Goal: Information Seeking & Learning: Learn about a topic

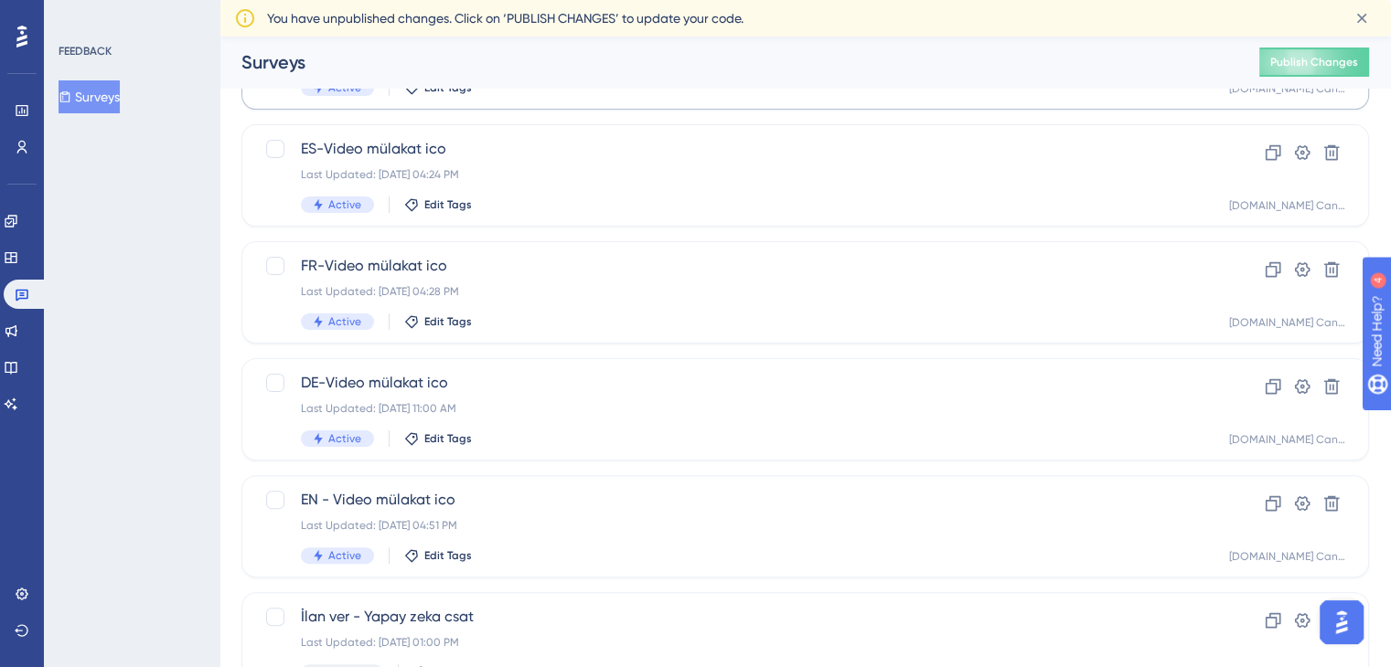
scroll to position [490, 0]
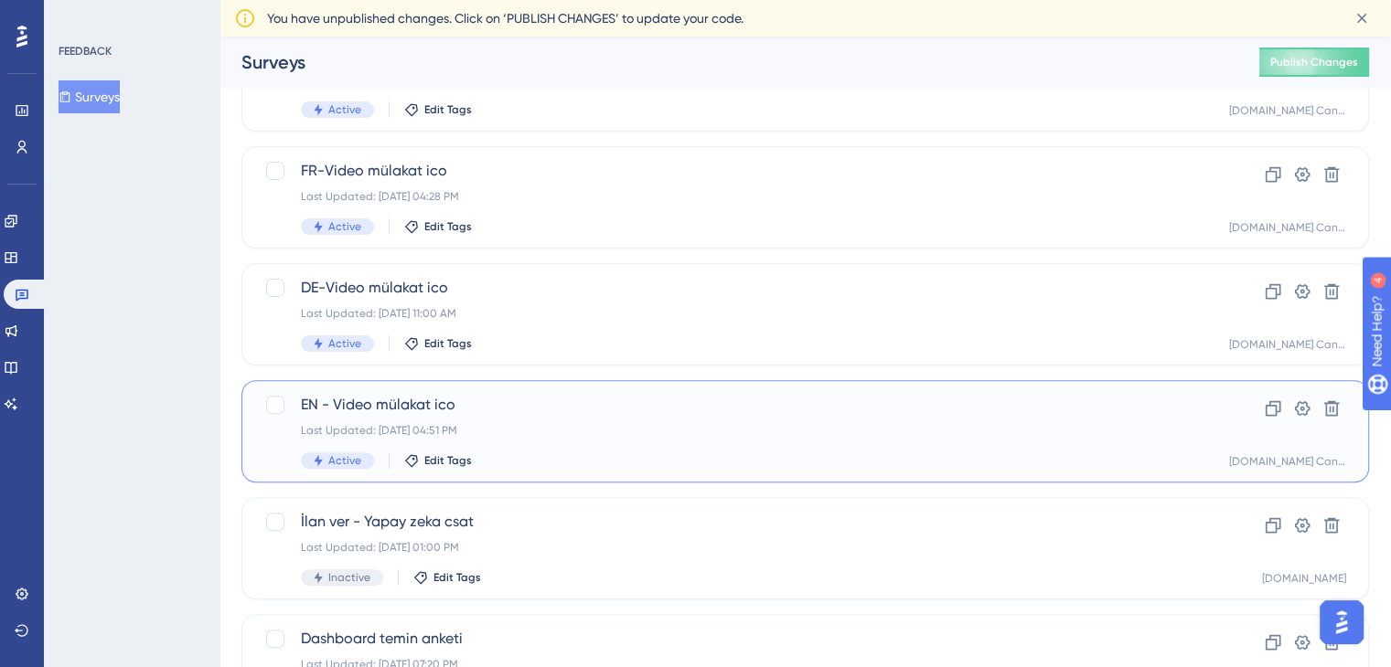
click at [600, 438] on div "EN - Video mülakat ico Last Updated: [DATE] 04:51 PM Active Edit Tags" at bounding box center [732, 431] width 862 height 75
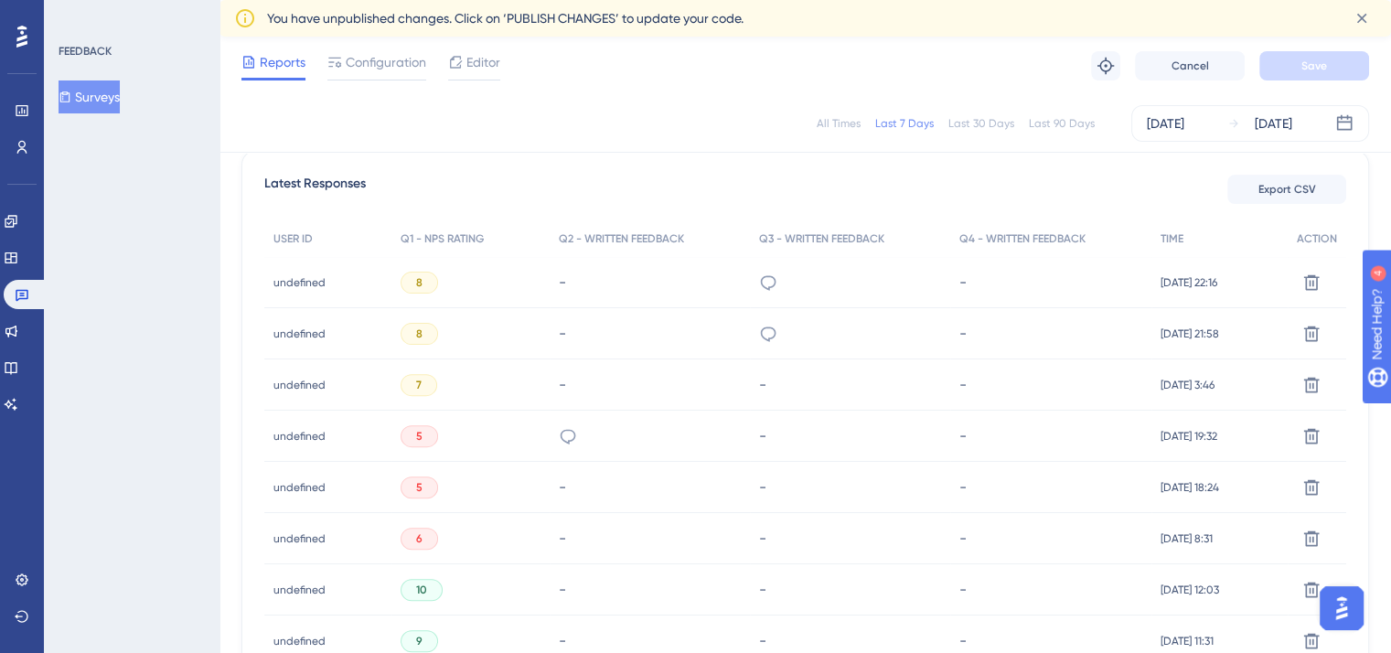
scroll to position [522, 0]
click at [759, 275] on icon at bounding box center [768, 280] width 18 height 18
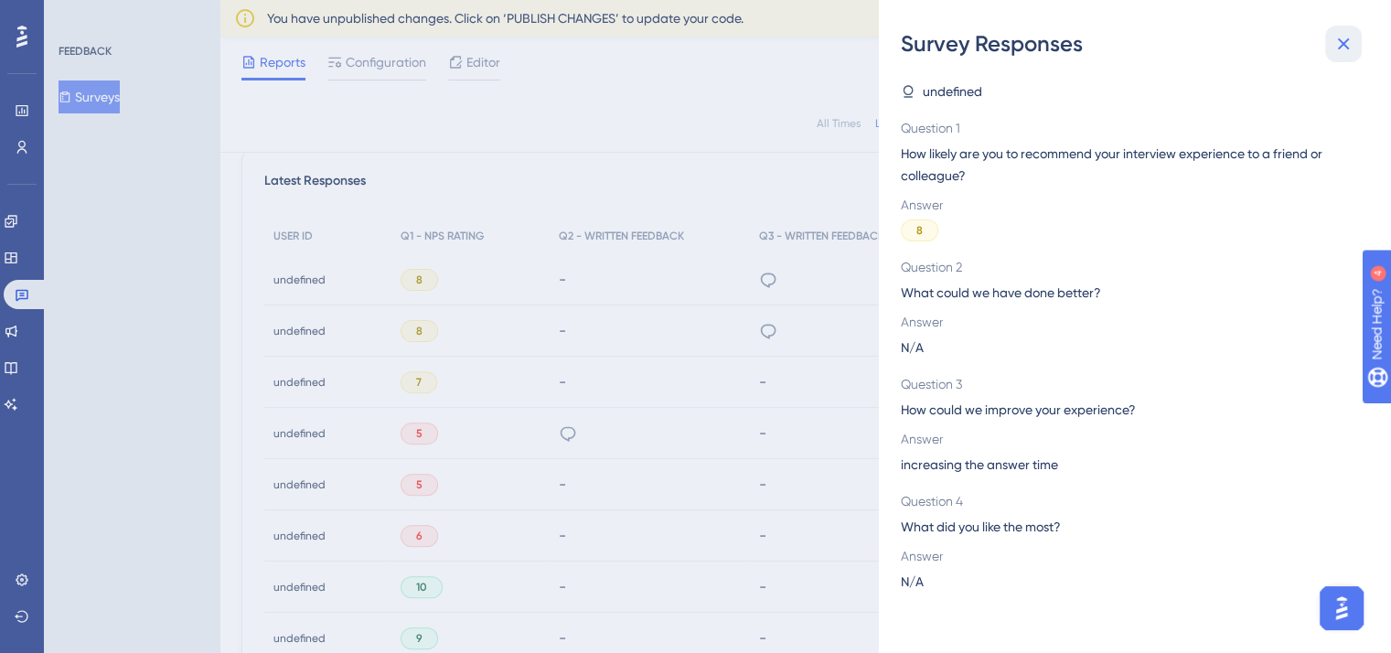
click at [1343, 47] on icon at bounding box center [1343, 44] width 22 height 22
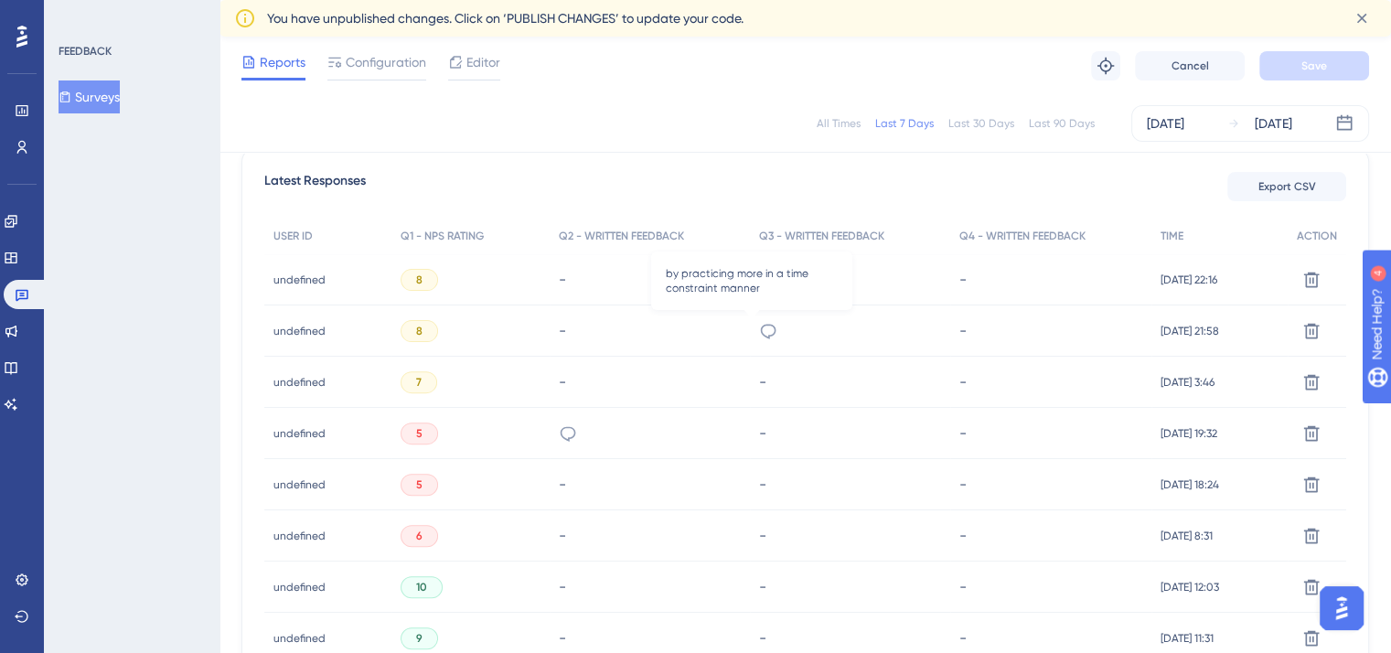
click at [760, 330] on icon at bounding box center [768, 331] width 18 height 18
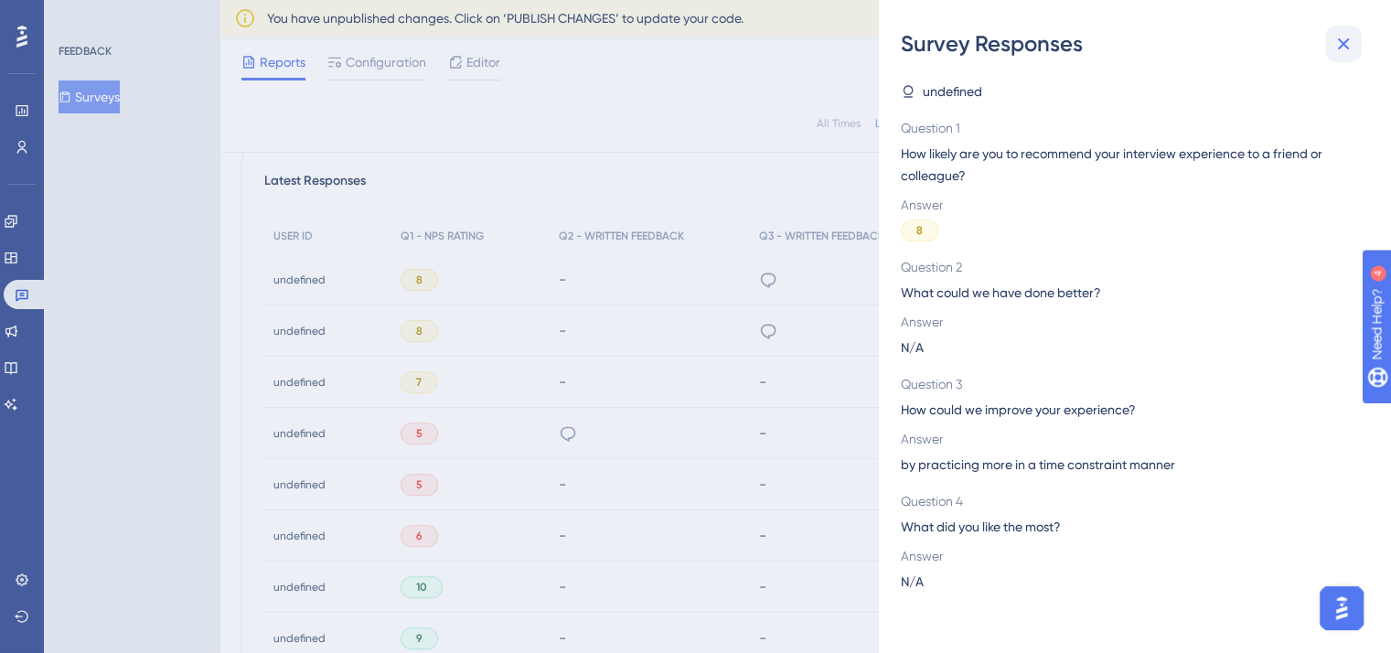
click at [1342, 43] on icon at bounding box center [1344, 44] width 12 height 12
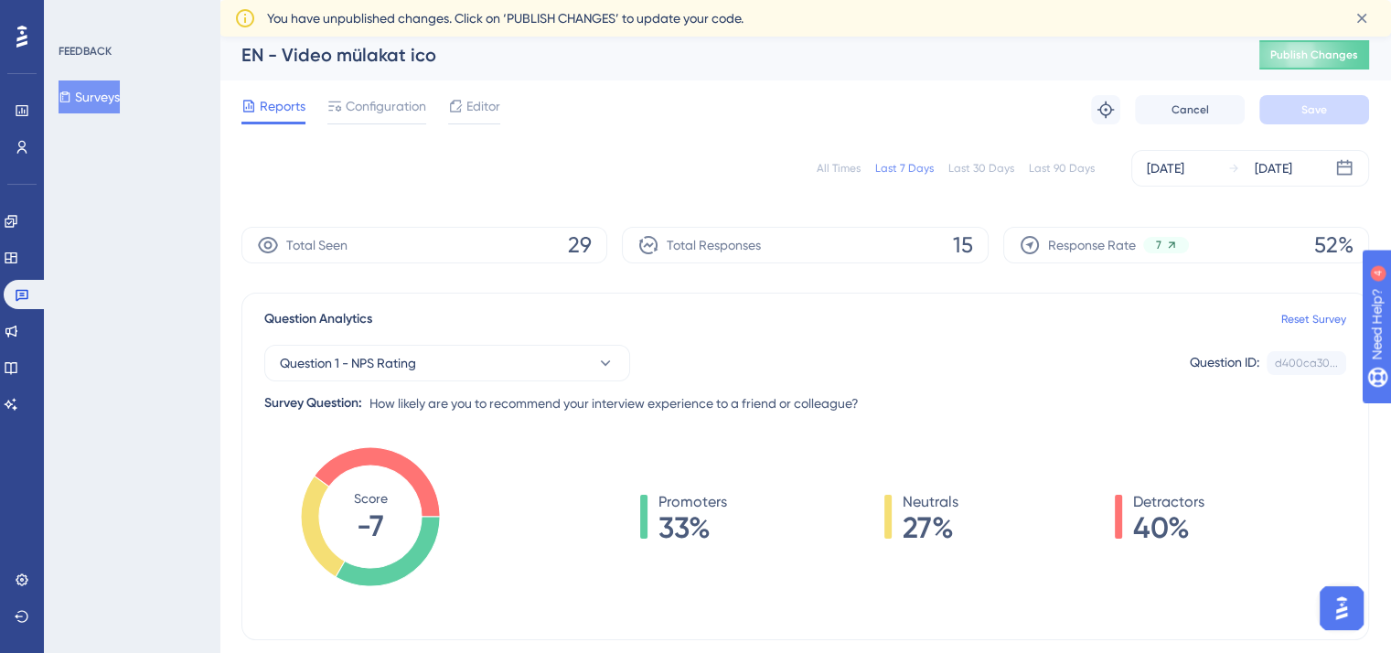
scroll to position [4, 7]
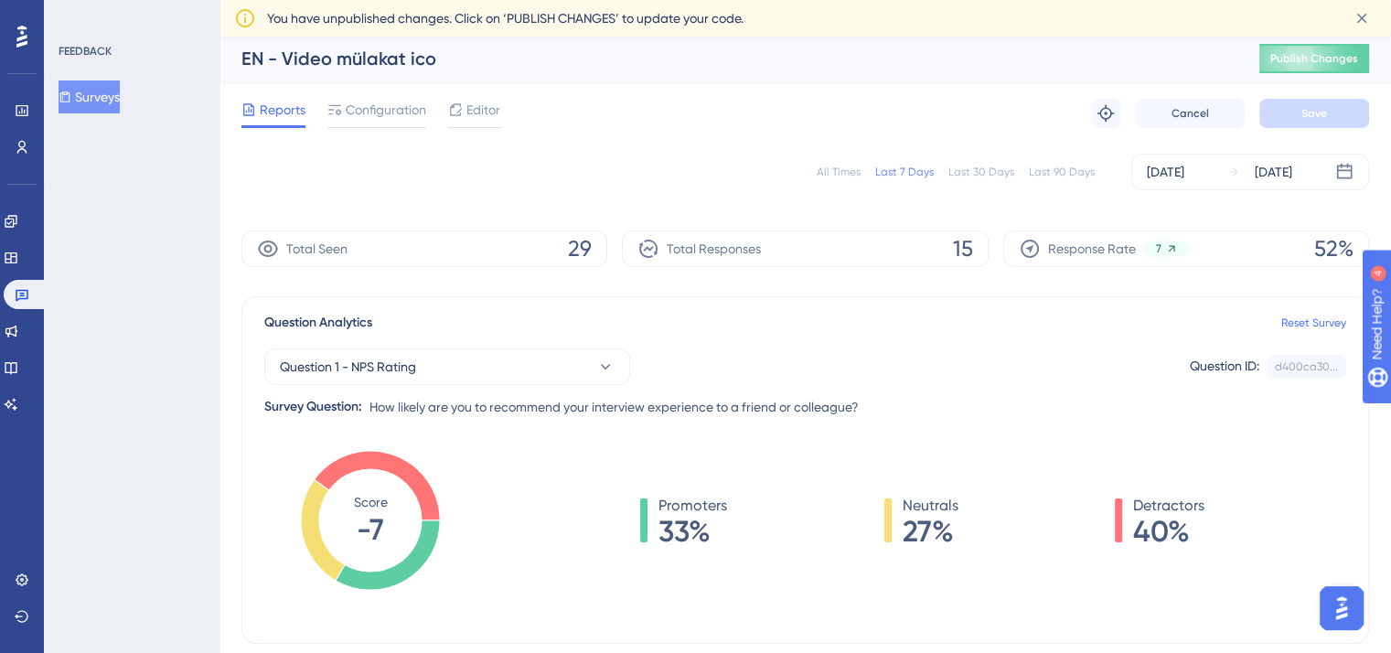
click at [953, 250] on span "15" at bounding box center [963, 248] width 20 height 29
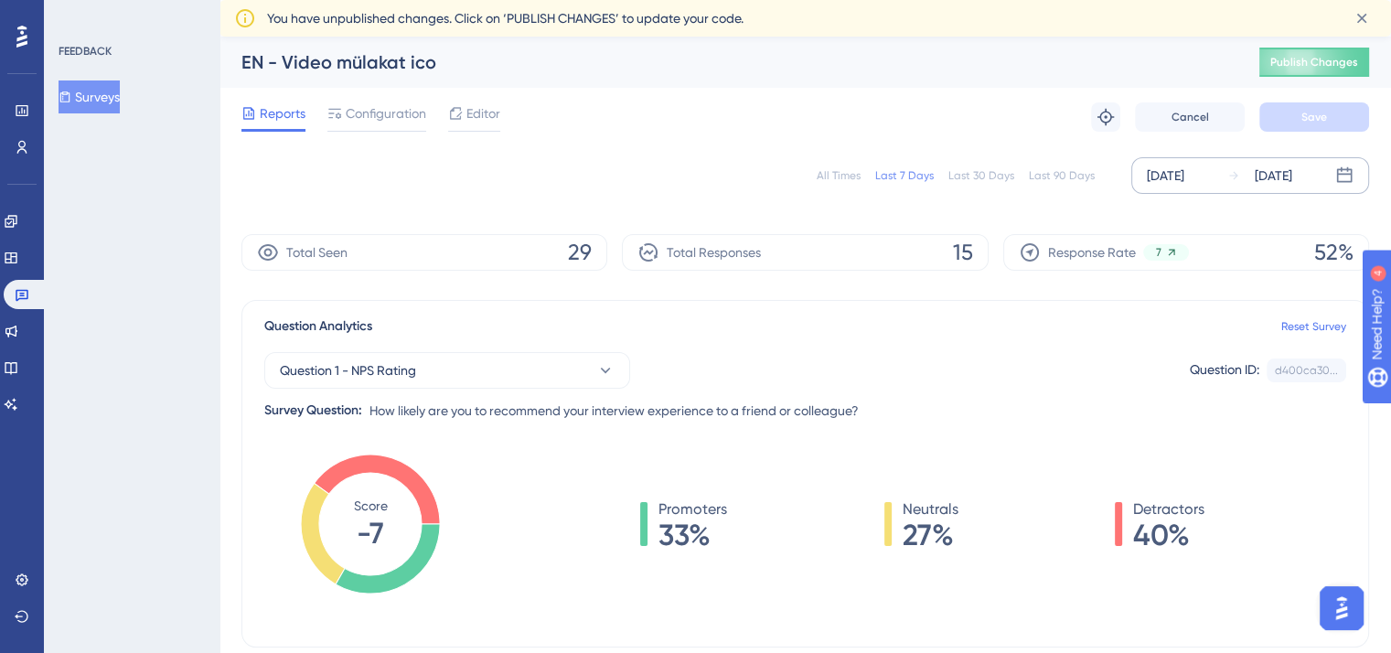
click at [1337, 173] on icon at bounding box center [1345, 175] width 16 height 16
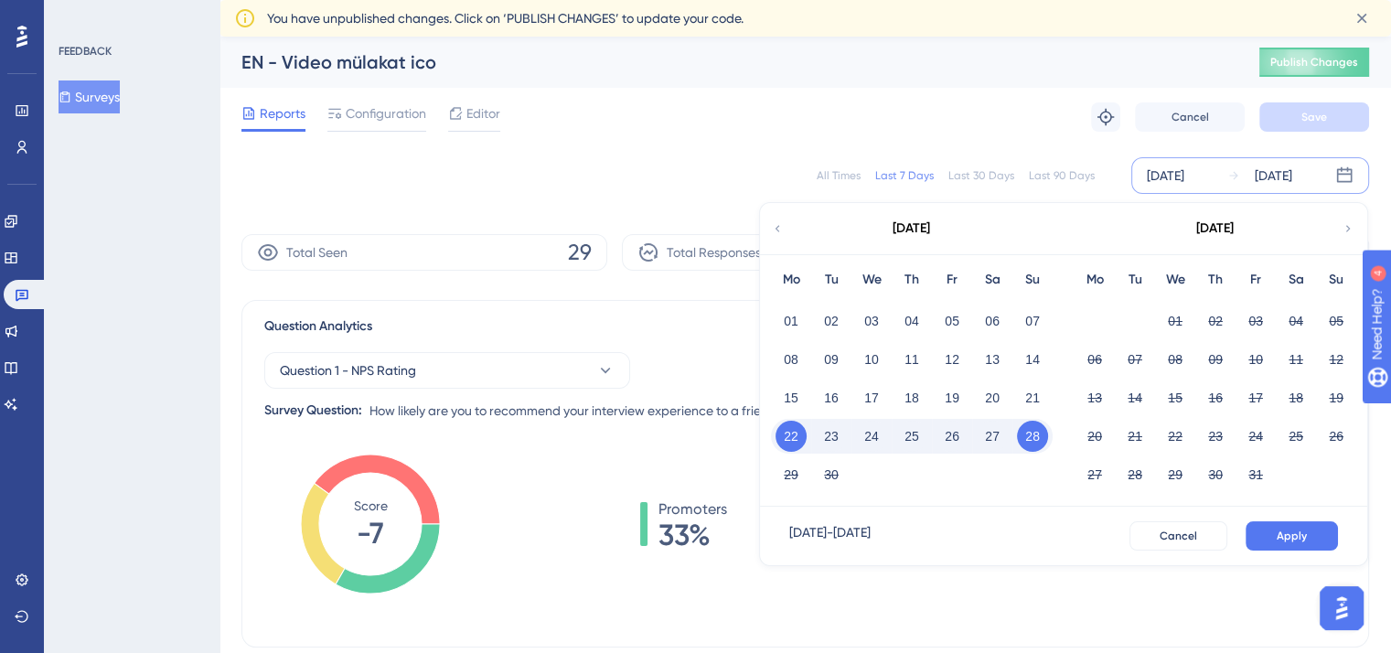
click at [966, 165] on div "All Times Last 7 Days Last 30 Days Last 90 Days [DATE] [DATE] [DATE] Mo Tu We T…" at bounding box center [804, 175] width 1127 height 37
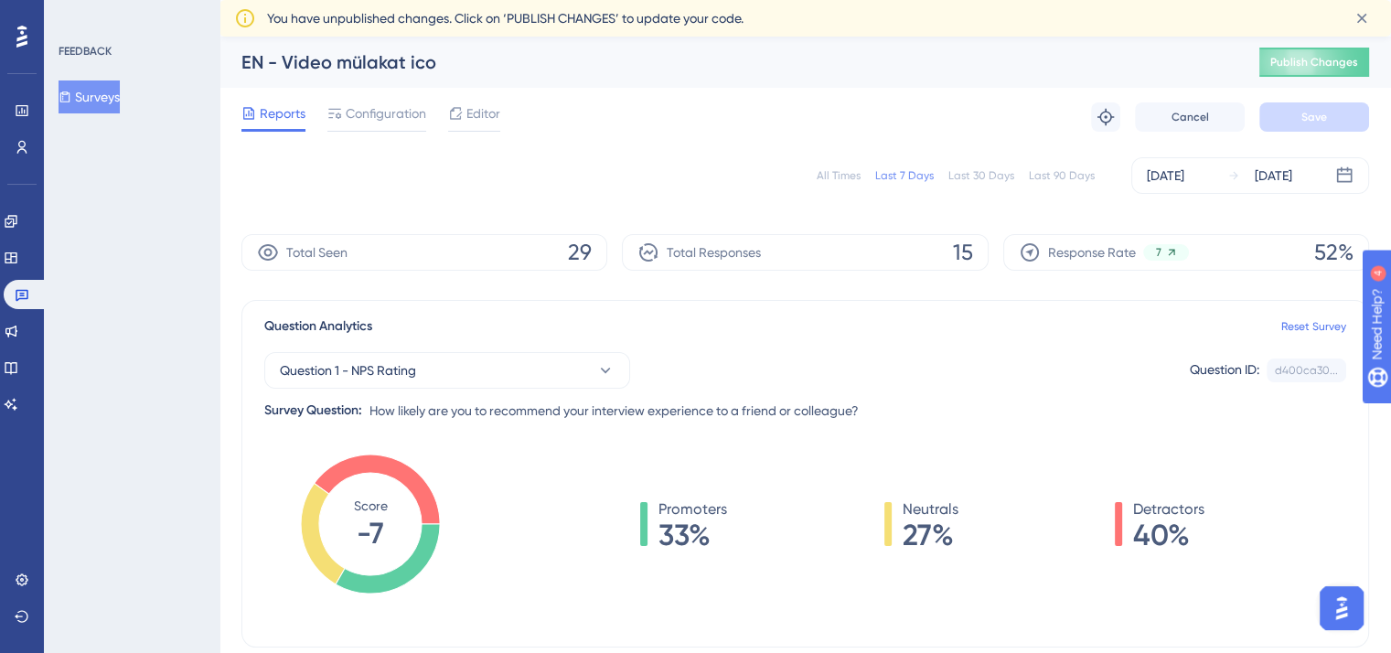
click at [966, 178] on div "Last 30 Days" at bounding box center [981, 175] width 66 height 15
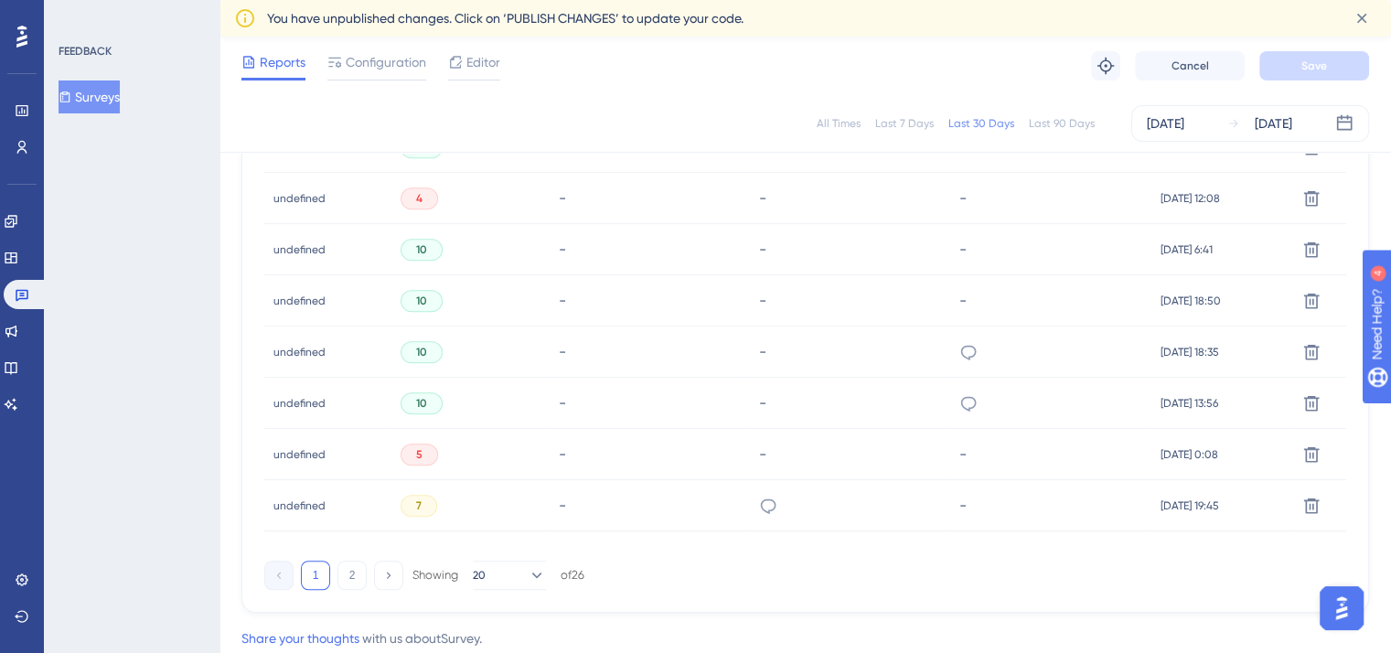
scroll to position [1323, 5]
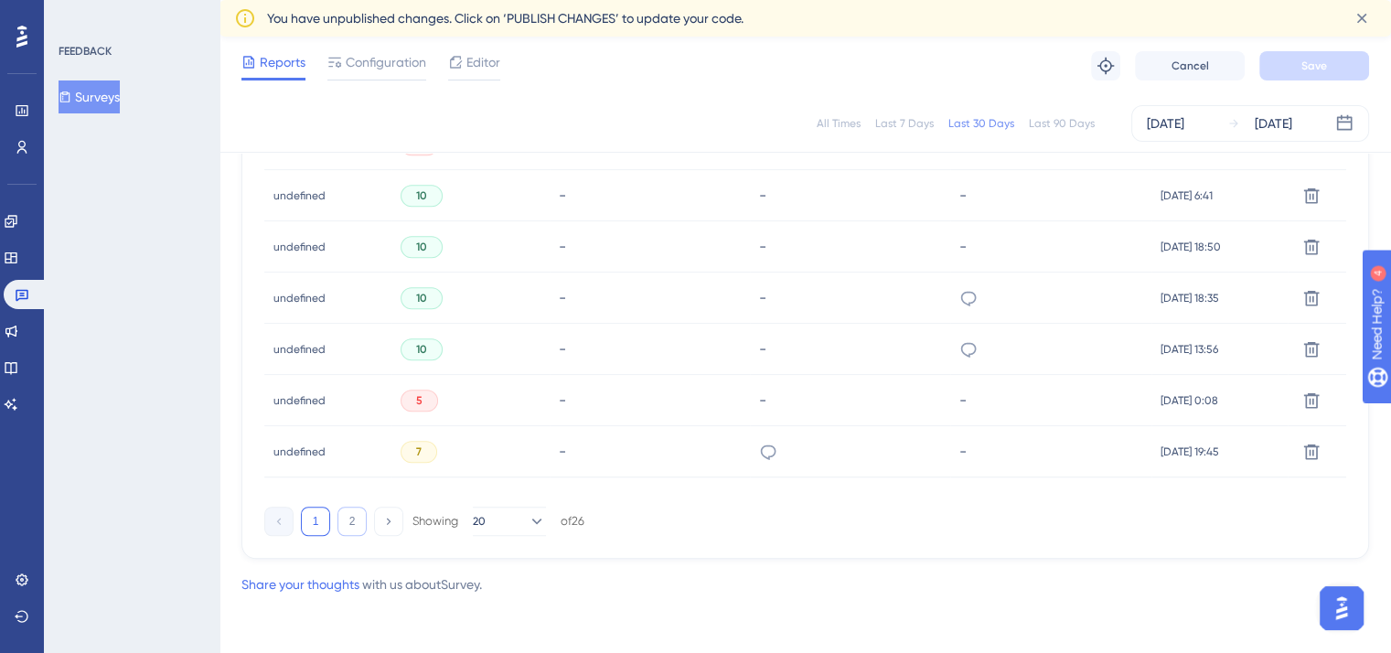
click at [340, 521] on button "2" at bounding box center [351, 521] width 29 height 29
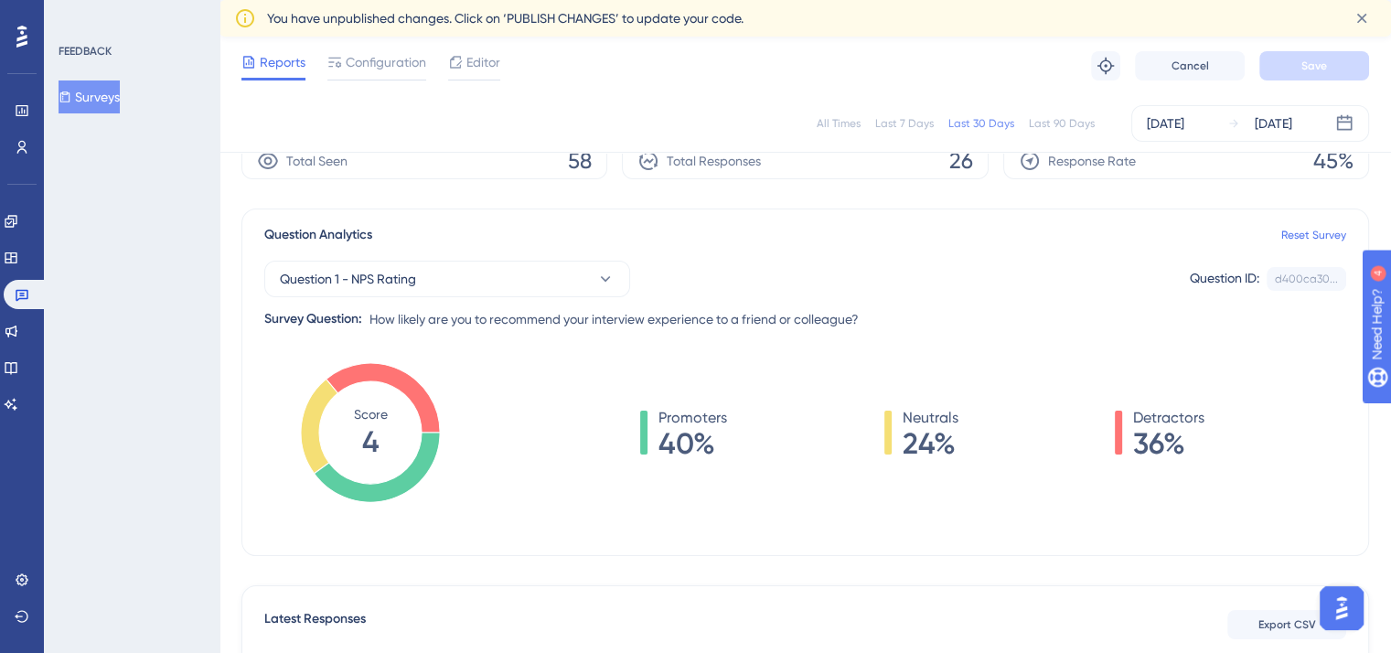
scroll to position [0, 5]
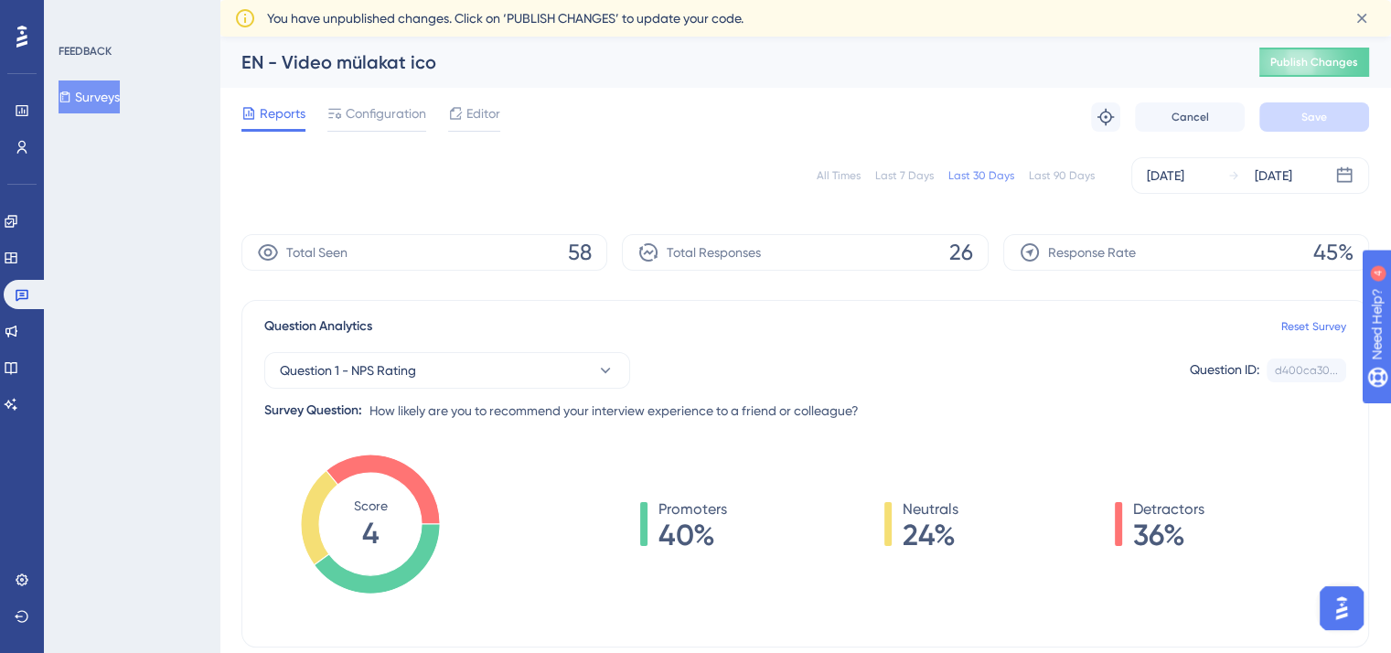
click at [1044, 172] on div "Last 90 Days" at bounding box center [1062, 175] width 66 height 15
click at [22, 300] on icon at bounding box center [22, 294] width 15 height 15
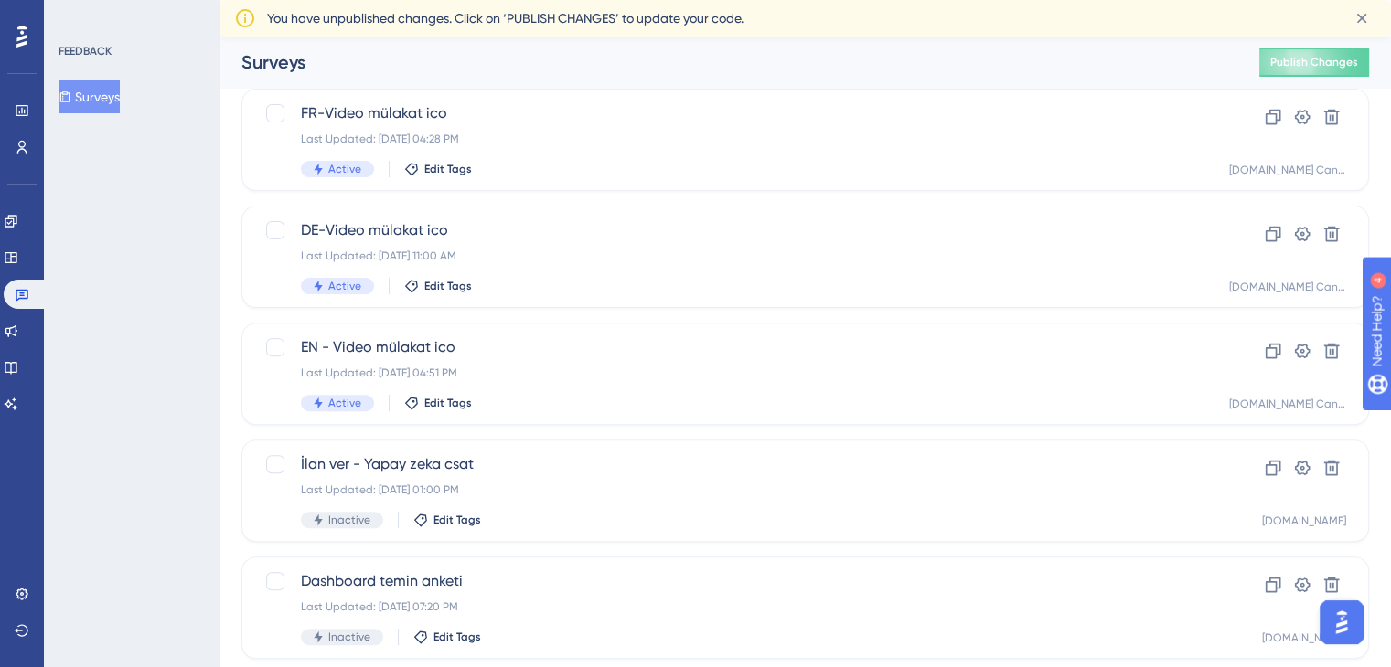
scroll to position [547, 0]
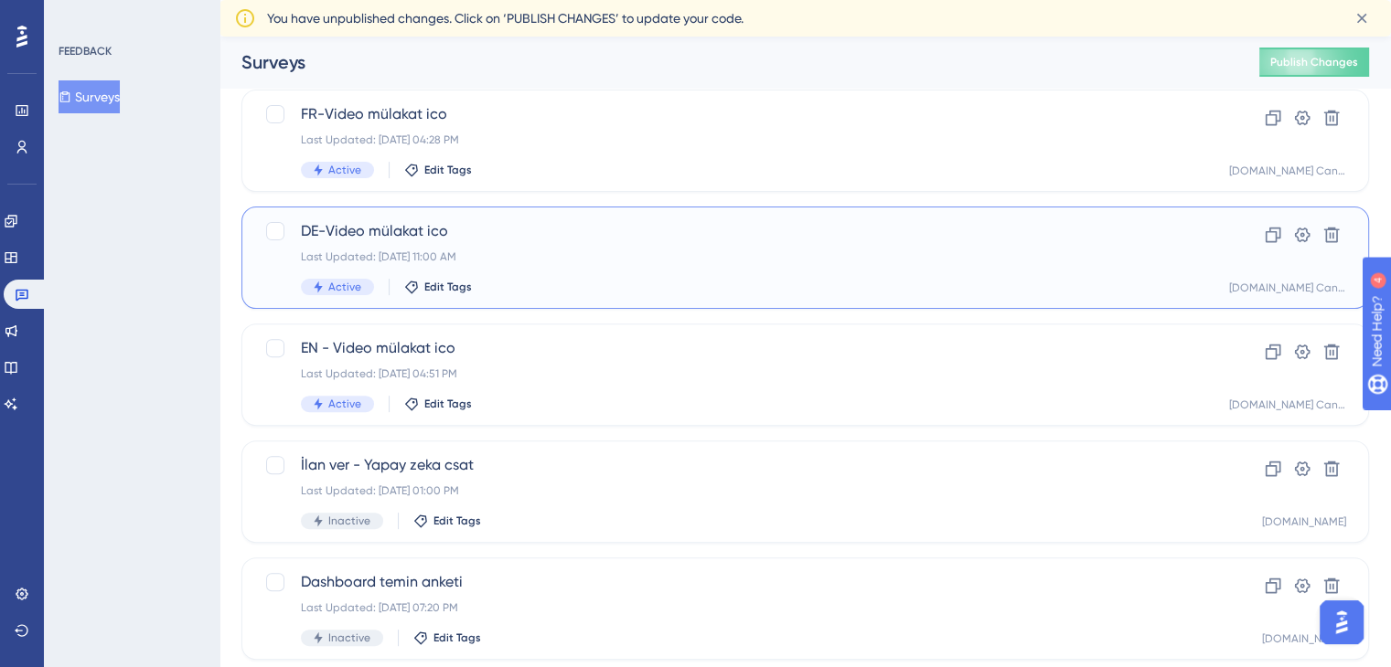
click at [603, 281] on div "Active Edit Tags" at bounding box center [732, 287] width 862 height 16
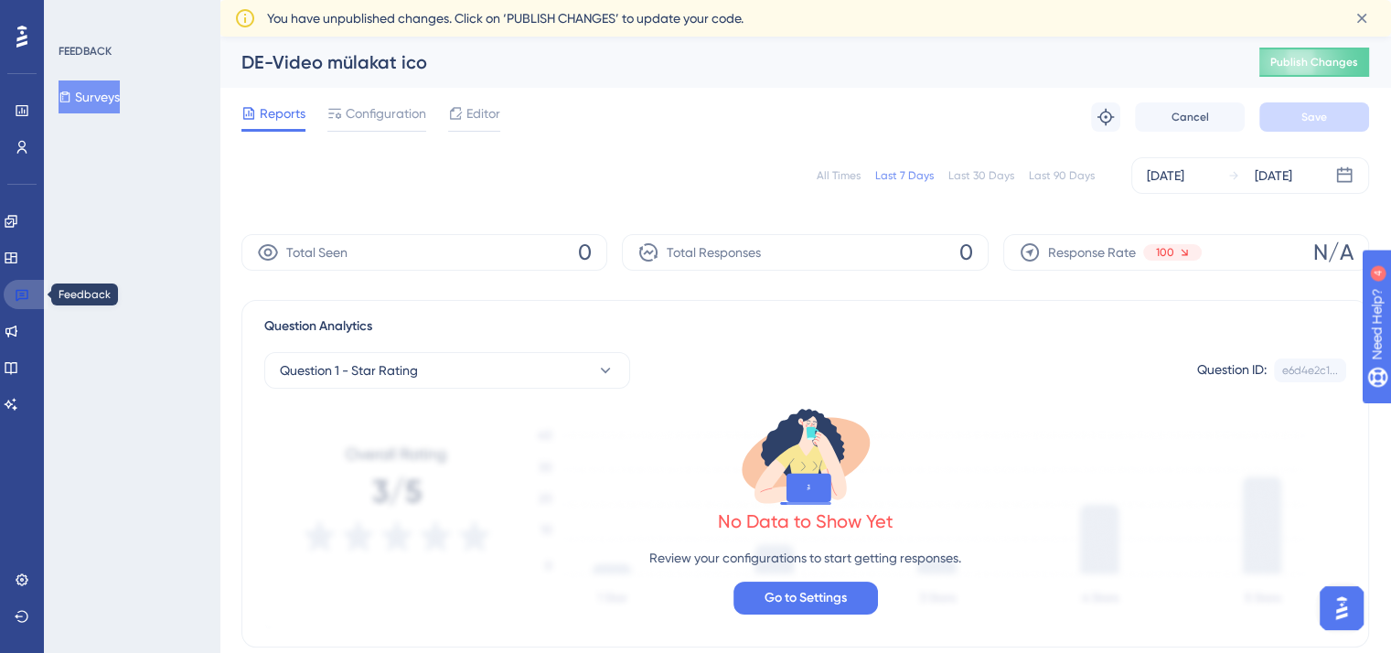
click at [26, 300] on icon at bounding box center [22, 294] width 15 height 15
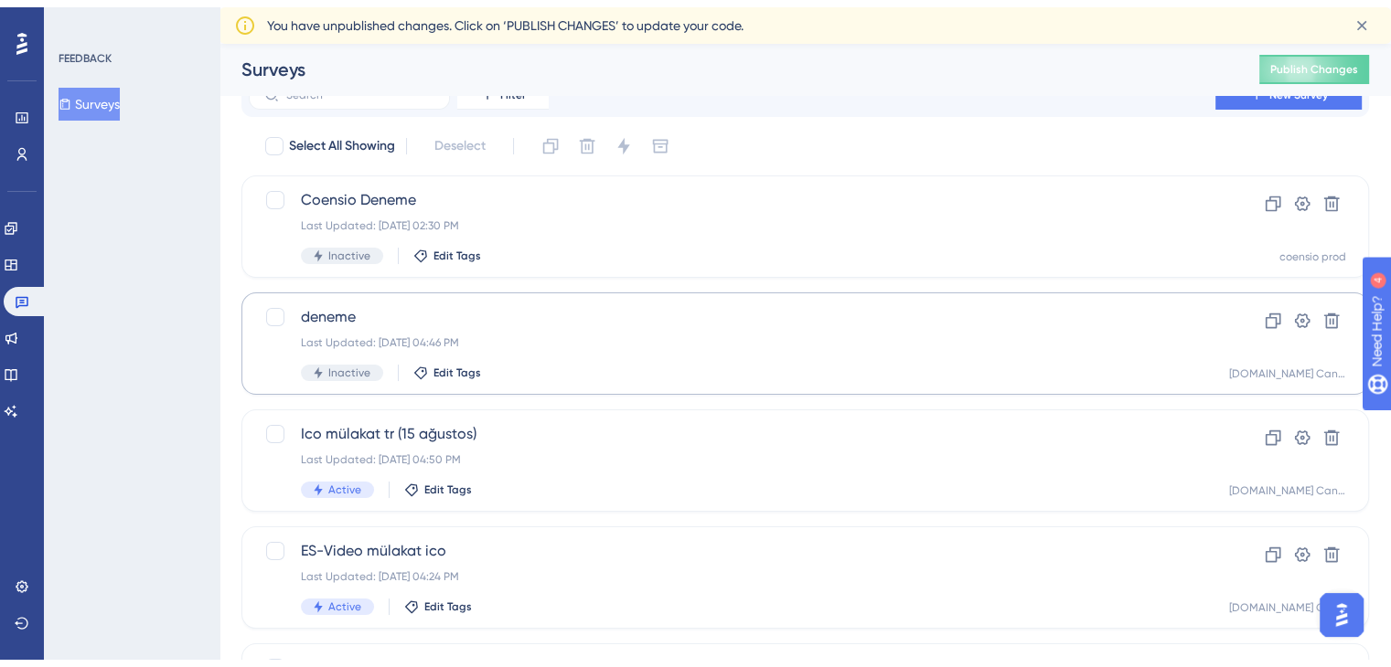
scroll to position [187, 0]
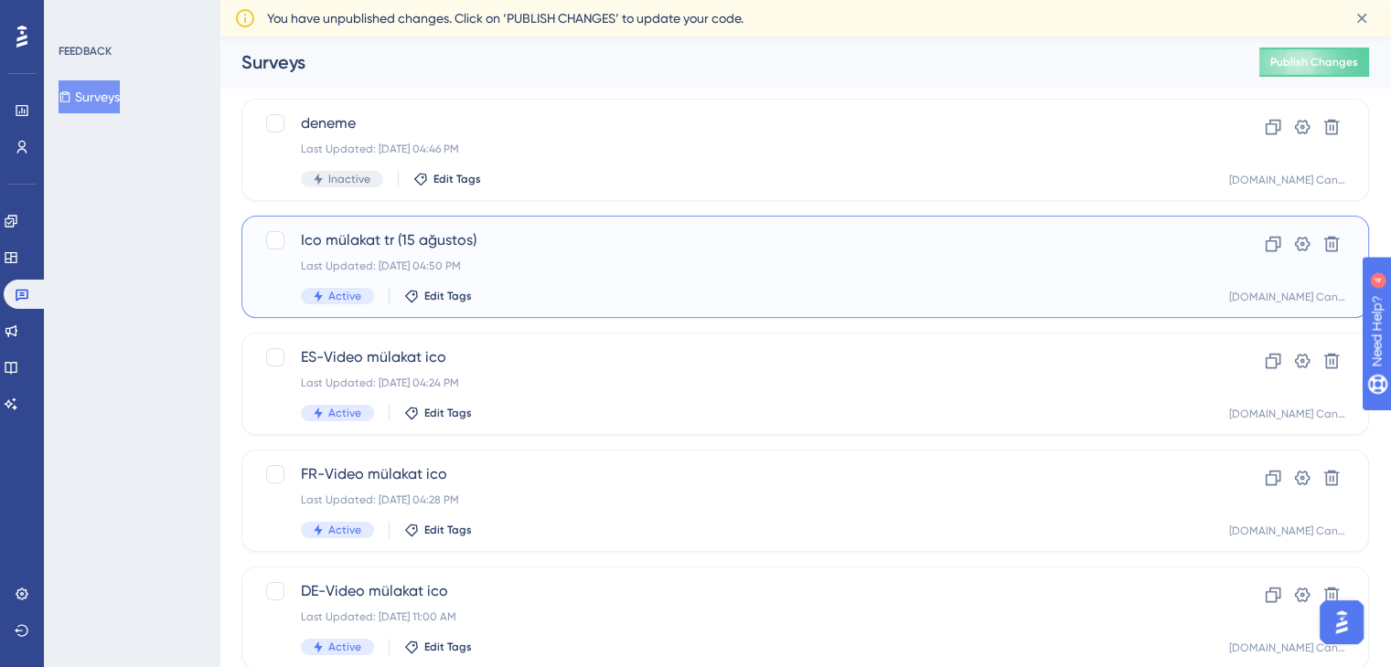
click at [566, 268] on div "Last Updated: [DATE] 04:50 PM" at bounding box center [732, 266] width 862 height 15
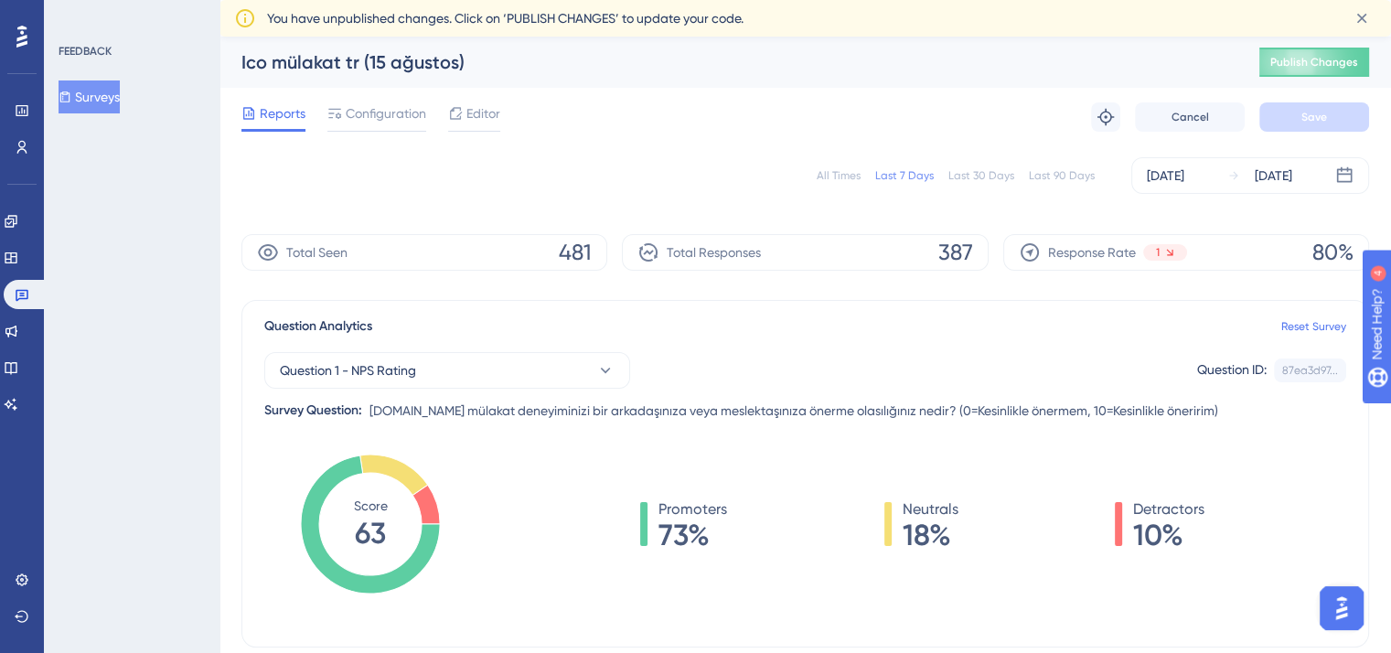
click at [991, 177] on div "Last 30 Days" at bounding box center [981, 175] width 66 height 15
click at [1050, 175] on div "Last 90 Days" at bounding box center [1062, 175] width 66 height 15
click at [980, 175] on div "Last 30 Days" at bounding box center [981, 175] width 66 height 15
click at [592, 372] on button "Question 1 - NPS Rating" at bounding box center [447, 370] width 366 height 37
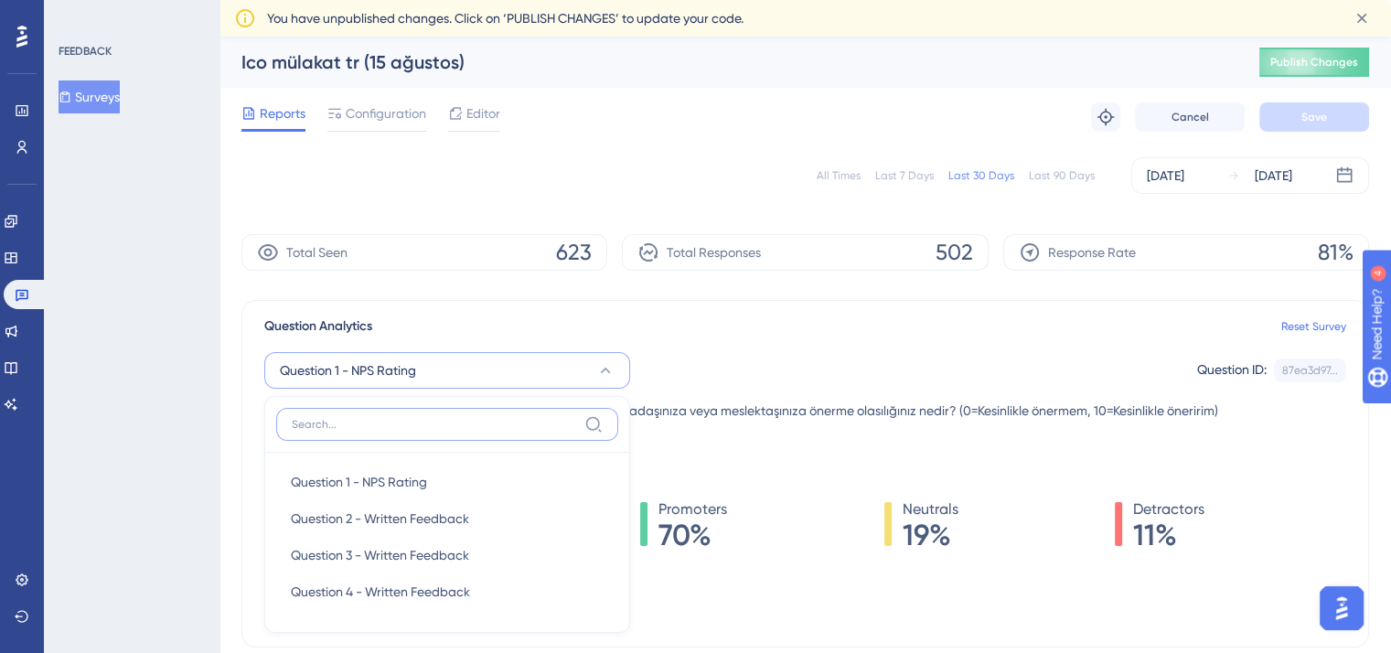
scroll to position [186, 0]
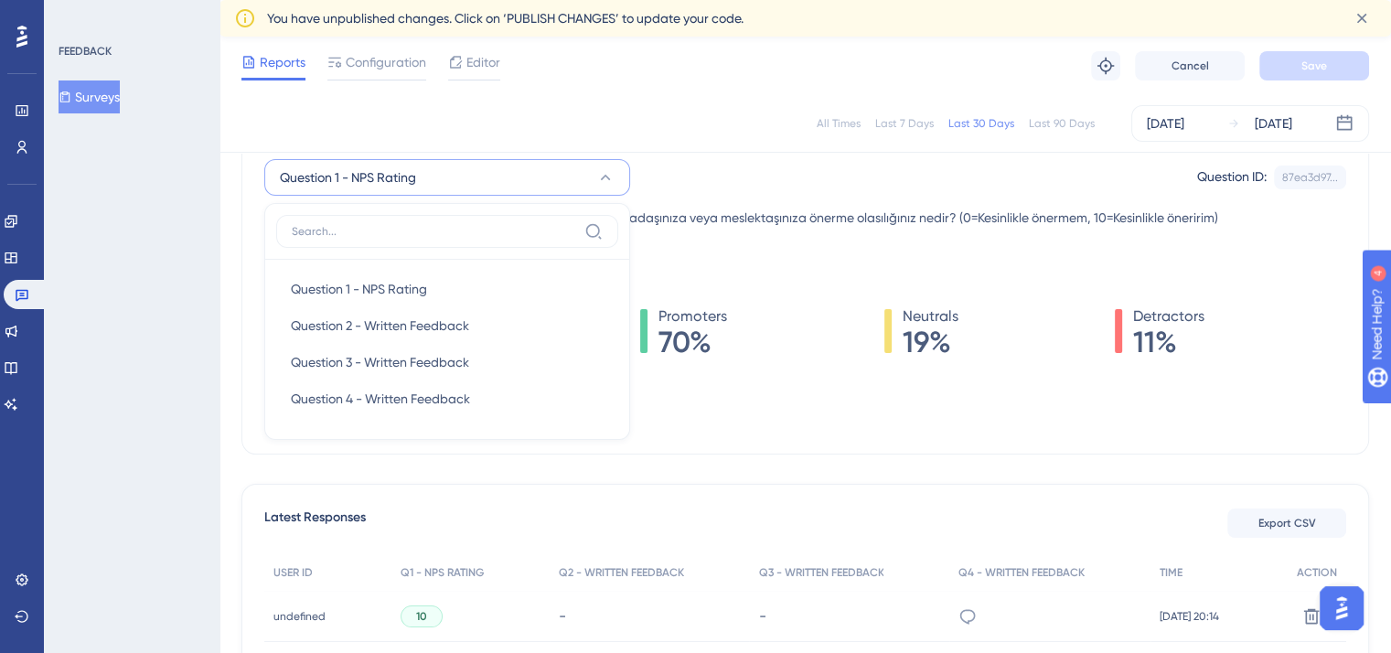
click at [695, 165] on div "Question 1 - NPS Rating Question 1 - NPS Rating Question 1 - NPS Rating Questio…" at bounding box center [805, 177] width 1082 height 37
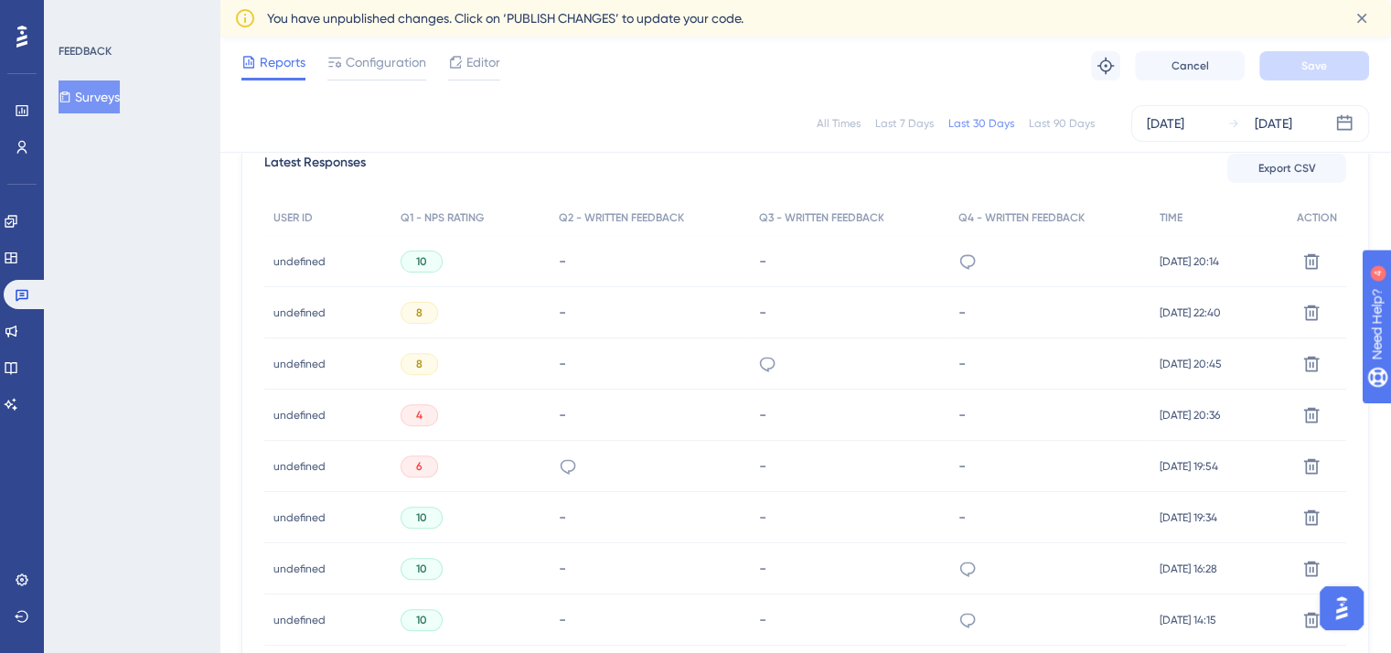
scroll to position [544, 0]
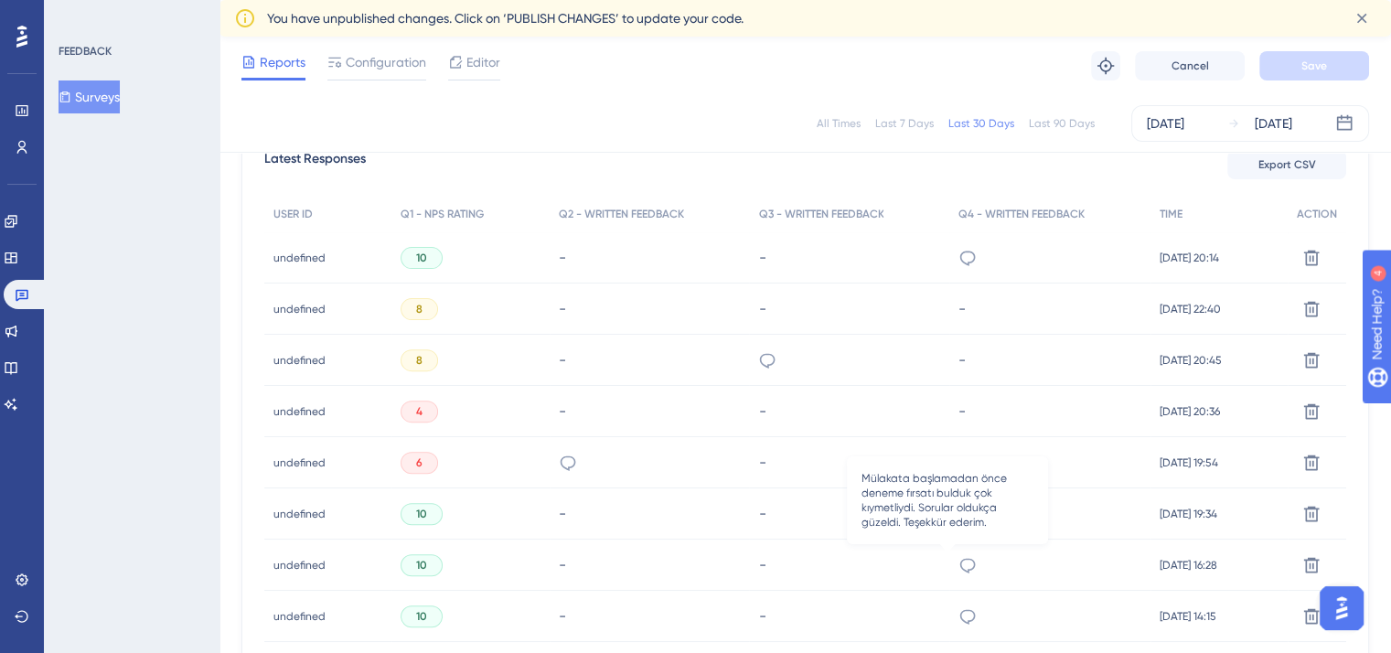
click at [958, 563] on icon at bounding box center [967, 565] width 18 height 18
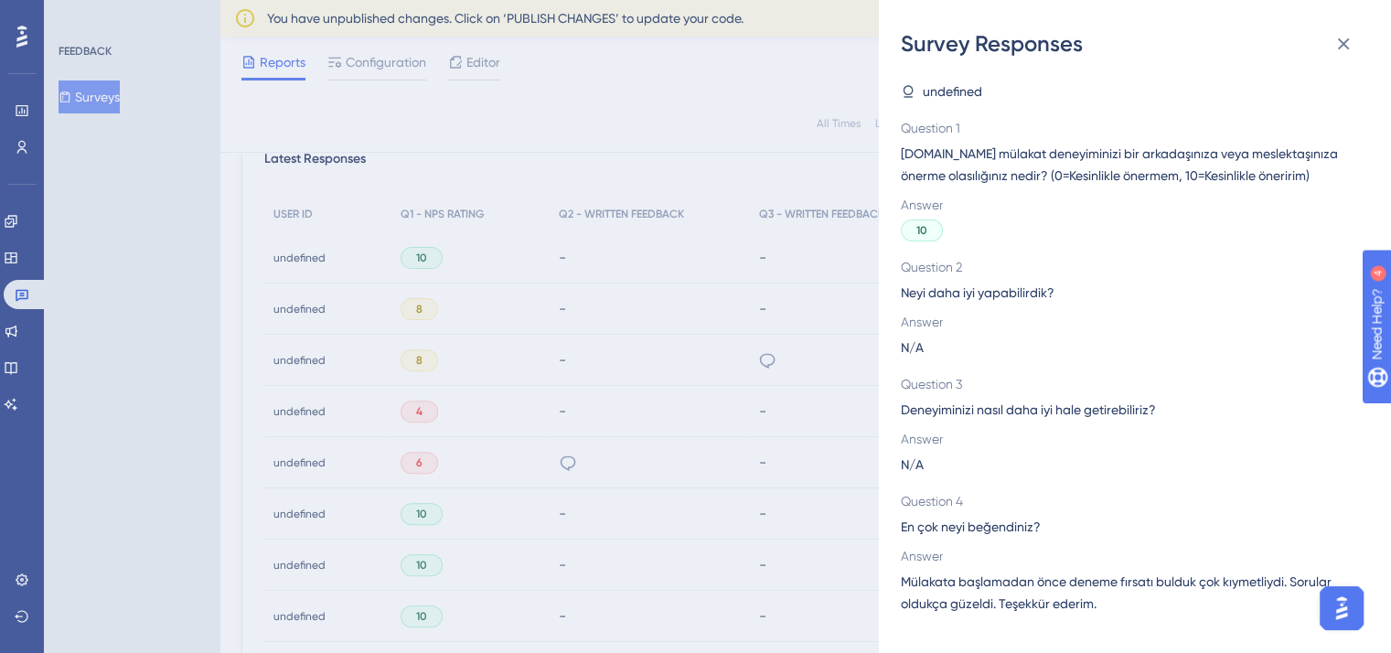
click at [1033, 603] on span "Mülakata başlamadan önce deneme fırsatı bulduk çok kıymetliydi. Sorular oldukça…" at bounding box center [1128, 593] width 454 height 44
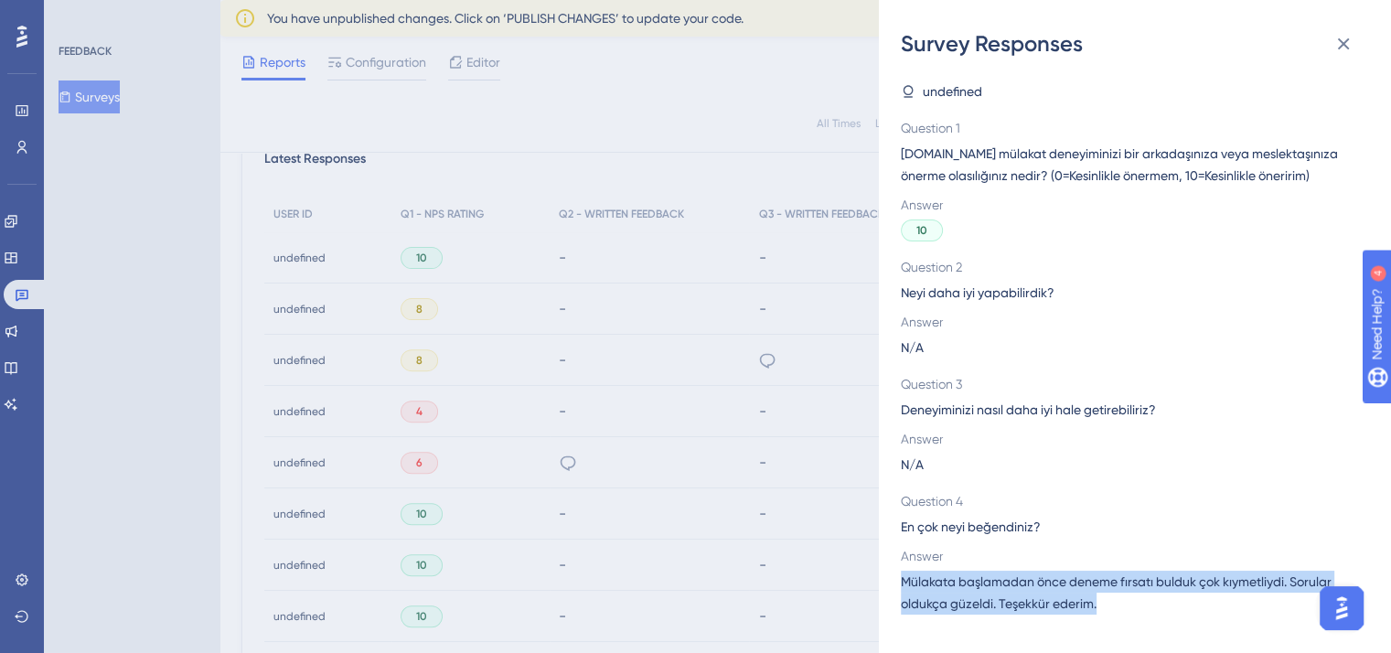
drag, startPoint x: 1106, startPoint y: 604, endPoint x: 903, endPoint y: 574, distance: 205.2
click at [903, 574] on span "Mülakata başlamadan önce deneme fırsatı bulduk çok kıymetliydi. Sorular oldukça…" at bounding box center [1128, 593] width 454 height 44
copy span "Mülakata başlamadan önce deneme fırsatı bulduk çok kıymetliydi. Sorular oldukça…"
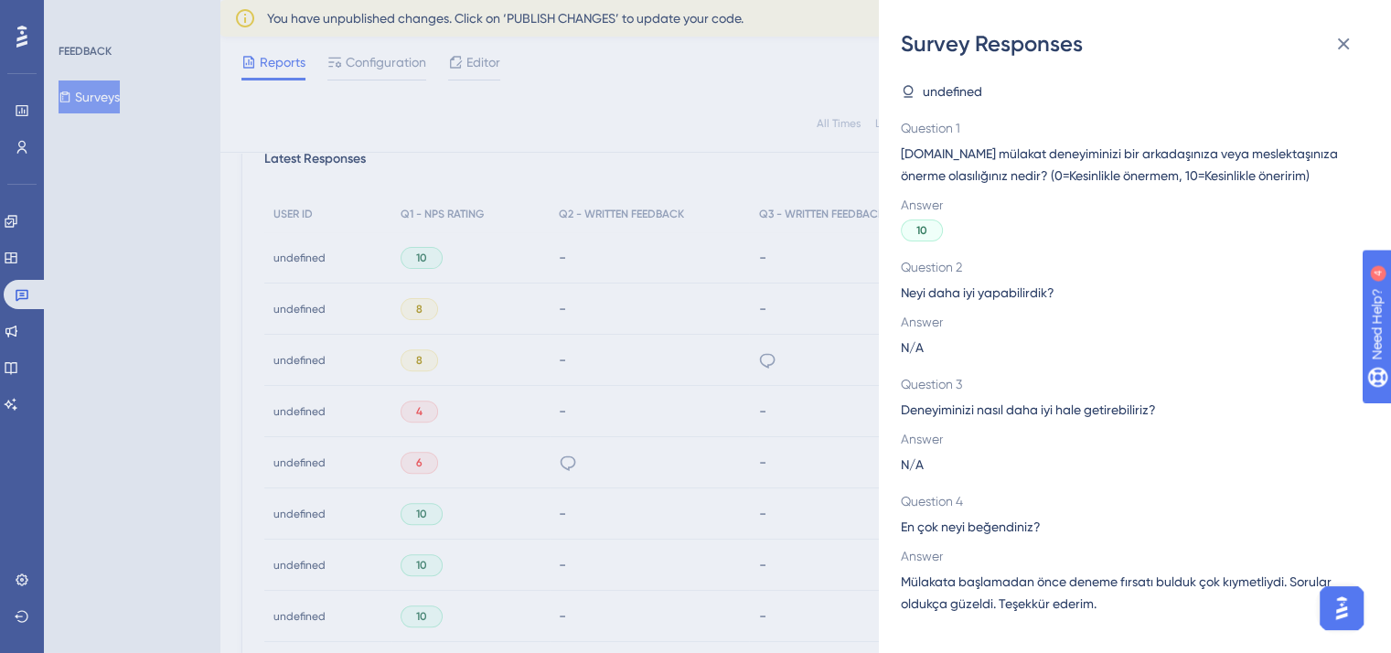
click at [705, 104] on div "Survey Responses undefined Question 1 [DOMAIN_NAME] mülakat deneyiminizi bir ar…" at bounding box center [695, 326] width 1391 height 653
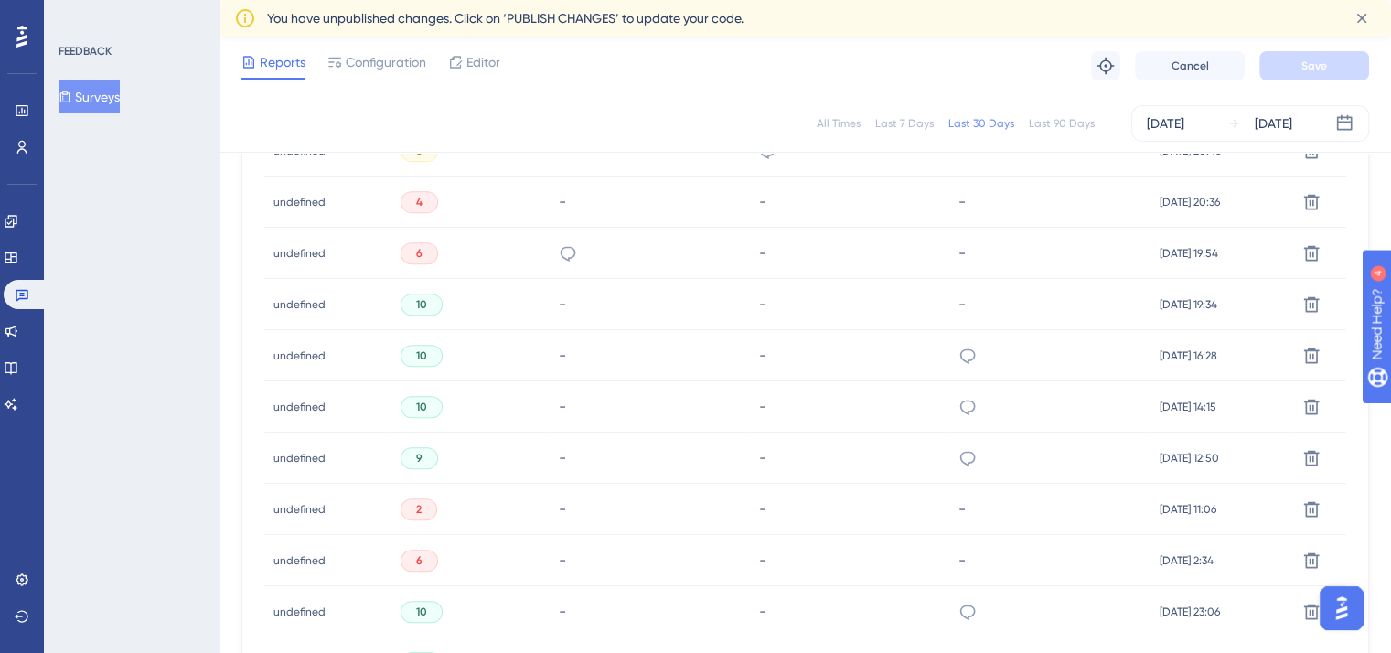
scroll to position [763, 0]
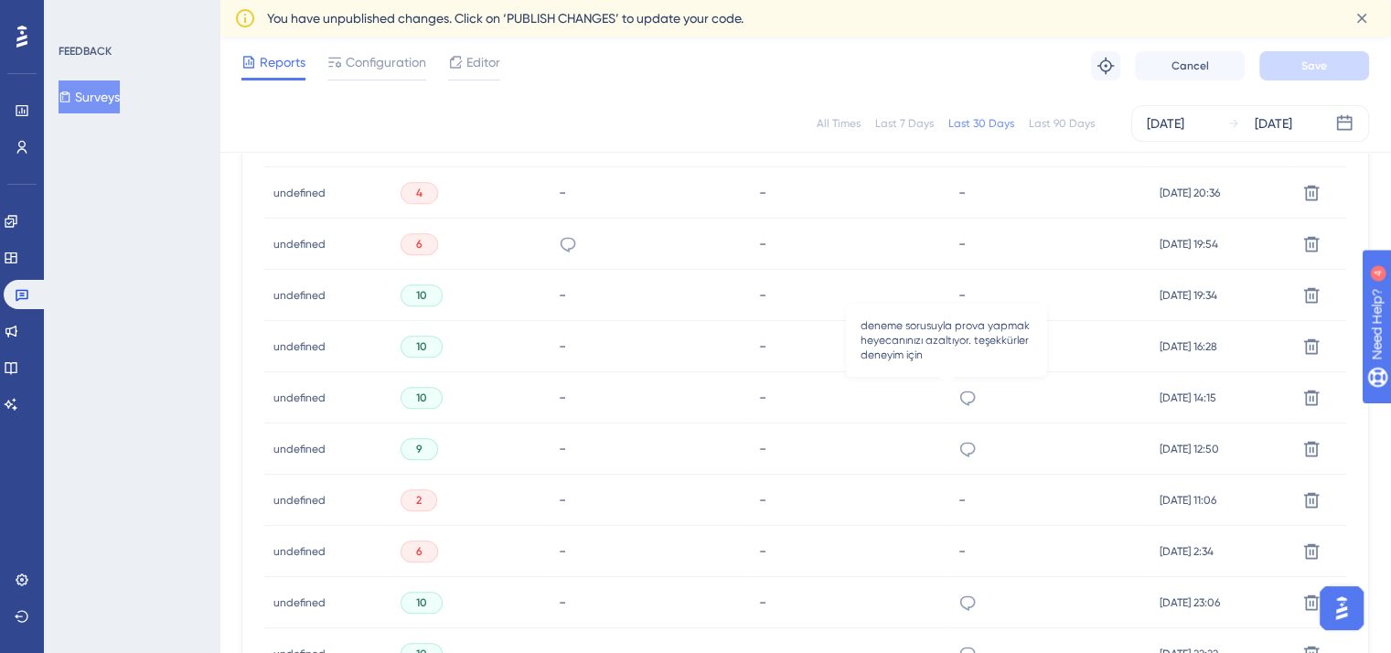
click at [958, 403] on icon at bounding box center [967, 398] width 18 height 18
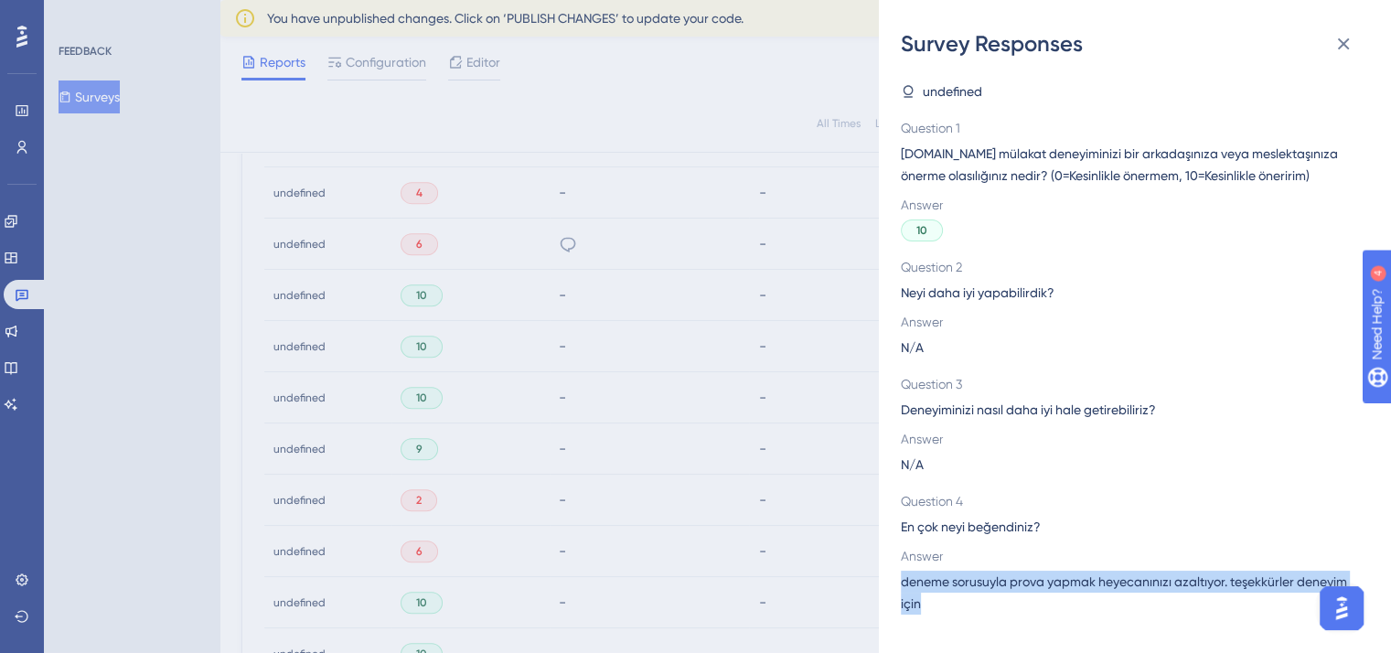
drag, startPoint x: 897, startPoint y: 581, endPoint x: 934, endPoint y: 608, distance: 46.5
click at [934, 608] on div "Survey Responses undefined Question 1 [DOMAIN_NAME] mülakat deneyiminizi bir ar…" at bounding box center [1135, 326] width 512 height 653
copy span "deneme sorusuyla prova yapmak heyecanınızı azaltıyor. teşekkürler deneyim için"
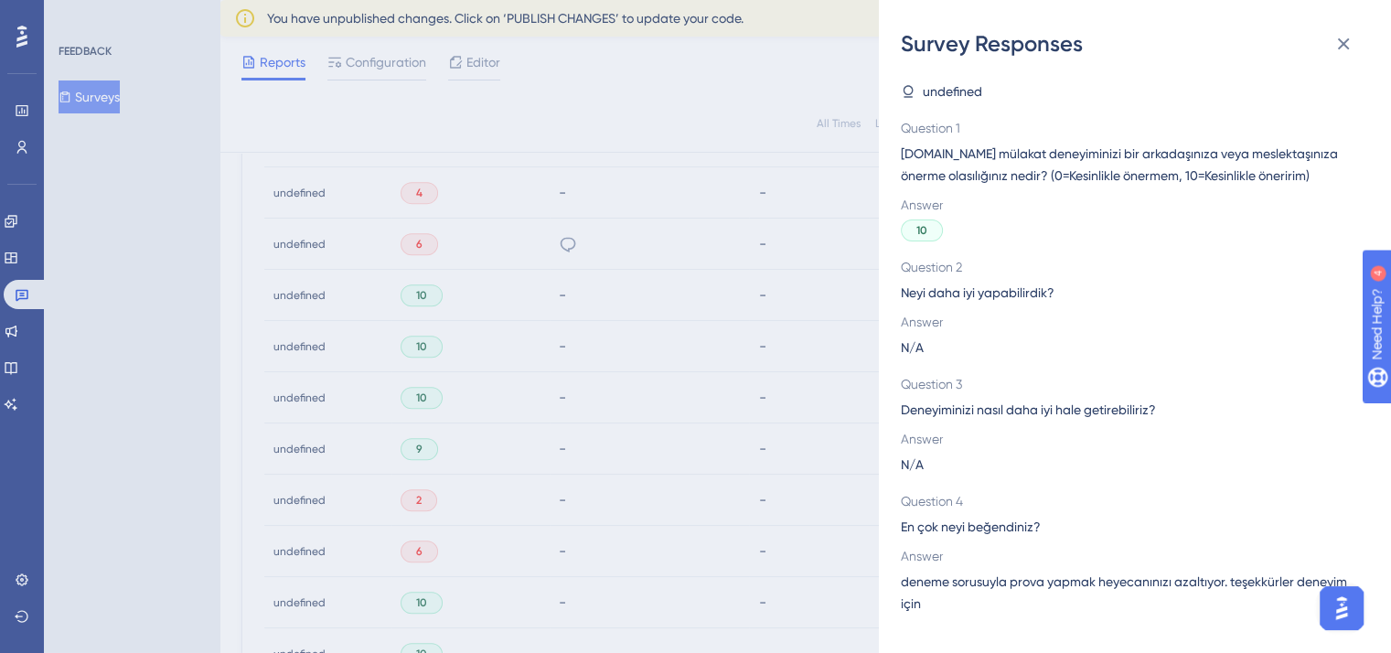
click at [759, 68] on div "Survey Responses undefined Question 1 [DOMAIN_NAME] mülakat deneyiminizi bir ar…" at bounding box center [695, 326] width 1391 height 653
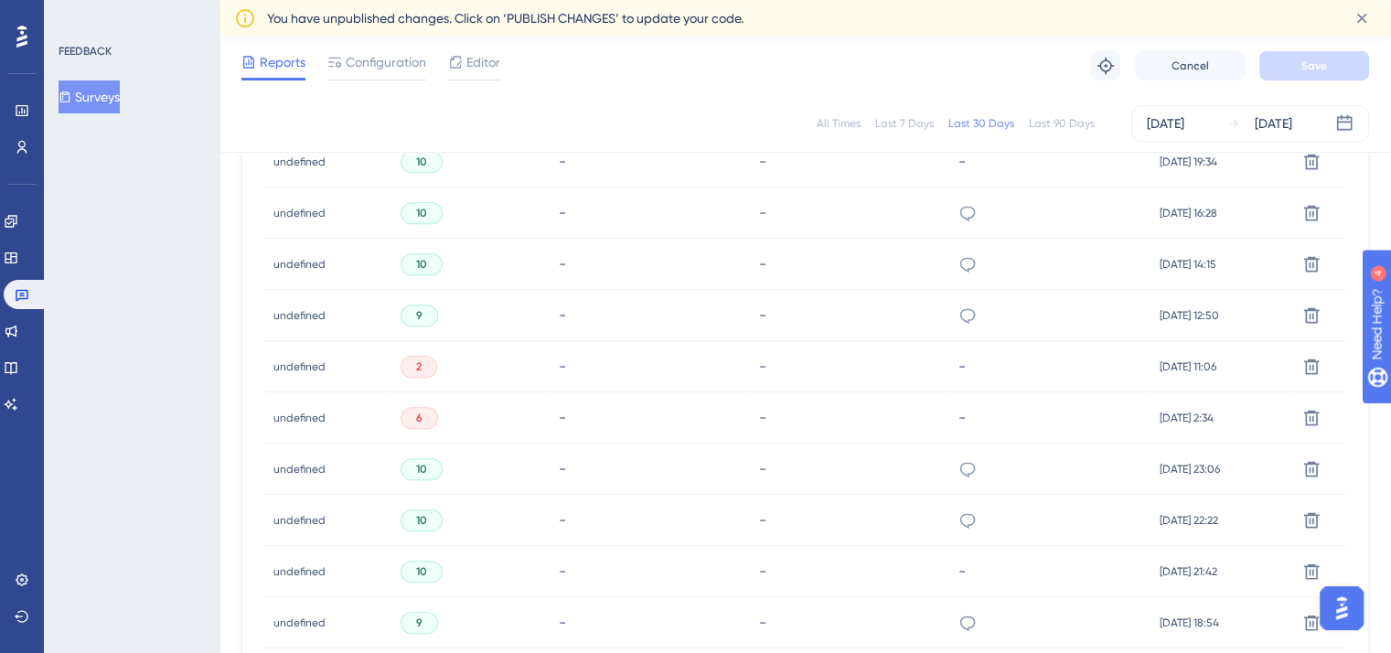
scroll to position [898, 0]
click at [958, 466] on icon at bounding box center [967, 467] width 18 height 18
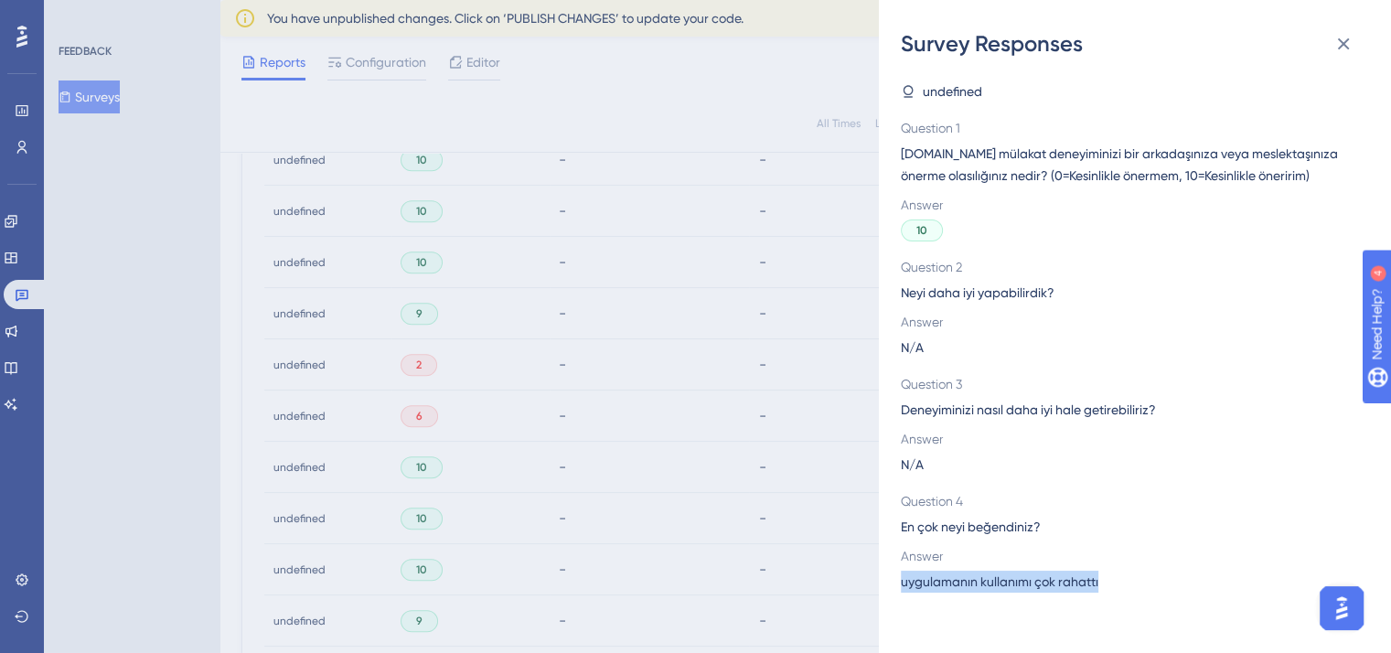
drag, startPoint x: 1101, startPoint y: 585, endPoint x: 893, endPoint y: 585, distance: 207.6
click at [893, 585] on div "Survey Responses undefined Question 1 [DOMAIN_NAME] mülakat deneyiminizi bir ar…" at bounding box center [1135, 326] width 512 height 653
copy span "uygulamanın kullanımı çok rahattı"
click at [812, 311] on div "Survey Responses undefined Question 1 [DOMAIN_NAME] mülakat deneyiminizi bir ar…" at bounding box center [695, 326] width 1391 height 653
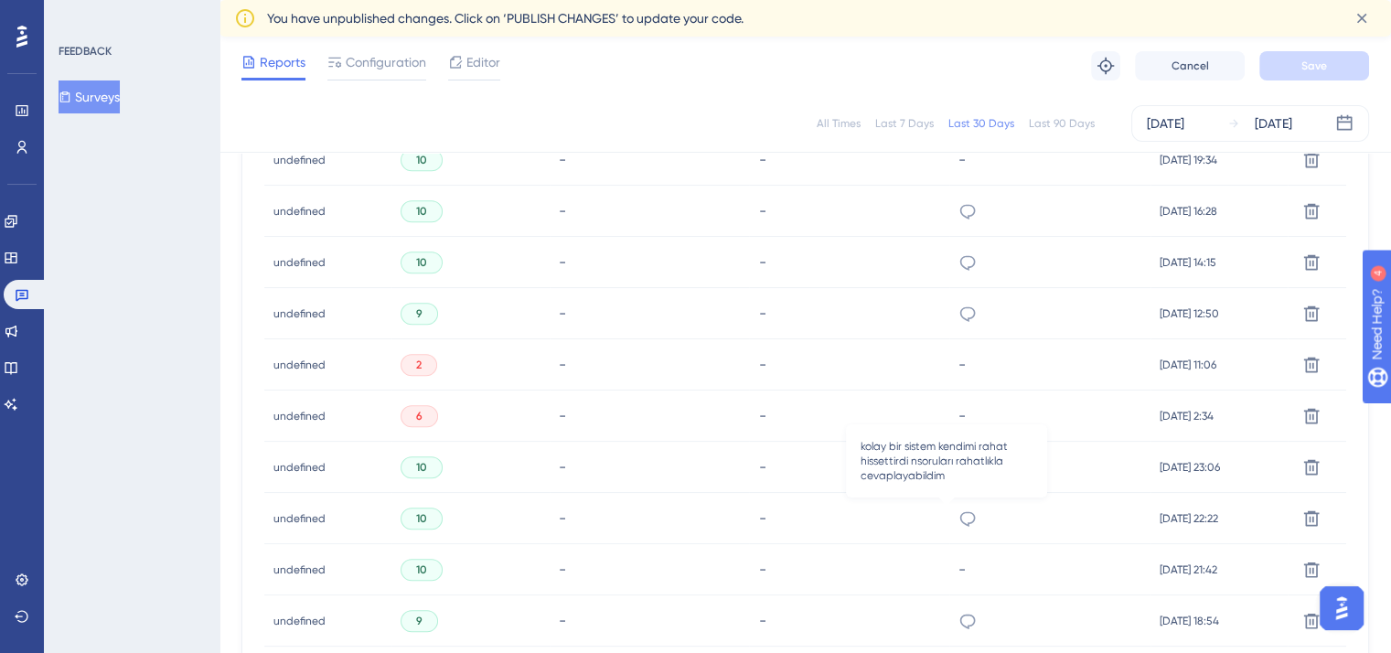
click at [958, 524] on icon at bounding box center [967, 518] width 18 height 18
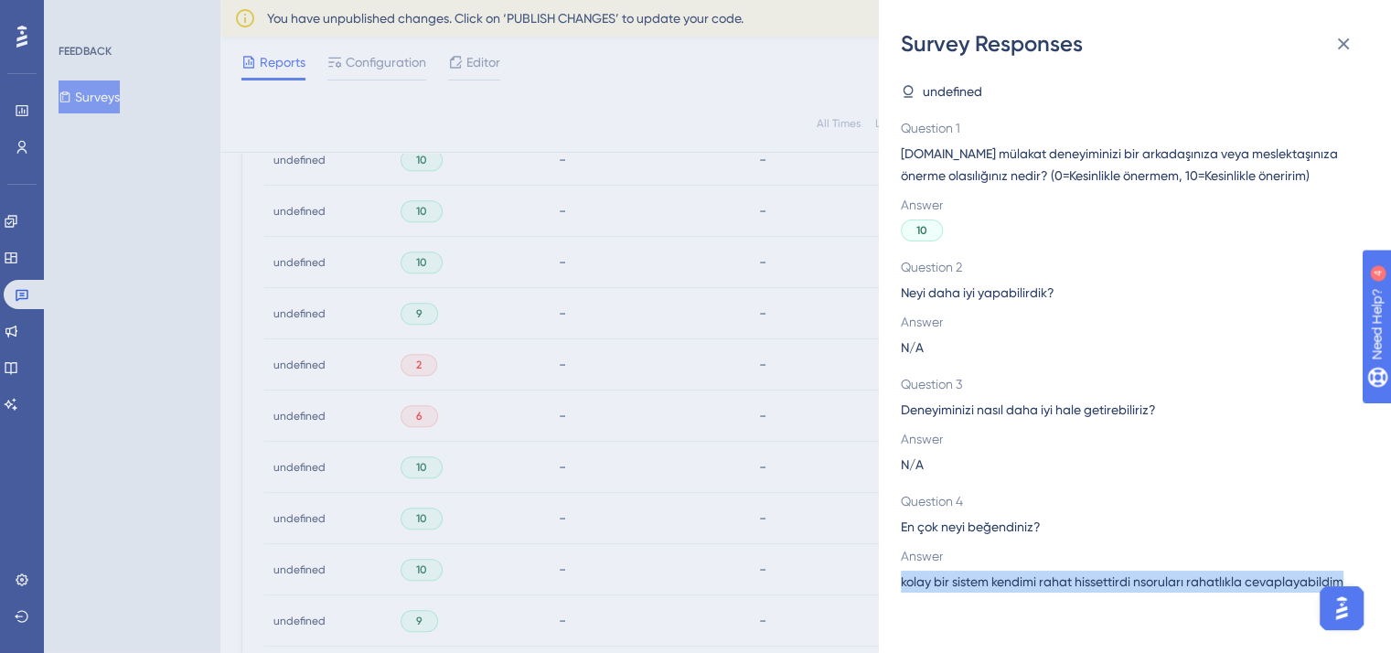
drag, startPoint x: 900, startPoint y: 582, endPoint x: 1379, endPoint y: 575, distance: 479.2
click at [1379, 575] on div "undefined Question 1 [DOMAIN_NAME] mülakat deneyiminizi bir arkadaşınıza veya m…" at bounding box center [1142, 356] width 483 height 594
copy span "kolay bir sistem kendimi rahat hissettirdi nsoruları rahatlıkla cevaplayabildim"
click at [808, 433] on div "Survey Responses undefined Question 1 [DOMAIN_NAME] mülakat deneyiminizi bir ar…" at bounding box center [695, 326] width 1391 height 653
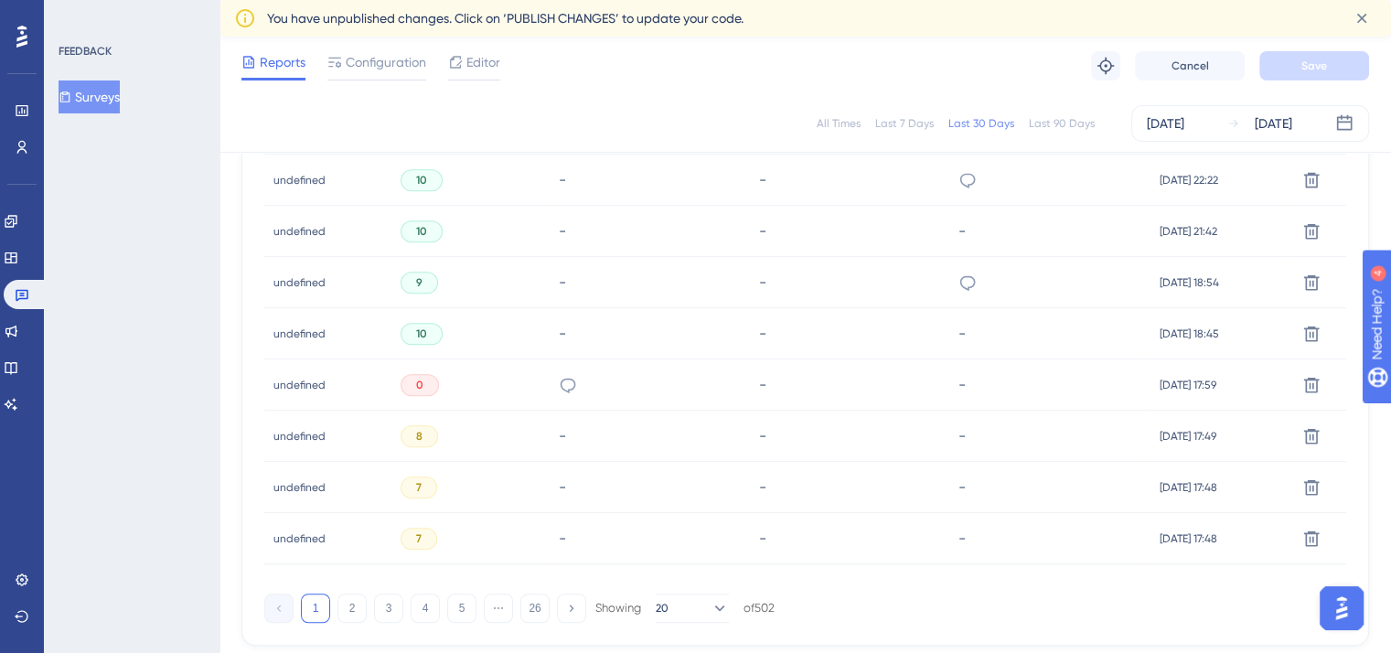
scroll to position [1323, 2]
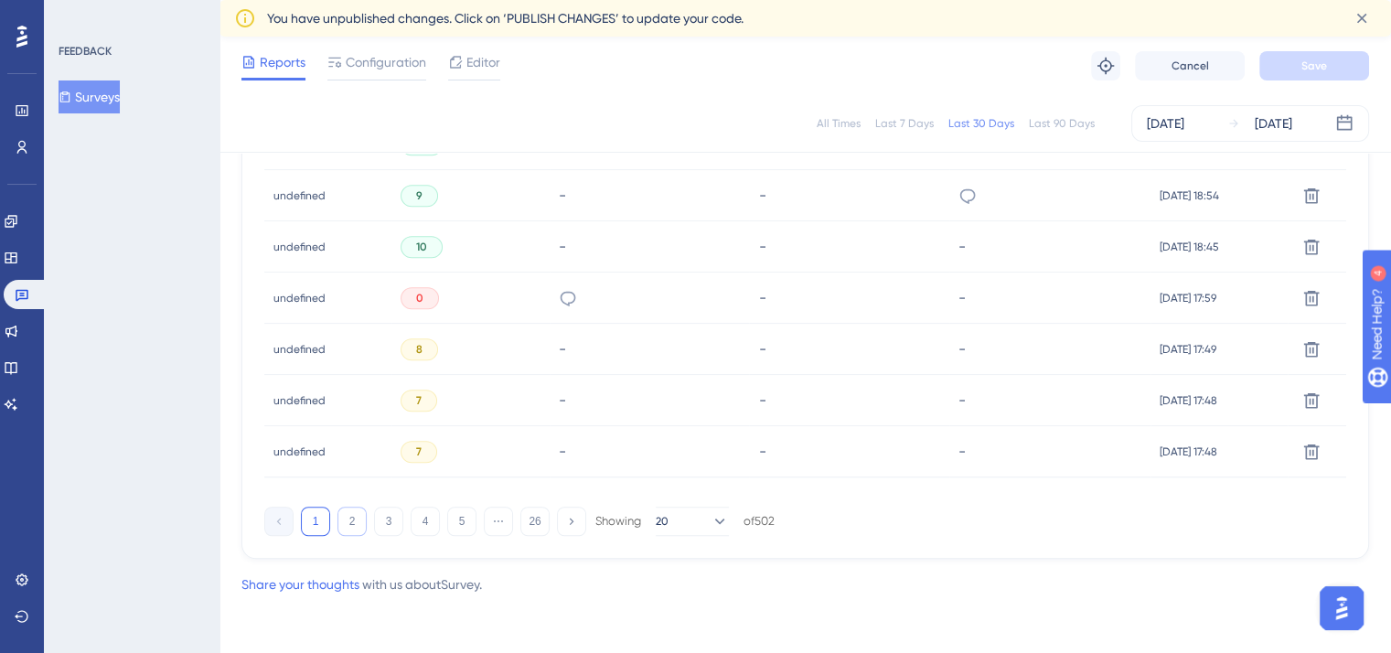
click at [345, 524] on button "2" at bounding box center [351, 521] width 29 height 29
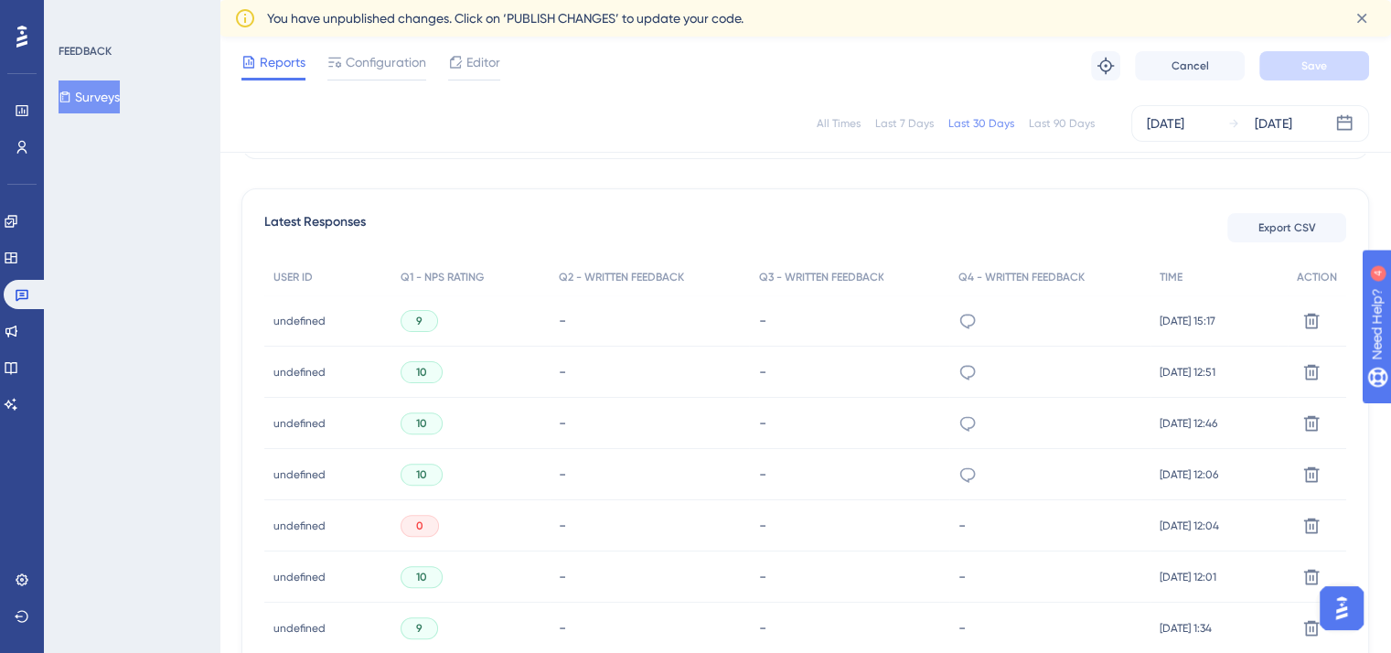
scroll to position [482, 2]
click at [958, 319] on icon at bounding box center [967, 320] width 18 height 18
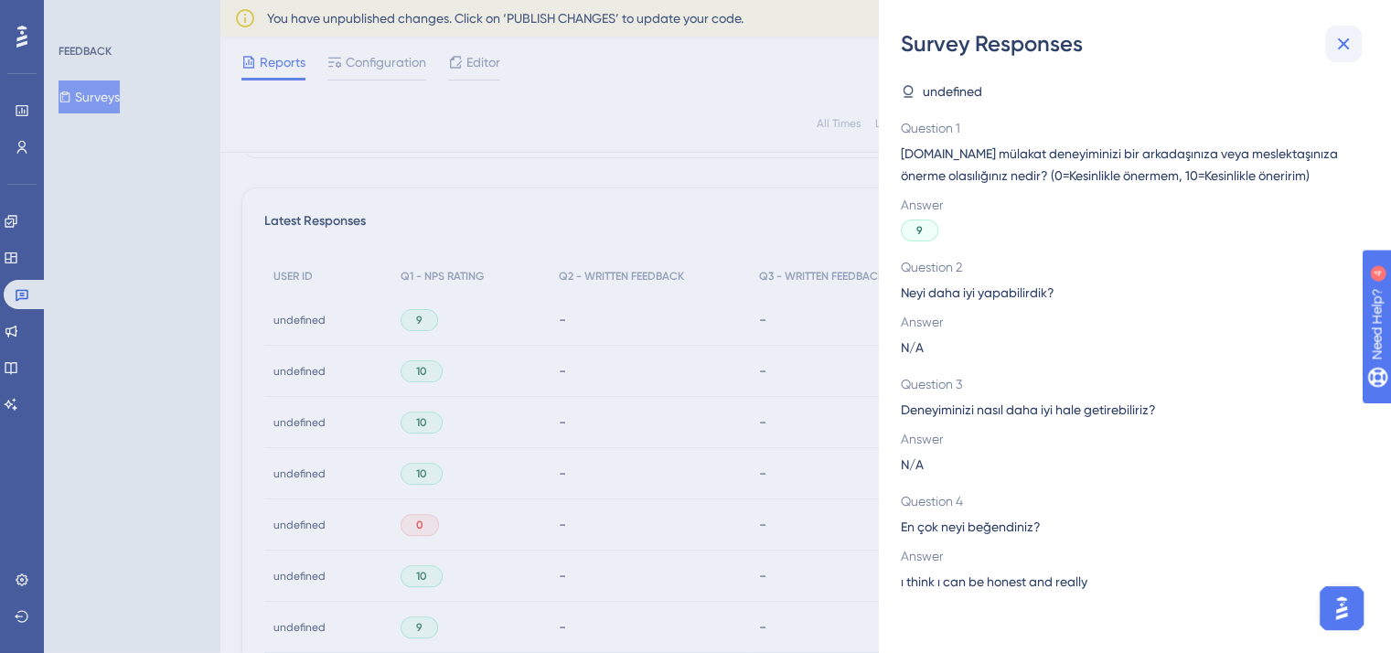
click at [1335, 43] on icon at bounding box center [1343, 44] width 22 height 22
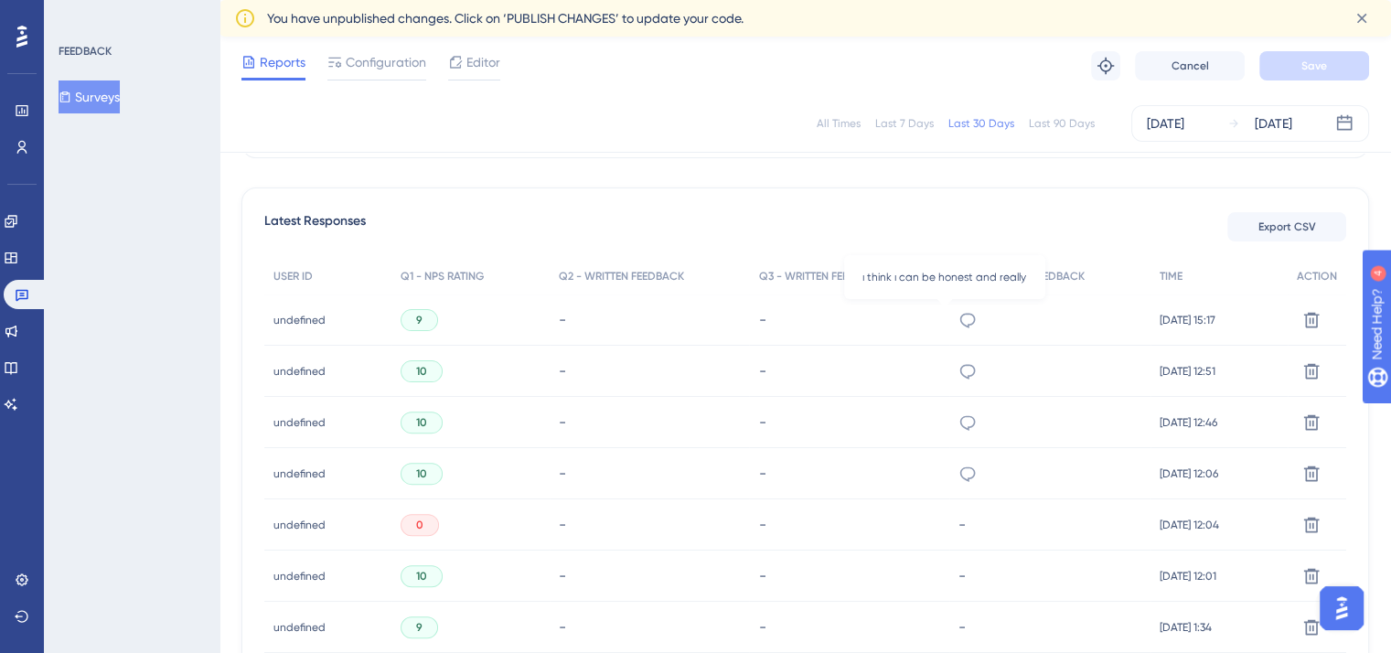
click at [960, 313] on icon at bounding box center [968, 320] width 16 height 15
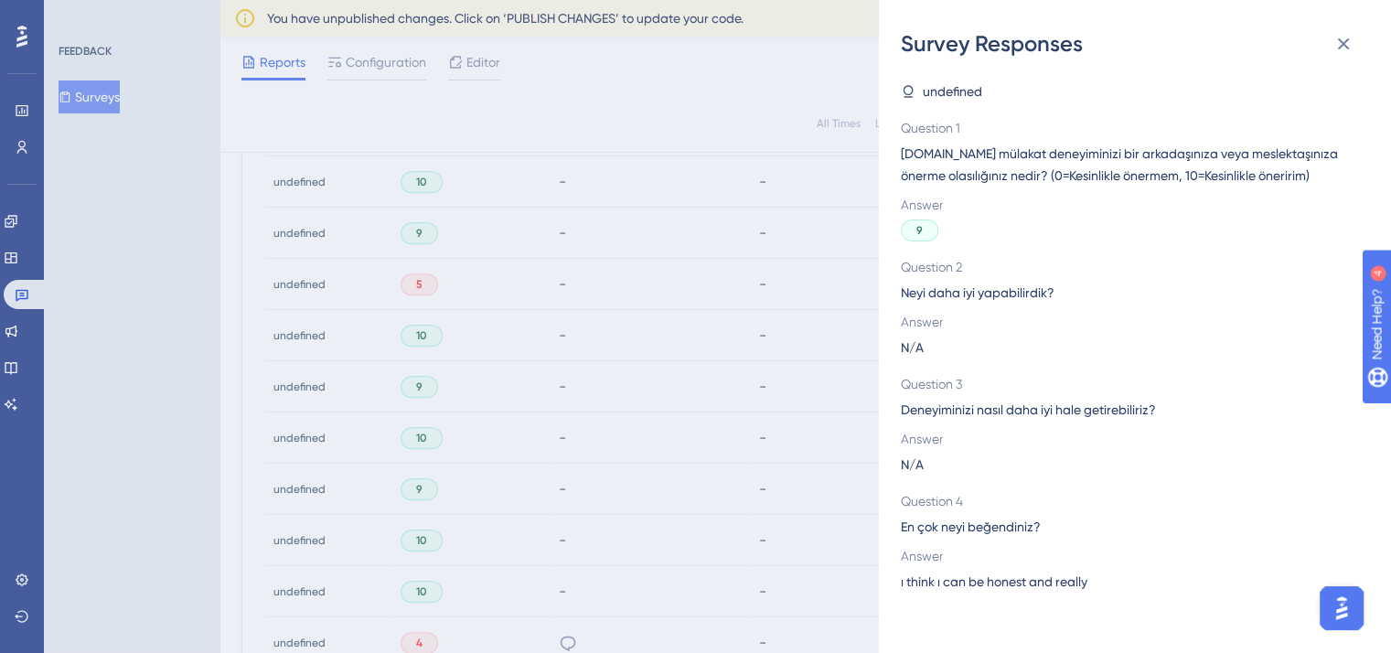
scroll to position [885, 2]
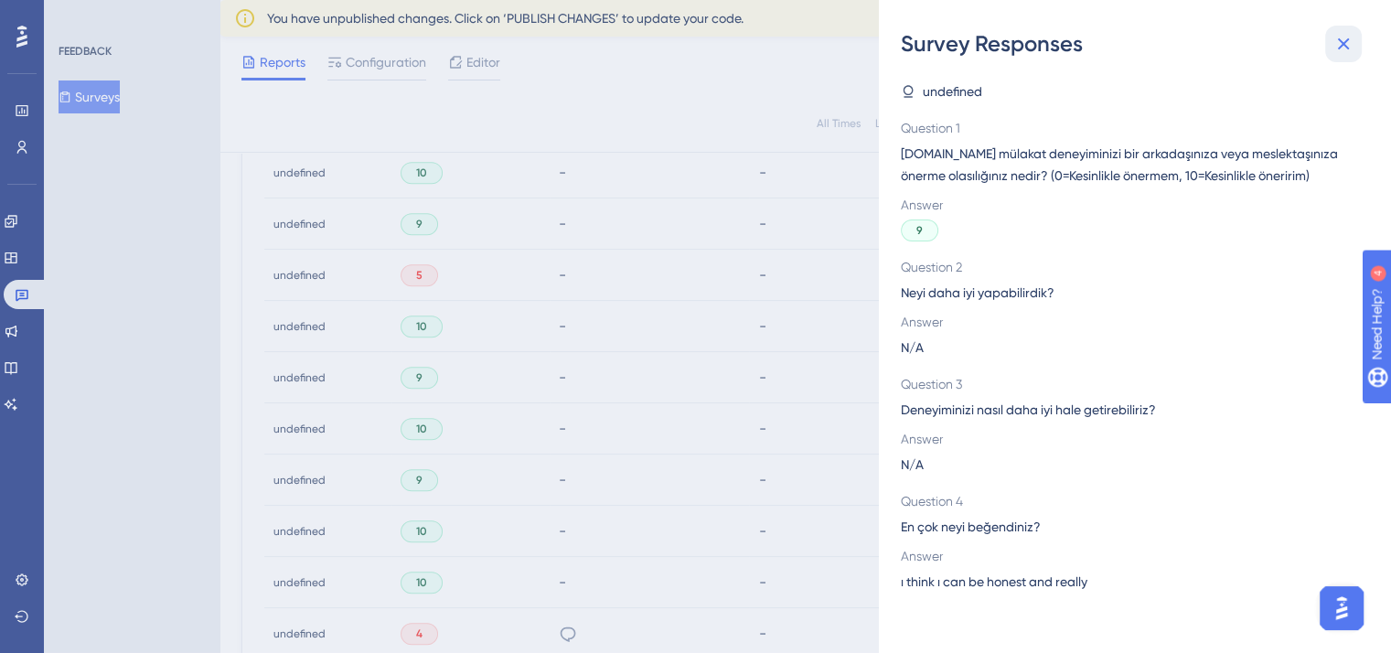
click at [1342, 41] on icon at bounding box center [1343, 44] width 22 height 22
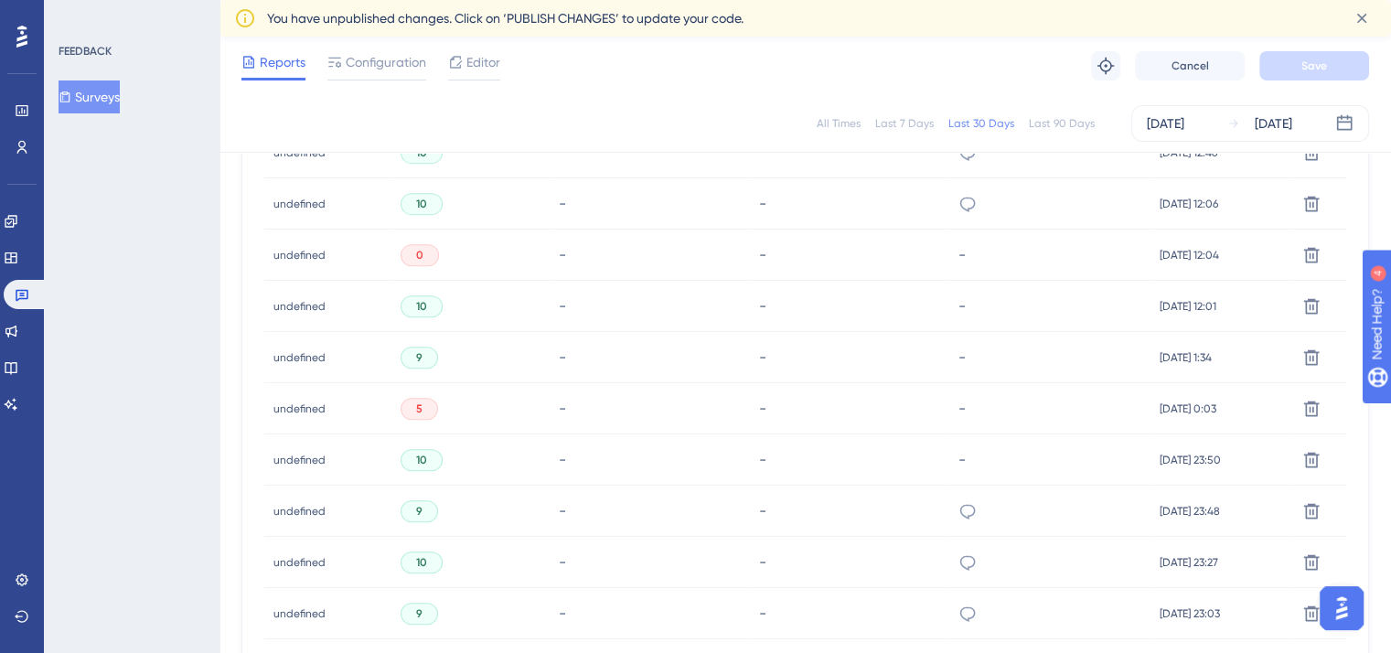
scroll to position [907, 2]
click at [958, 406] on icon at bounding box center [967, 407] width 18 height 18
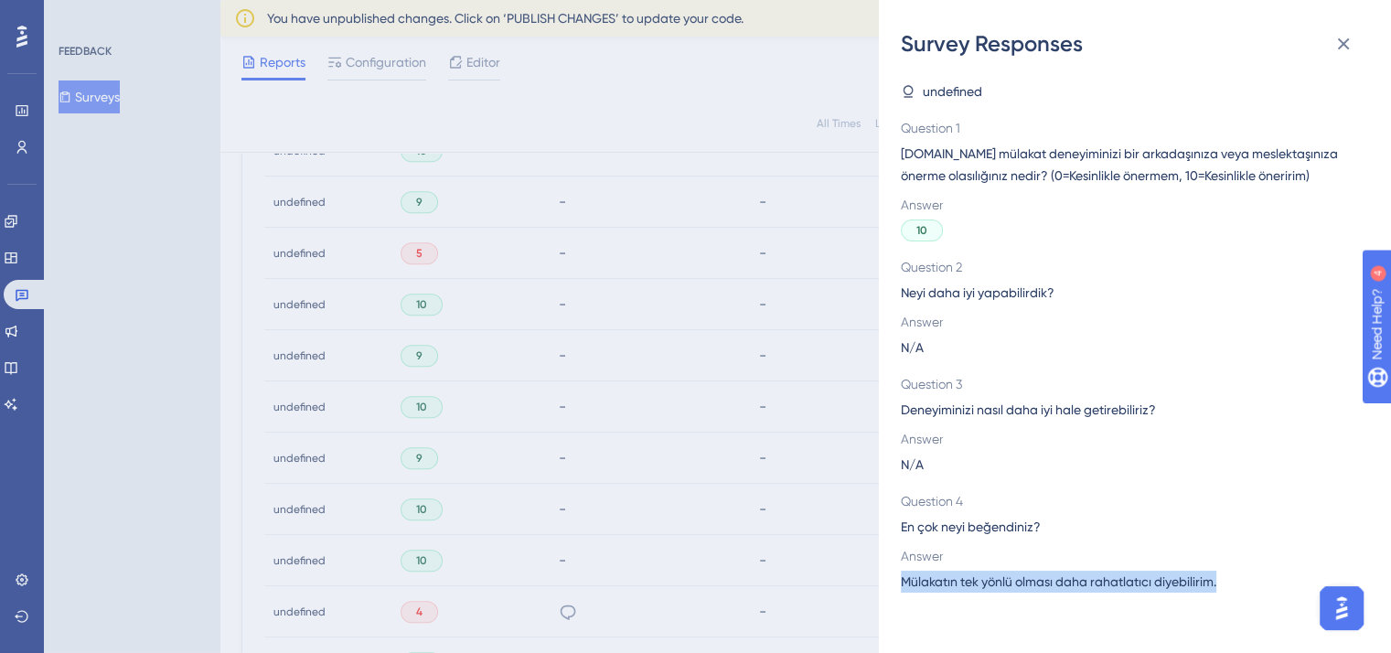
drag, startPoint x: 1228, startPoint y: 584, endPoint x: 889, endPoint y: 584, distance: 339.2
click at [889, 584] on div "Survey Responses undefined Question 1 [DOMAIN_NAME] mülakat deneyiminizi bir ar…" at bounding box center [1135, 326] width 512 height 653
copy span "Mülakatın tek yönlü olması daha rahatlatıcı diyebilirim."
click at [1340, 48] on icon at bounding box center [1343, 44] width 22 height 22
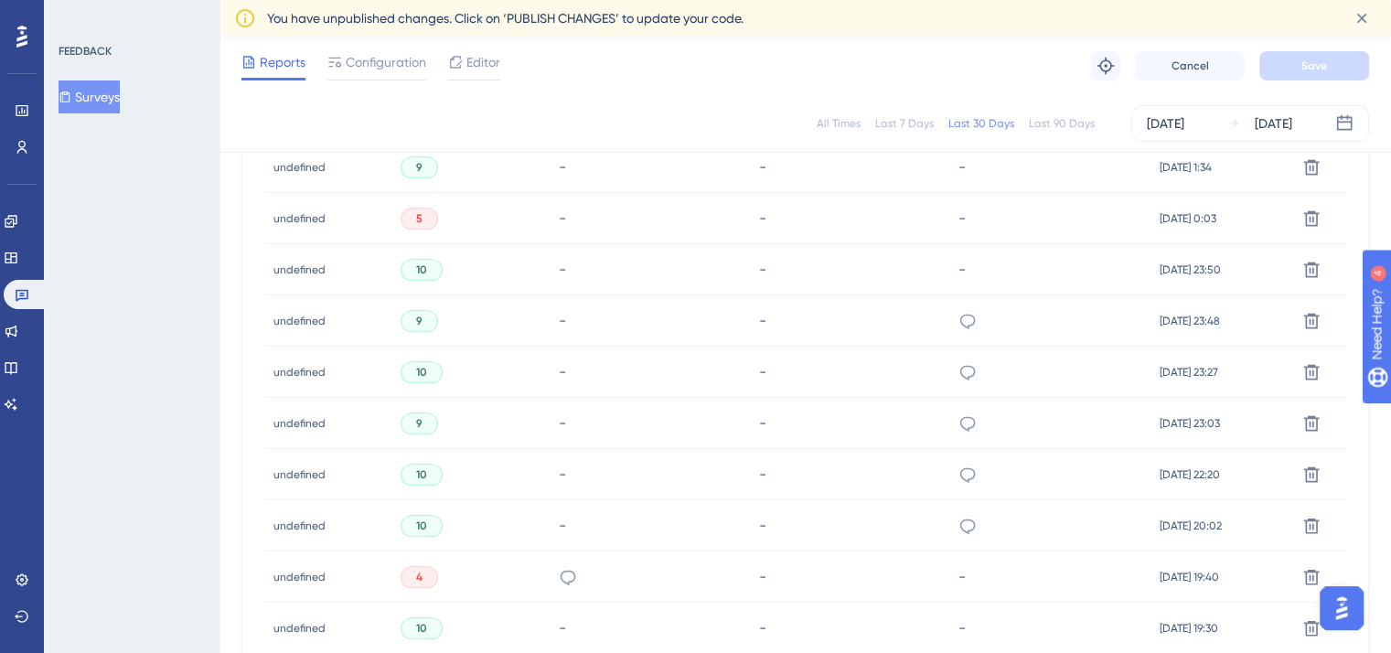
scroll to position [943, 2]
click at [958, 520] on icon at bounding box center [967, 525] width 18 height 18
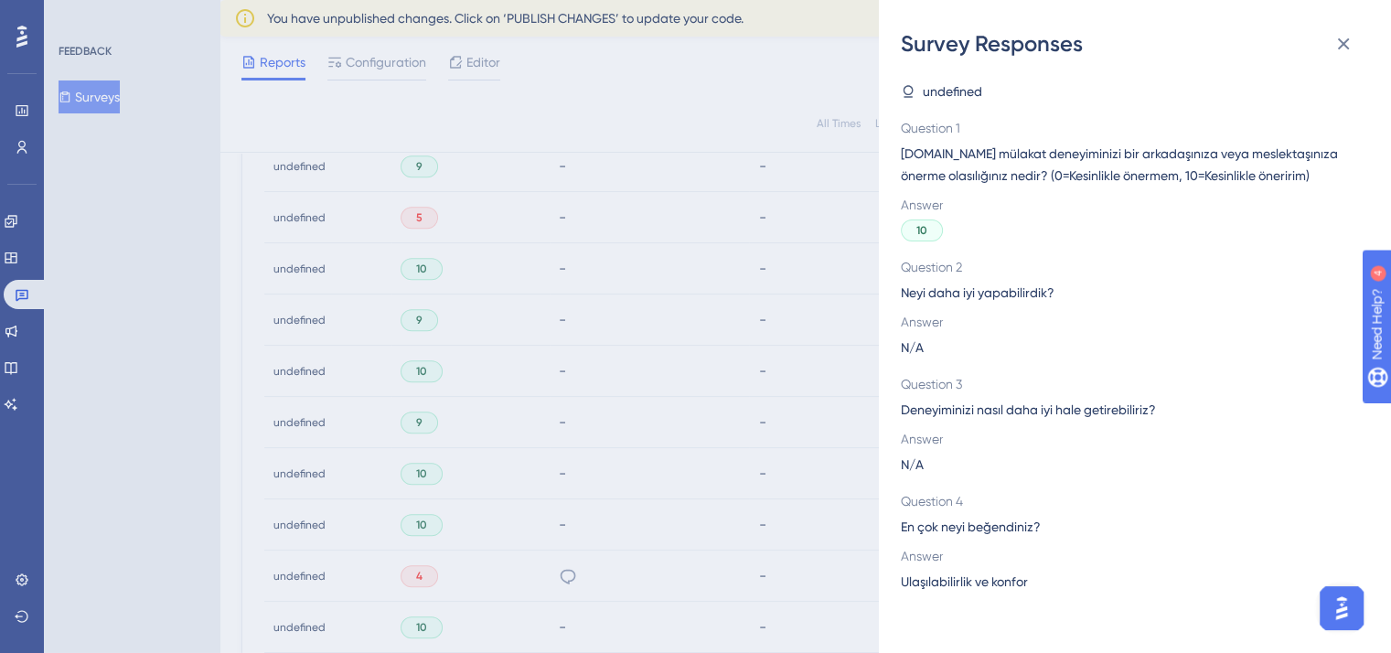
scroll to position [1041, 2]
drag, startPoint x: 1052, startPoint y: 582, endPoint x: 896, endPoint y: 601, distance: 157.4
click at [896, 601] on div "Survey Responses undefined Question 1 [DOMAIN_NAME] mülakat deneyiminizi bir ar…" at bounding box center [1135, 326] width 512 height 653
copy span "Ulaşılabilirlik ve konfor"
click at [1340, 56] on button at bounding box center [1343, 44] width 37 height 37
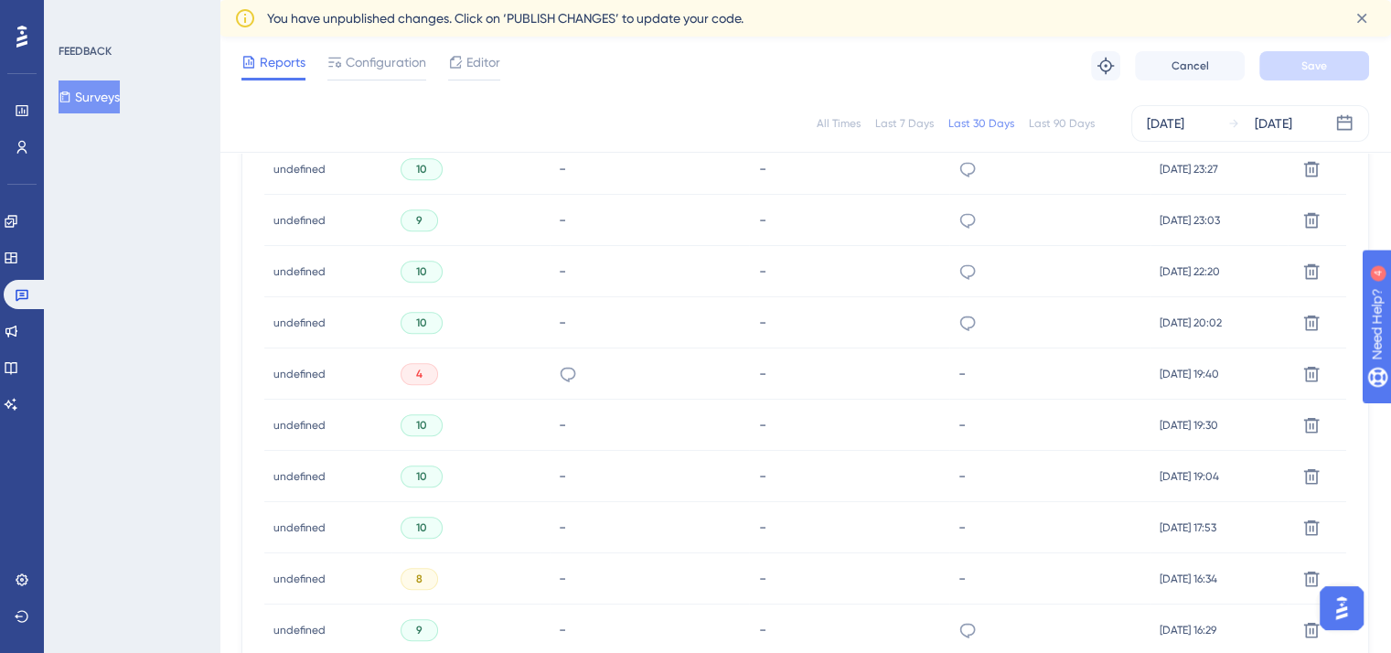
scroll to position [1145, 2]
click at [958, 627] on icon at bounding box center [967, 630] width 18 height 18
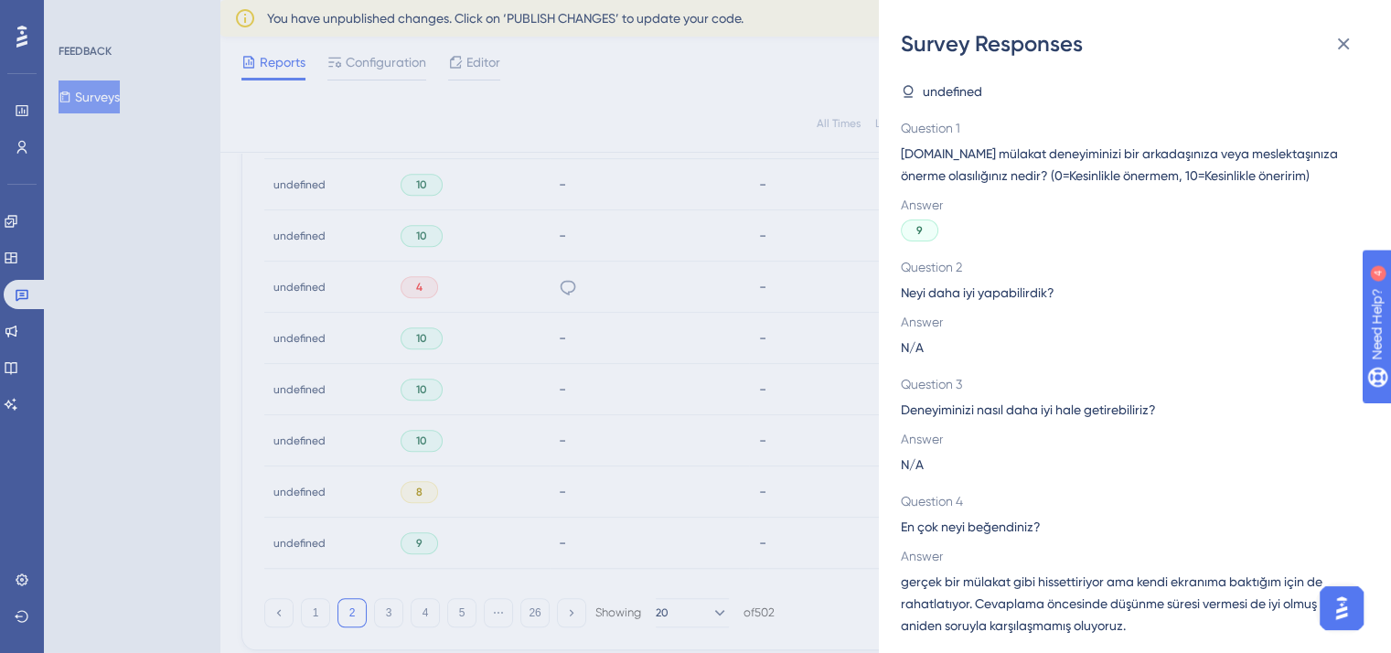
scroll to position [1235, 2]
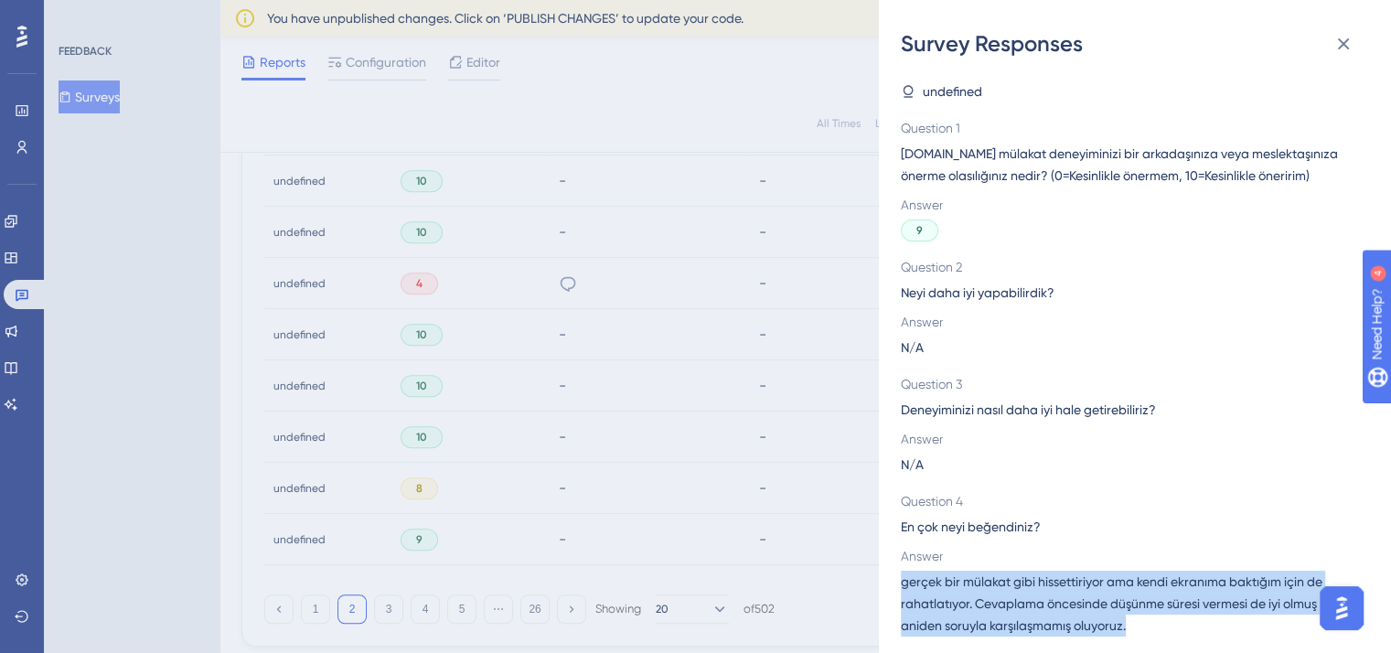
drag, startPoint x: 1141, startPoint y: 626, endPoint x: 899, endPoint y: 587, distance: 245.5
click at [899, 587] on div "Survey Responses undefined Question 1 [DOMAIN_NAME] mülakat deneyiminizi bir ar…" at bounding box center [1135, 326] width 512 height 653
copy span "gerçek bir mülakat gibi hissettiriyor ama kendi ekranıma baktığım için de rahat…"
click at [1346, 48] on icon at bounding box center [1344, 44] width 12 height 12
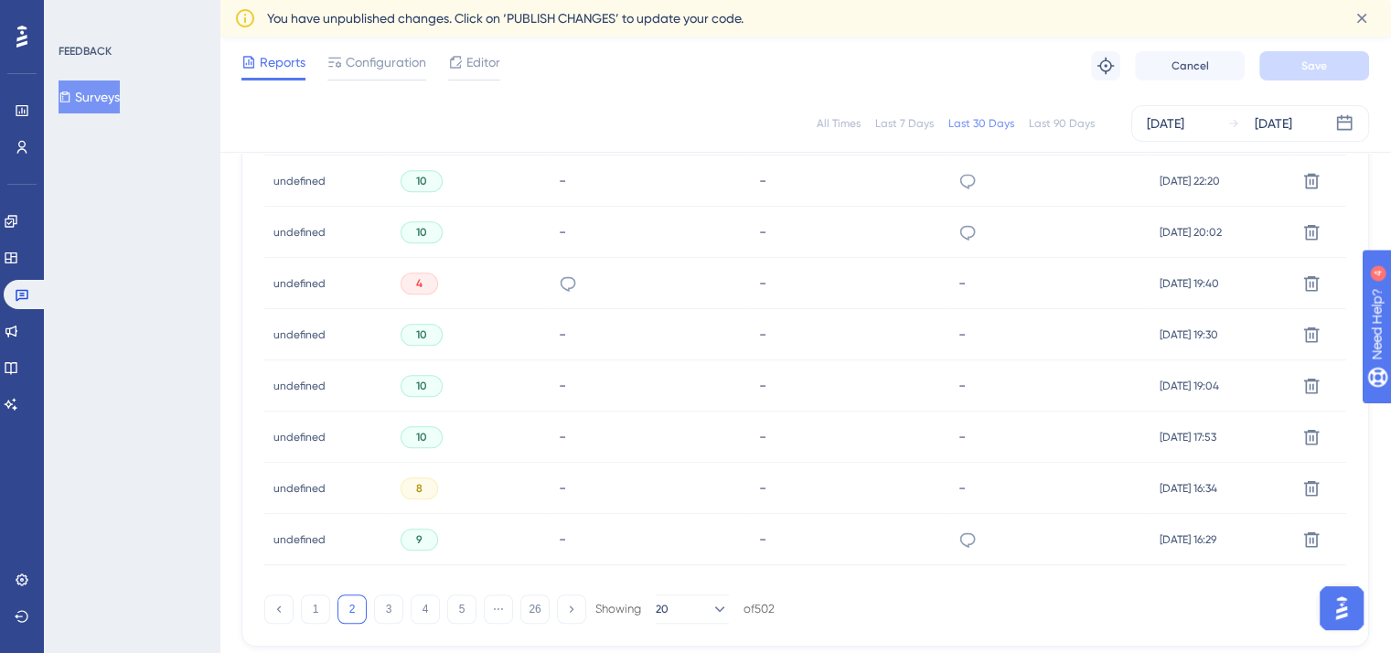
scroll to position [1323, 2]
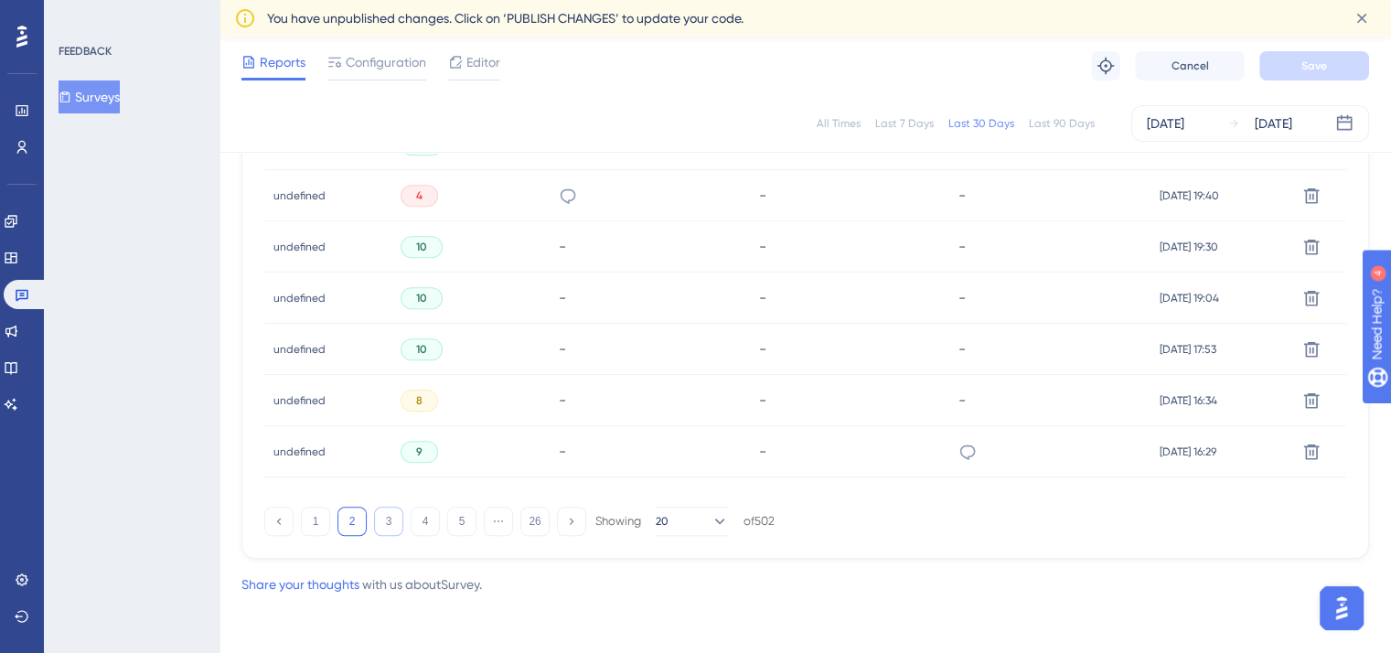
click at [383, 512] on button "3" at bounding box center [388, 521] width 29 height 29
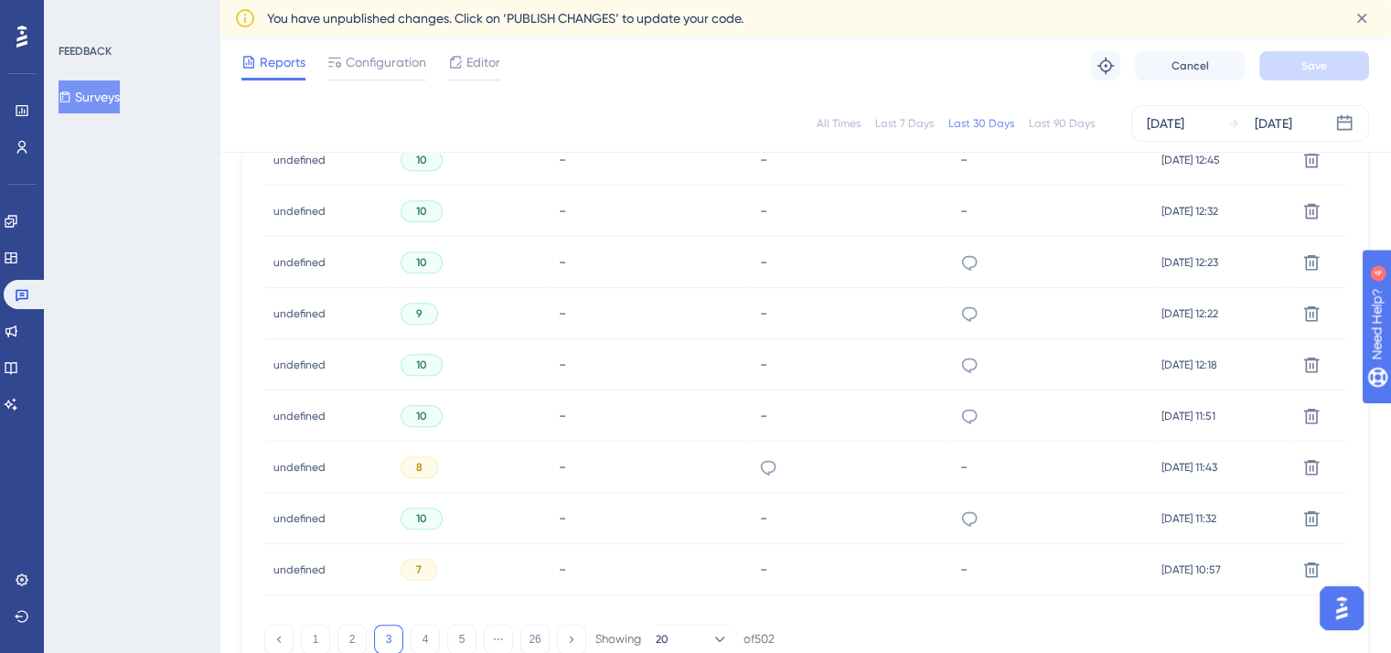
scroll to position [1184, 2]
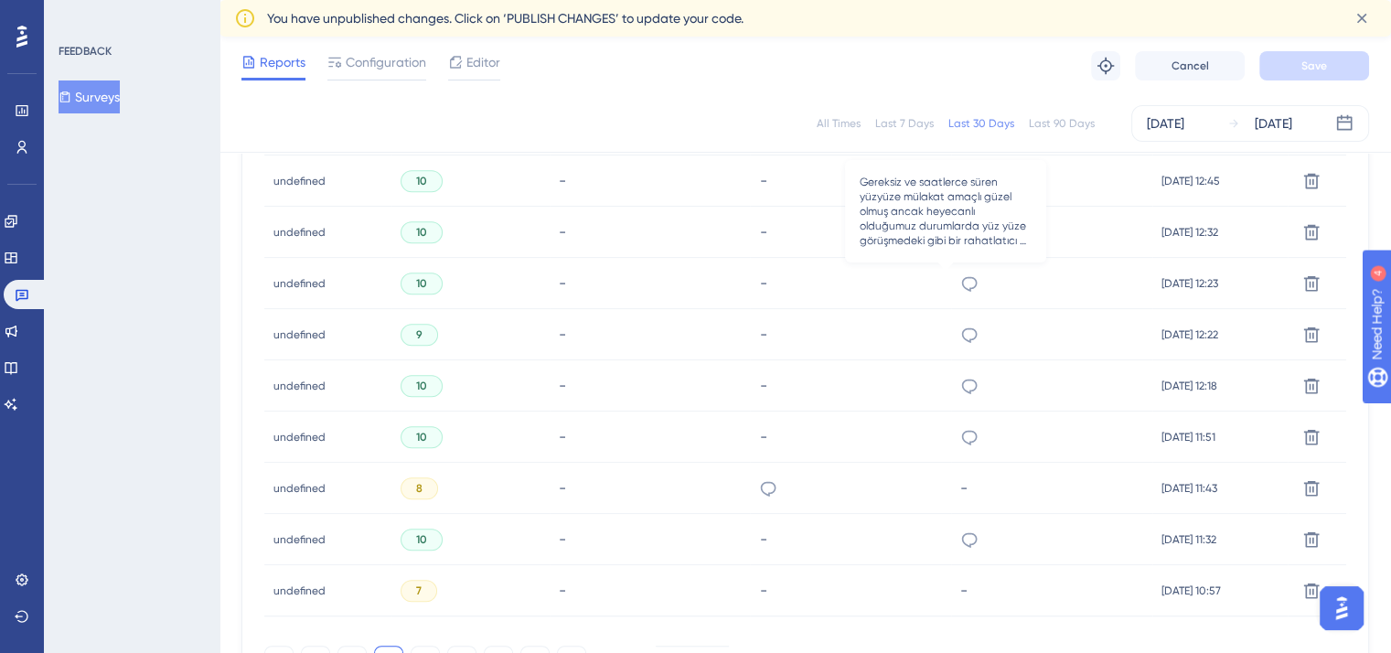
click at [960, 274] on icon at bounding box center [969, 283] width 18 height 18
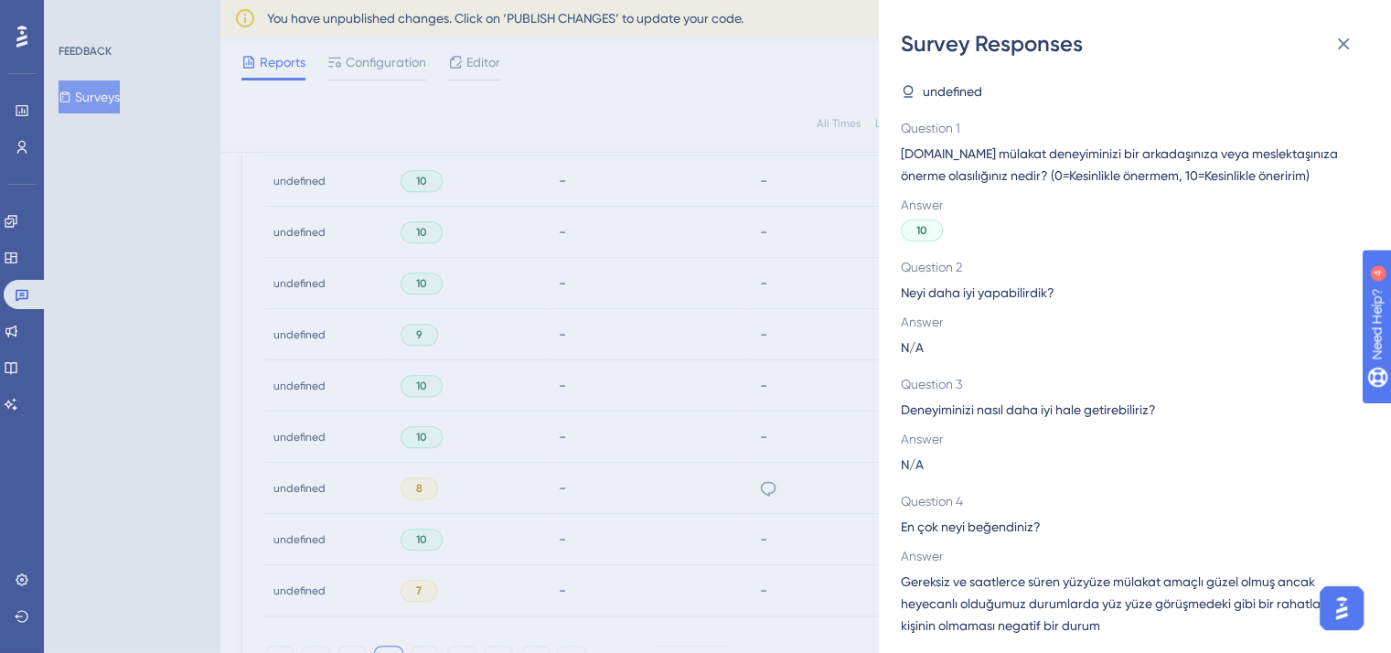
scroll to position [1297, 2]
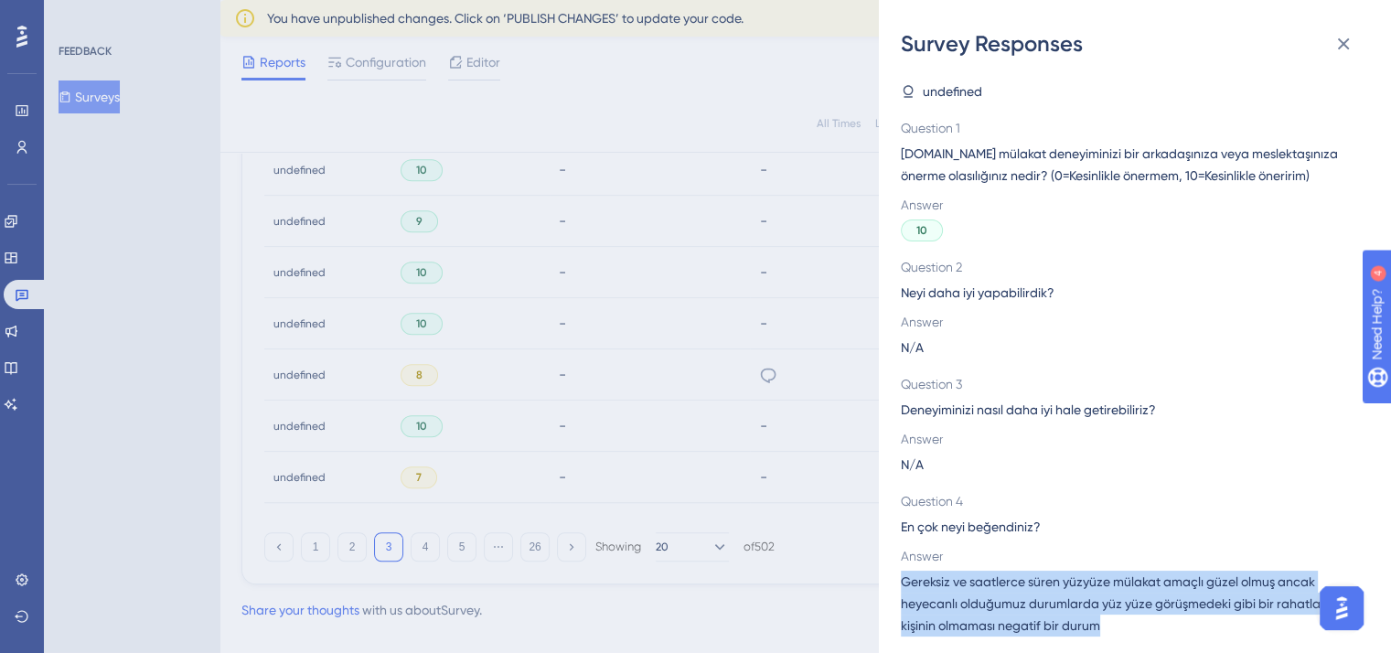
drag, startPoint x: 1123, startPoint y: 624, endPoint x: 895, endPoint y: 576, distance: 232.6
click at [895, 576] on div "Survey Responses undefined Question 1 [DOMAIN_NAME] mülakat deneyiminizi bir ar…" at bounding box center [1135, 326] width 512 height 653
copy span "Gereksiz ve saatlerce süren yüzyüze mülakat amaçlı güzel olmuş ancak heyecanlı …"
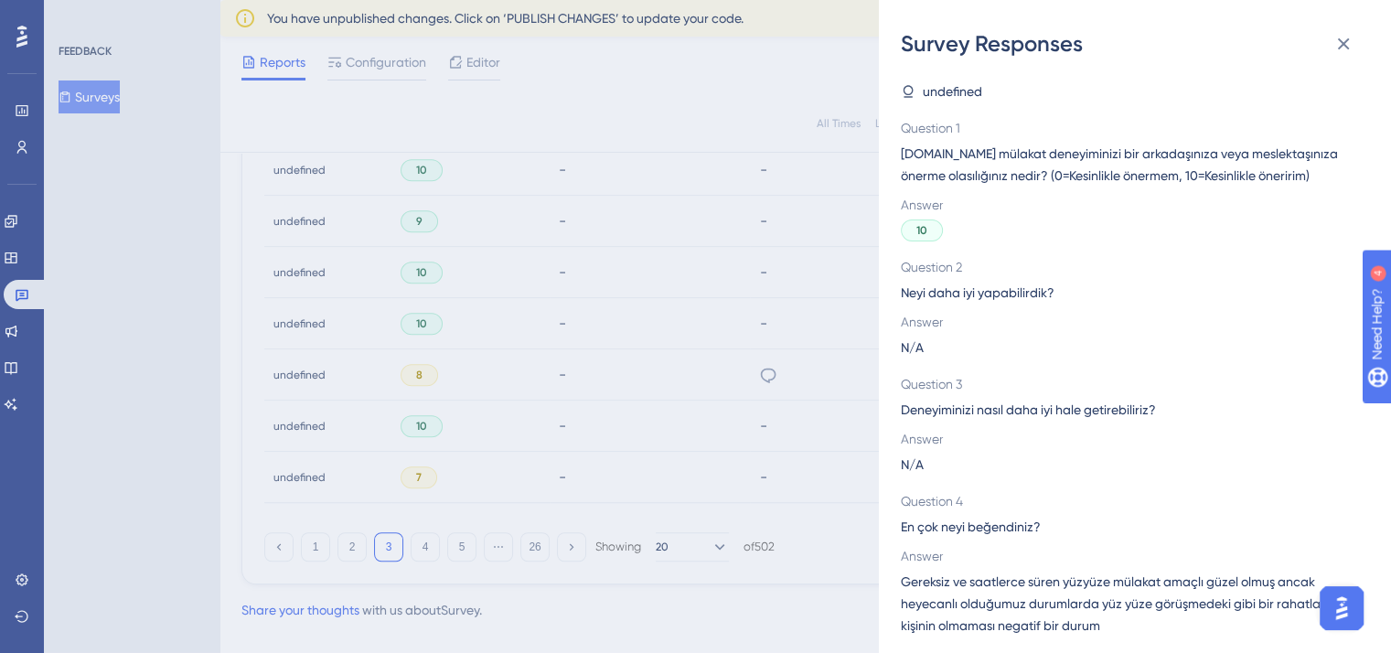
click at [756, 102] on div "Survey Responses undefined Question 1 [DOMAIN_NAME] mülakat deneyiminizi bir ar…" at bounding box center [695, 326] width 1391 height 653
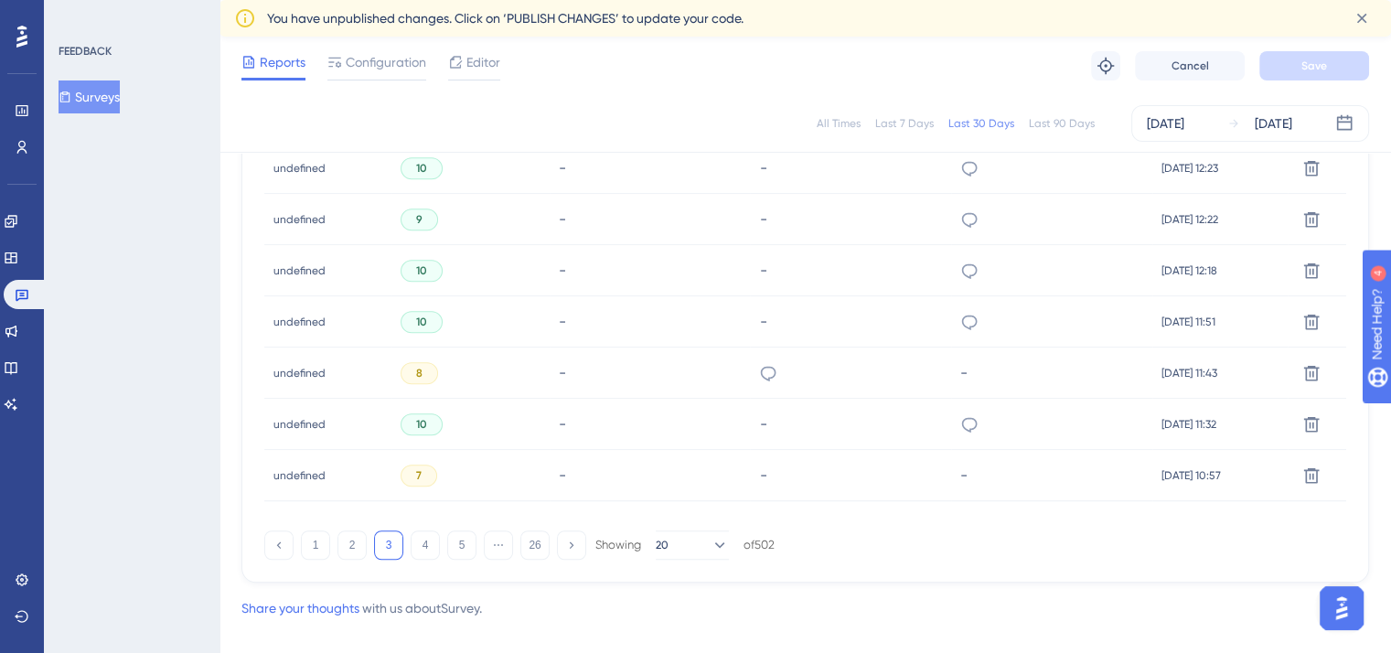
scroll to position [1323, 0]
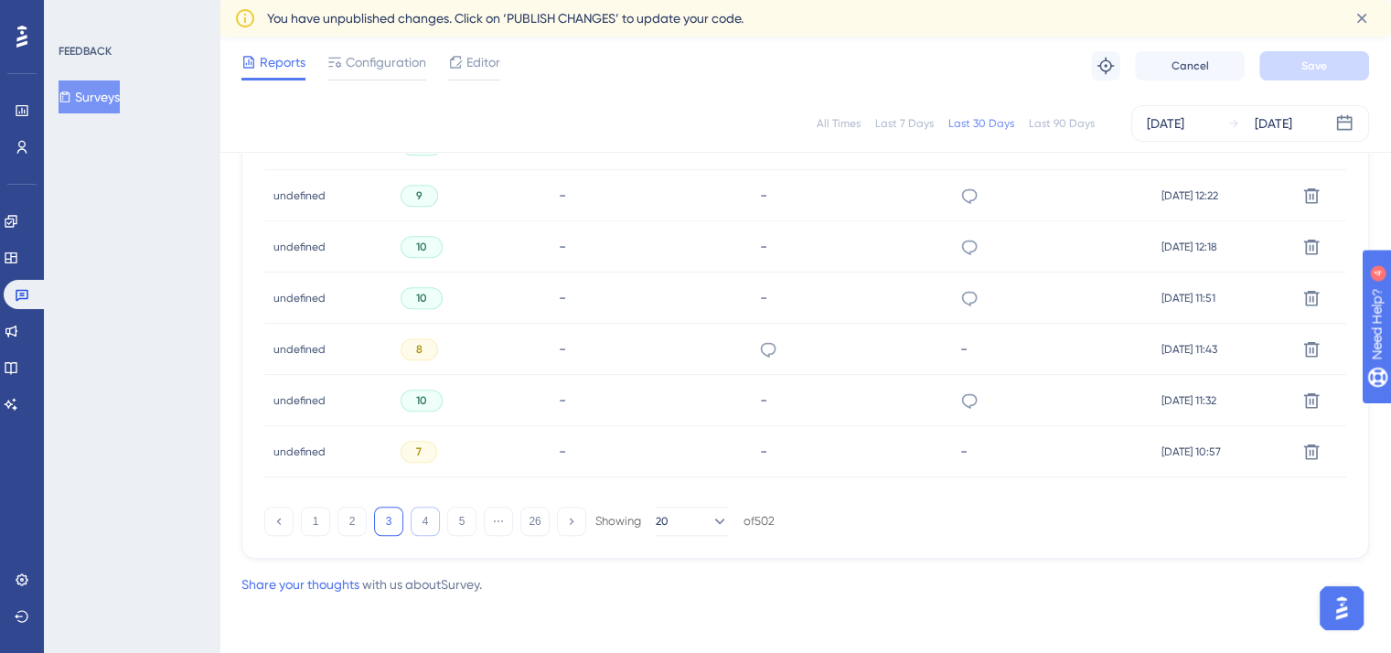
click at [424, 529] on button "4" at bounding box center [425, 521] width 29 height 29
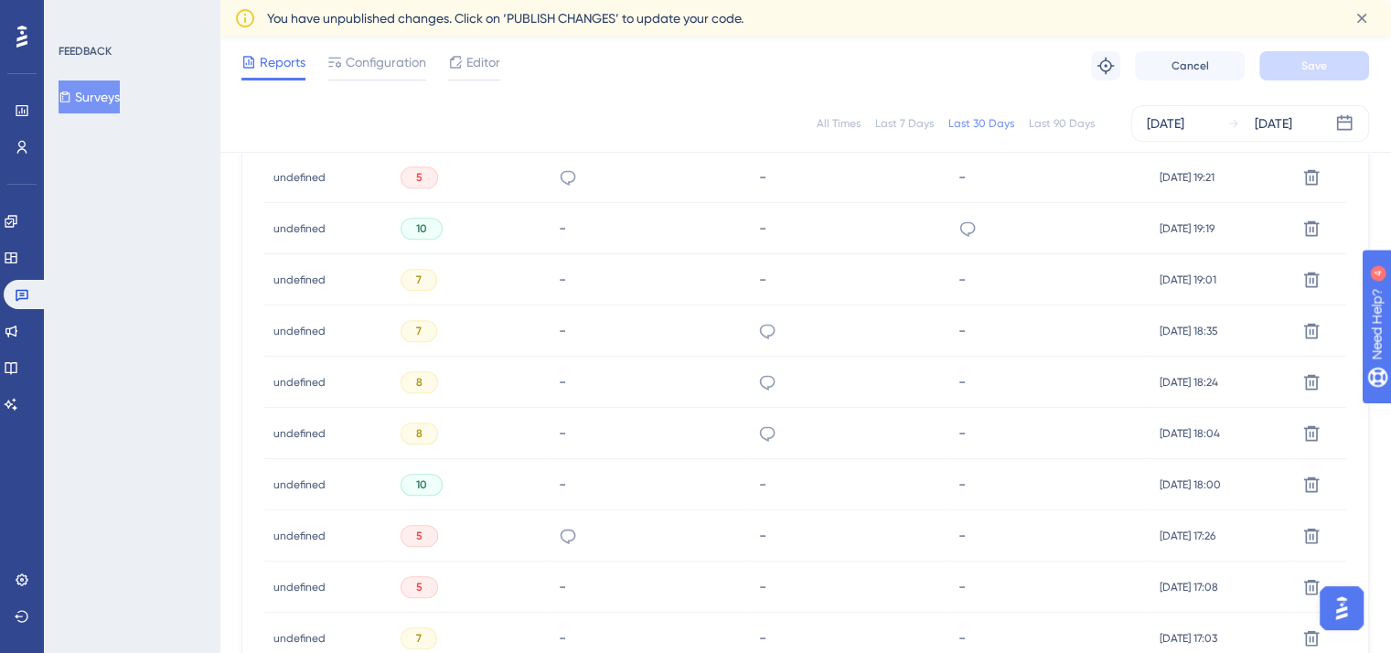
scroll to position [933, 0]
click at [758, 326] on icon at bounding box center [767, 330] width 18 height 18
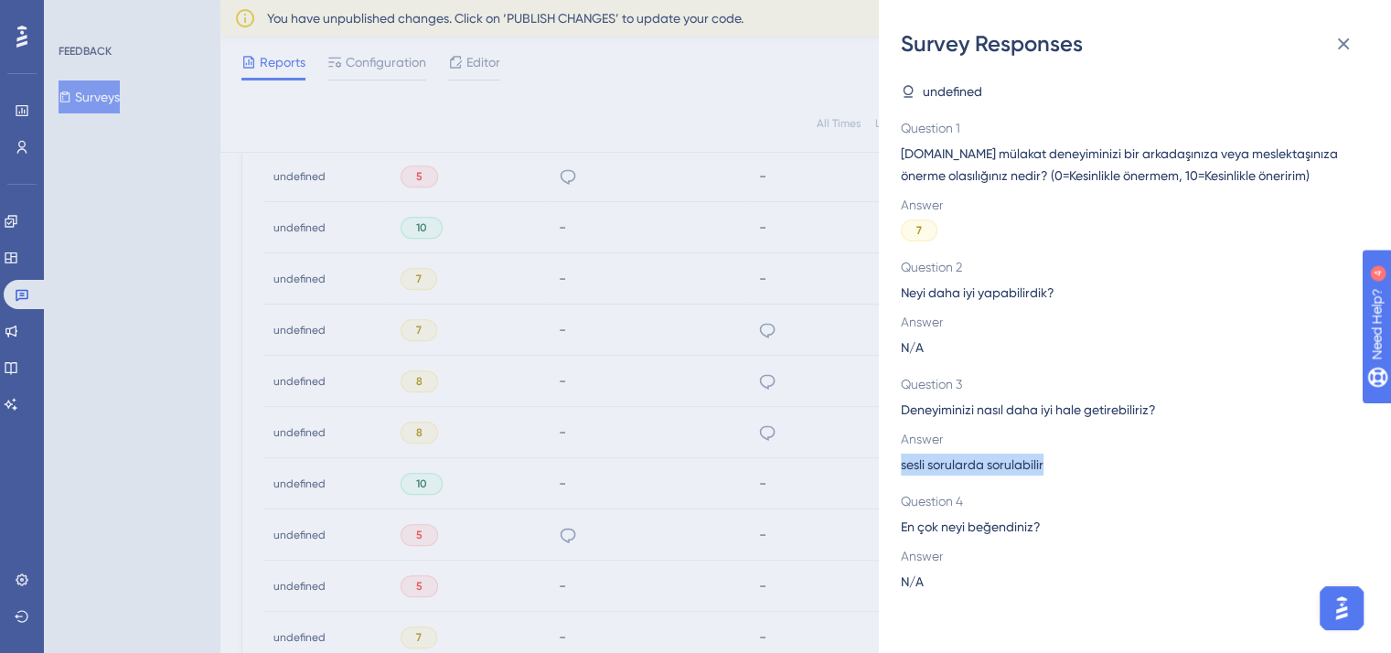
drag, startPoint x: 1060, startPoint y: 464, endPoint x: 885, endPoint y: 475, distance: 175.0
click at [885, 475] on div "Survey Responses undefined Question 1 [DOMAIN_NAME] mülakat deneyiminizi bir ar…" at bounding box center [1135, 326] width 512 height 653
copy span "sesli sorularda sorulabilir"
click at [735, 111] on div "Survey Responses undefined Question 1 [DOMAIN_NAME] mülakat deneyiminizi bir ar…" at bounding box center [695, 326] width 1391 height 653
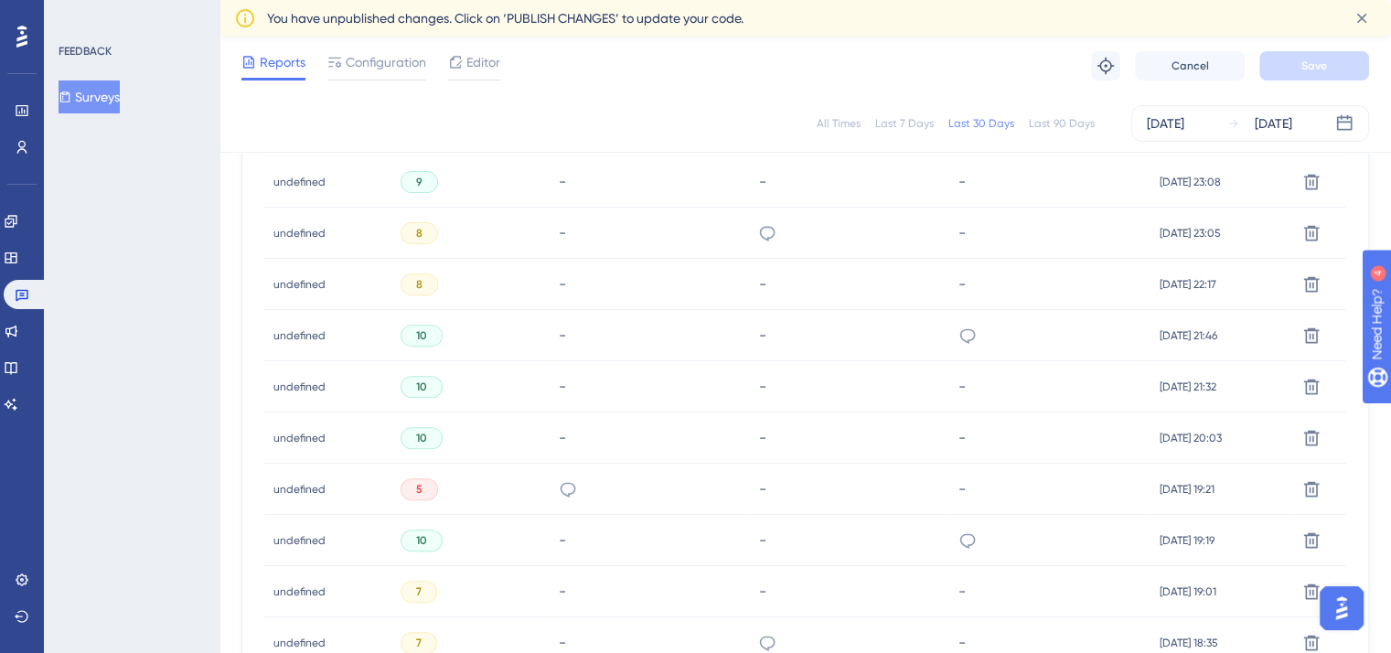
scroll to position [619, 0]
click at [958, 336] on icon at bounding box center [967, 336] width 18 height 18
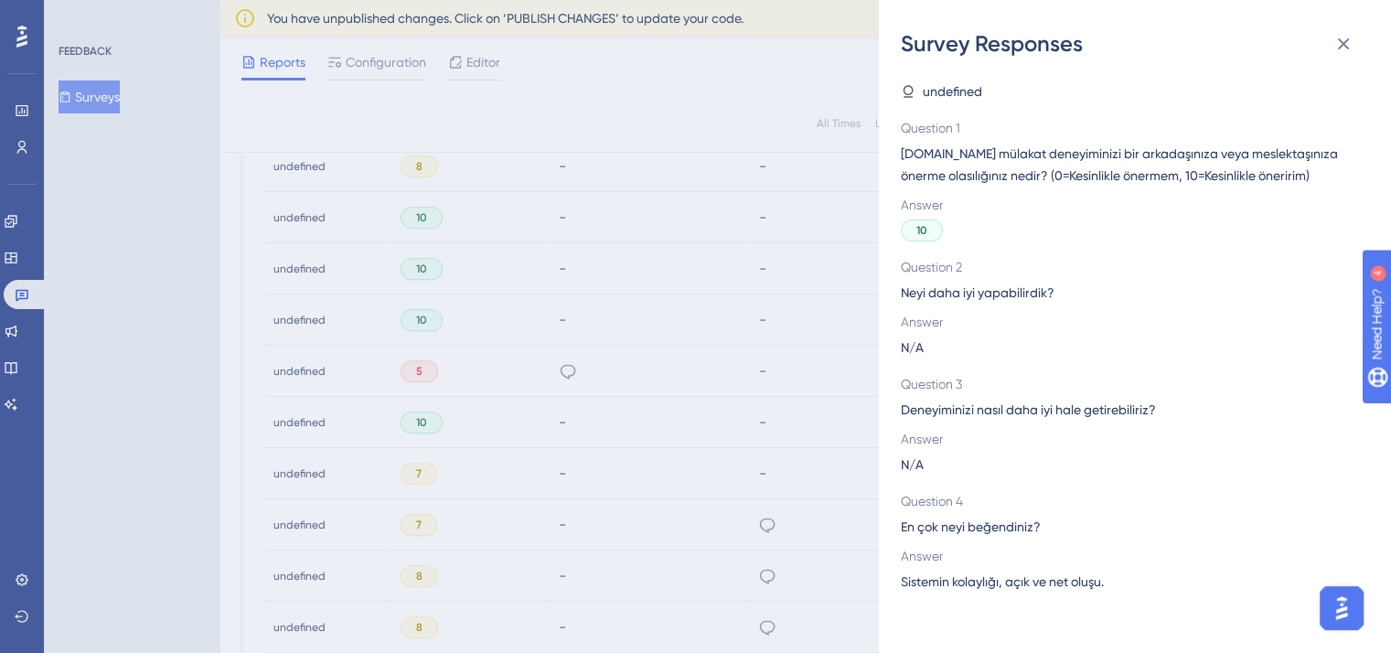
scroll to position [740, 0]
drag, startPoint x: 1130, startPoint y: 579, endPoint x: 892, endPoint y: 592, distance: 238.1
click at [892, 592] on div "Survey Responses undefined Question 1 [DOMAIN_NAME] mülakat deneyiminizi bir ar…" at bounding box center [1135, 326] width 512 height 653
copy span "Sistemin kolaylığı, açık ve net oluşu."
click at [1339, 42] on icon at bounding box center [1343, 44] width 22 height 22
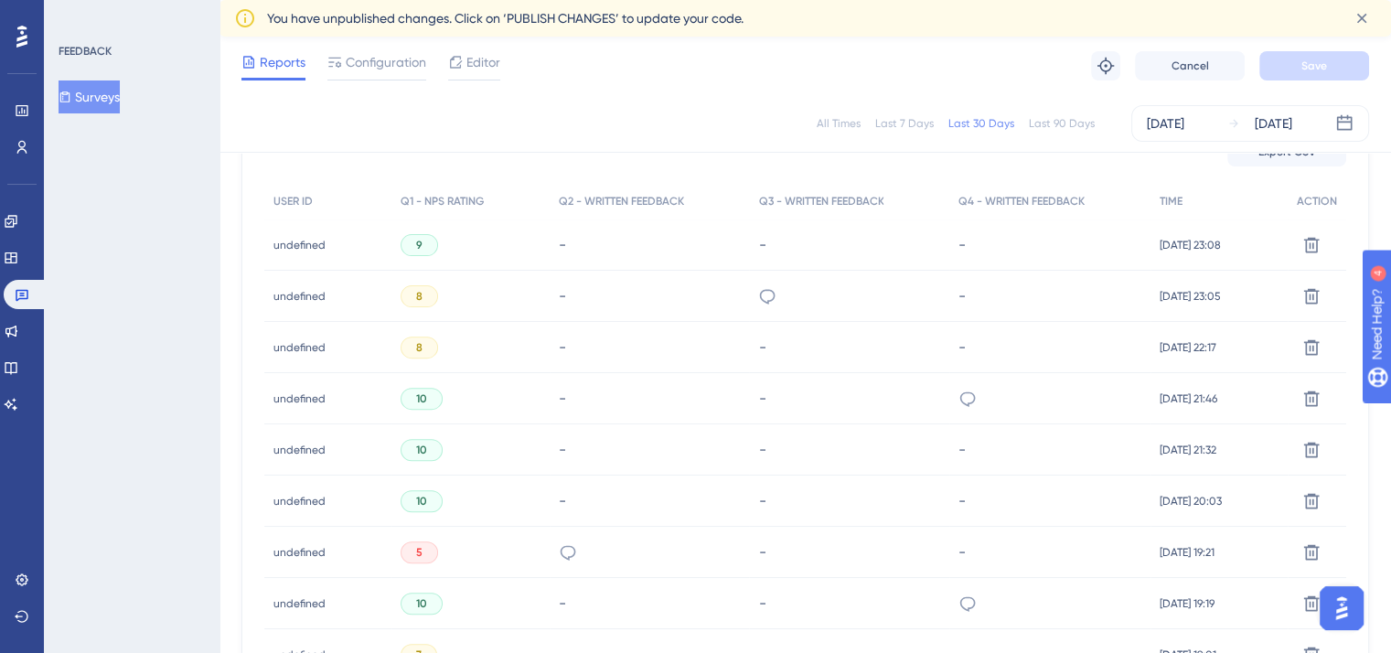
scroll to position [551, 0]
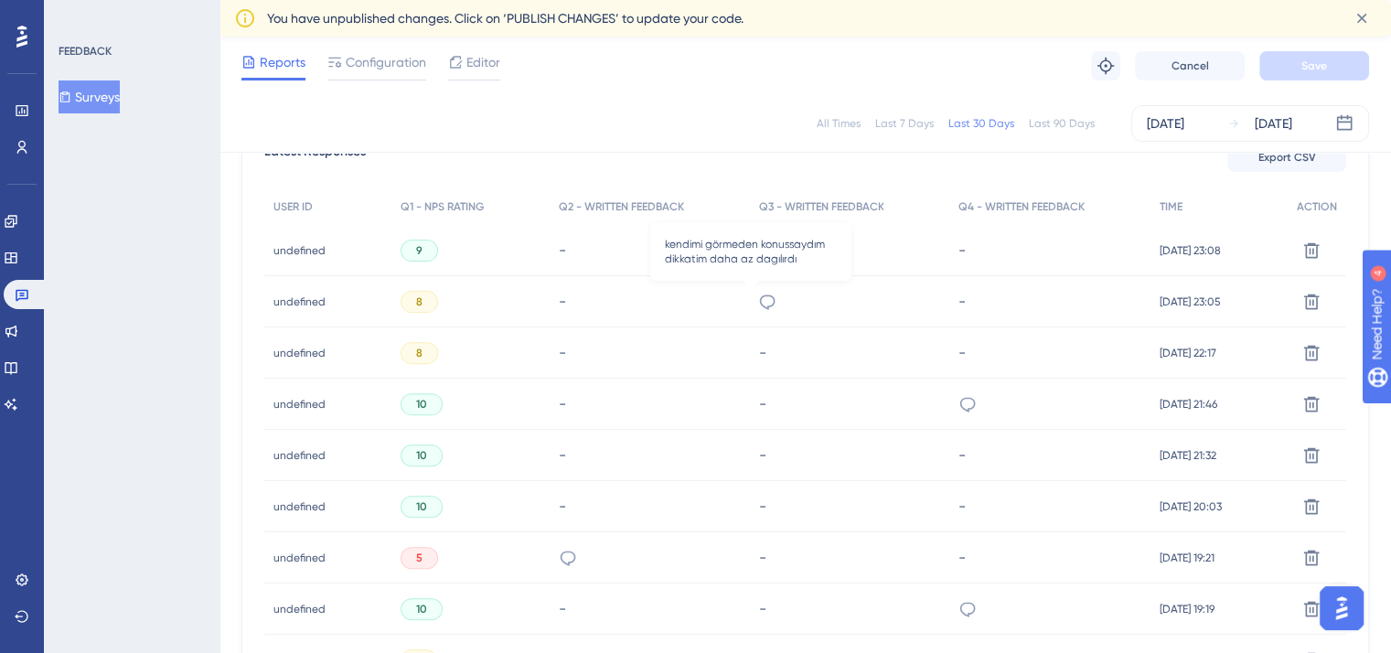
click at [760, 295] on icon at bounding box center [768, 301] width 16 height 15
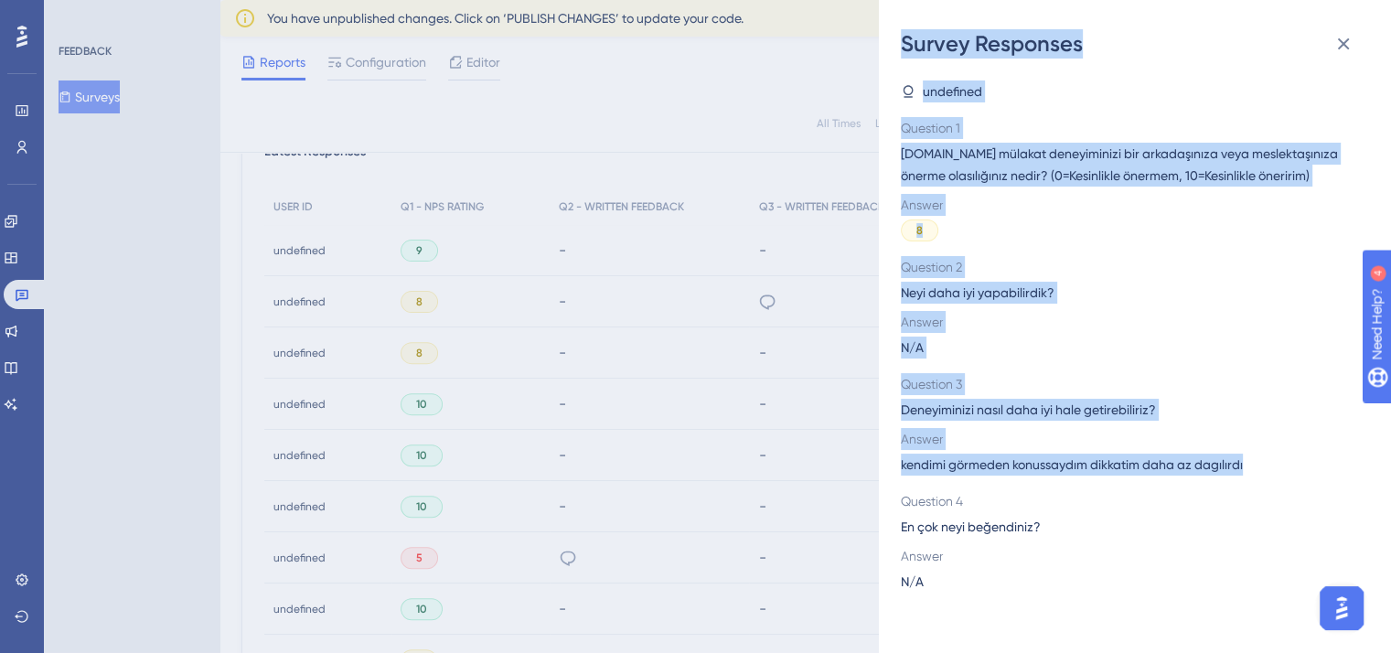
drag, startPoint x: 1268, startPoint y: 457, endPoint x: 870, endPoint y: 467, distance: 397.9
click at [870, 467] on div "Survey Responses undefined Question 1 [DOMAIN_NAME] mülakat deneyiminizi bir ar…" at bounding box center [695, 326] width 1391 height 653
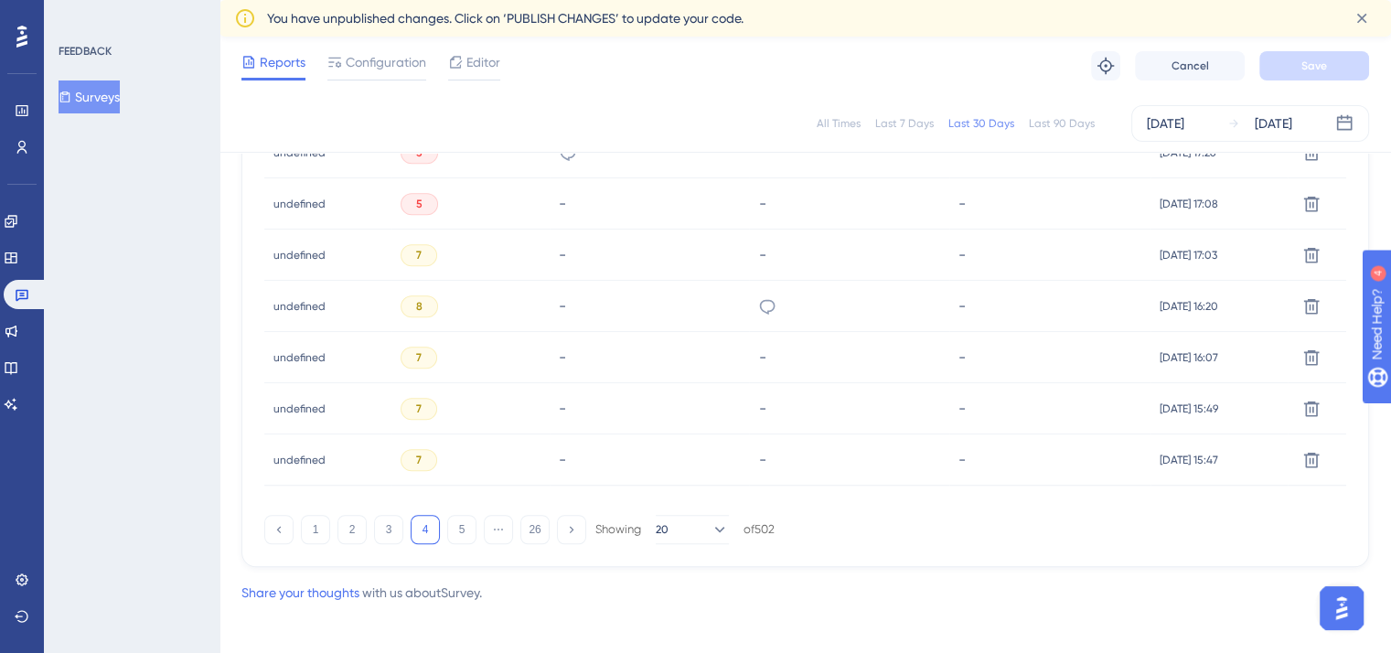
scroll to position [1323, 0]
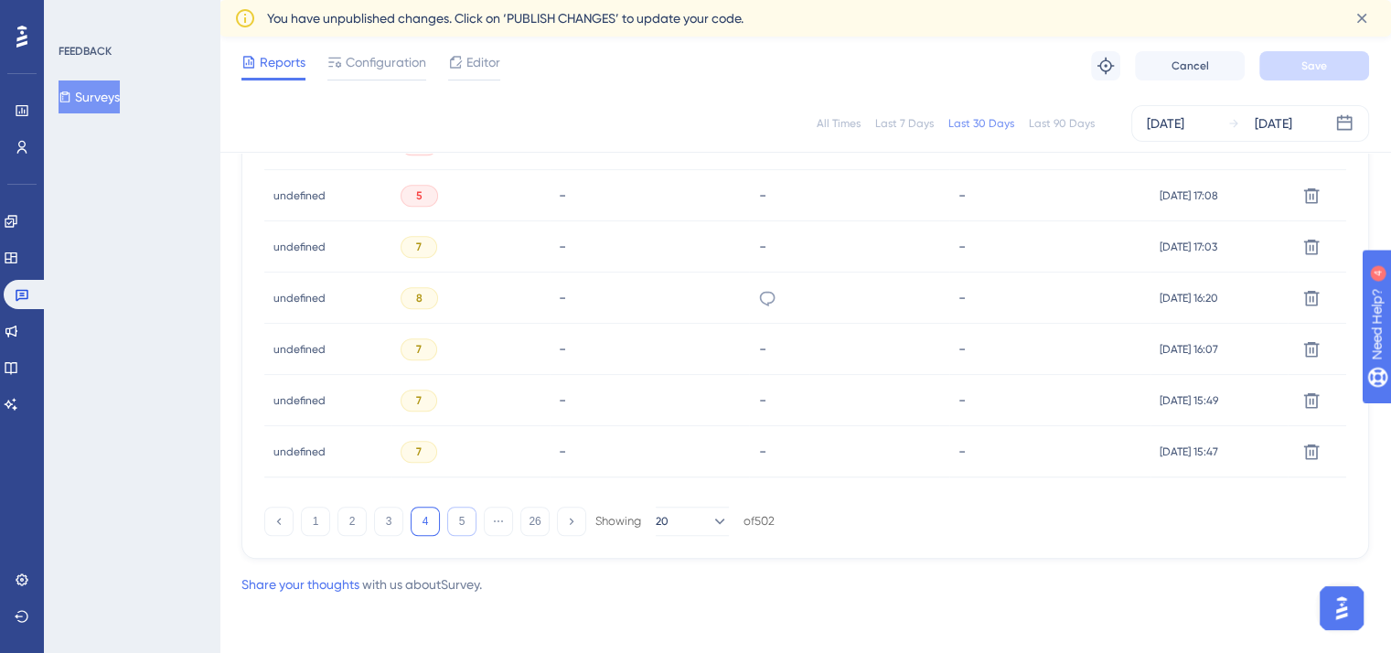
click at [451, 525] on button "5" at bounding box center [461, 521] width 29 height 29
click at [959, 446] on icon at bounding box center [968, 452] width 18 height 18
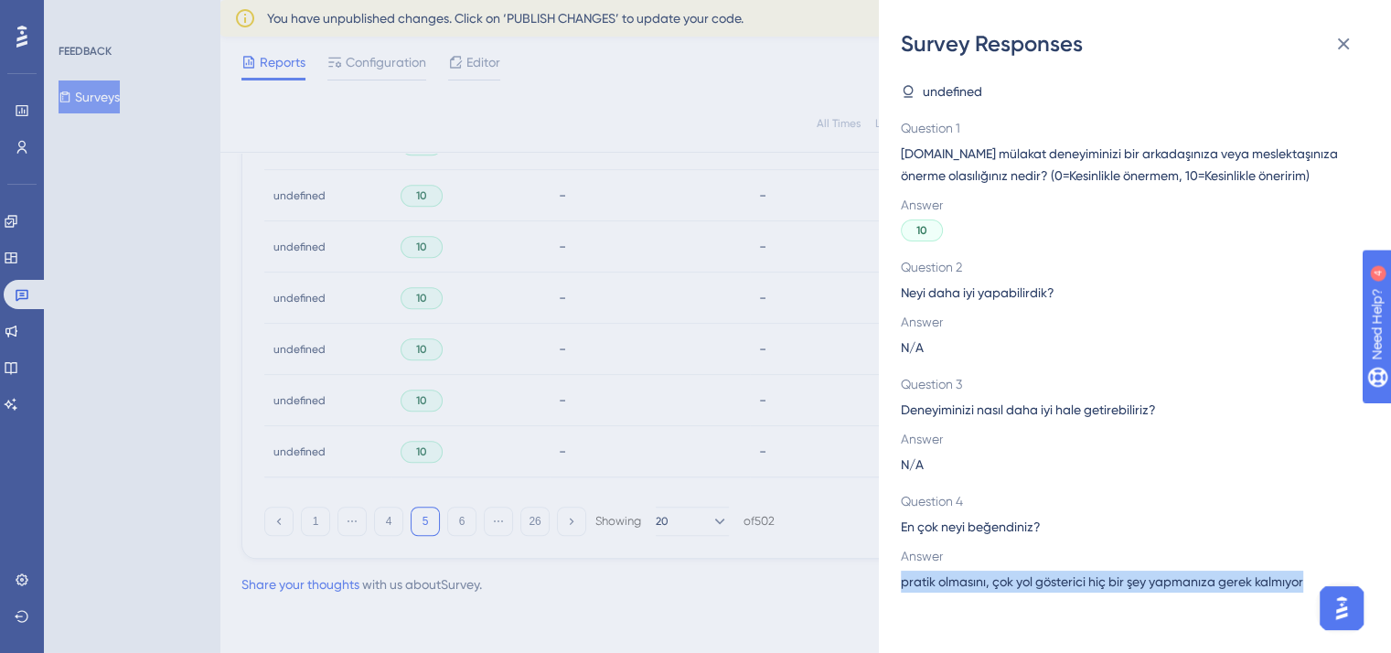
drag, startPoint x: 898, startPoint y: 587, endPoint x: 1383, endPoint y: 579, distance: 485.6
click at [1383, 579] on div "Survey Responses undefined Question 1 [DOMAIN_NAME] mülakat deneyiminizi bir ar…" at bounding box center [1135, 326] width 512 height 653
click at [669, 100] on div "Survey Responses undefined Question 1 [DOMAIN_NAME] mülakat deneyiminizi bir ar…" at bounding box center [695, 326] width 1391 height 653
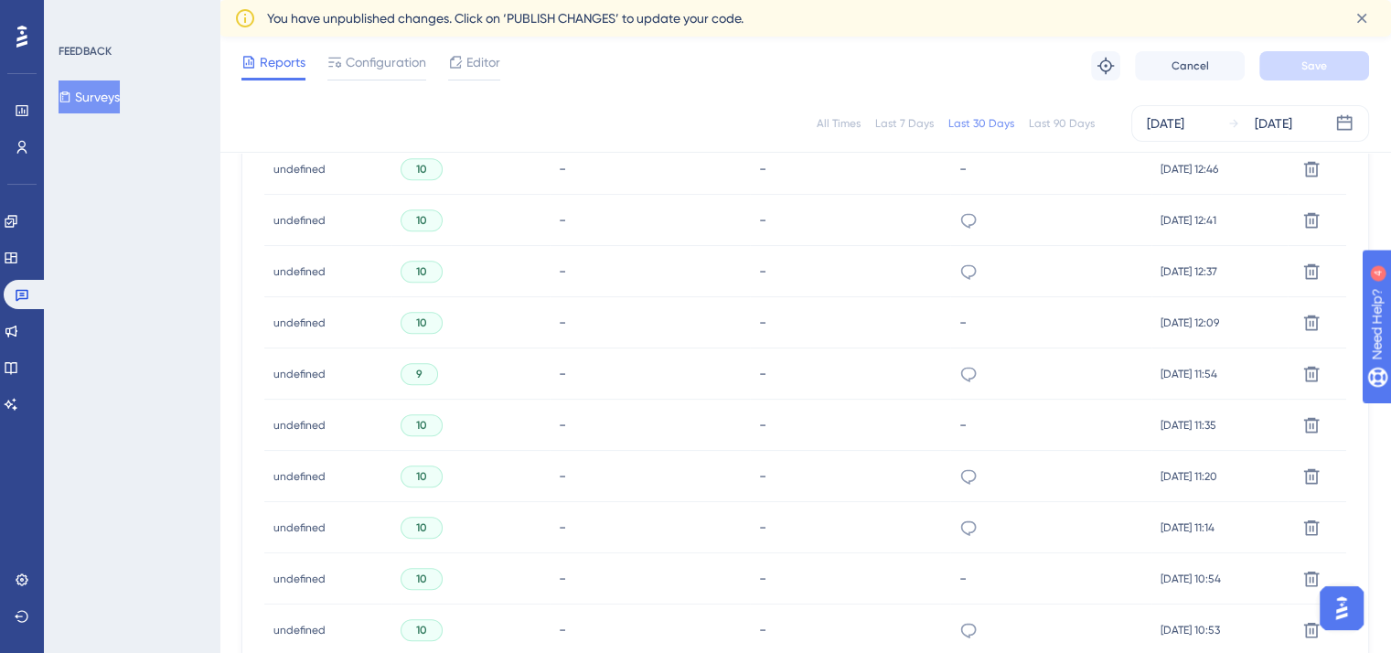
scroll to position [875, 0]
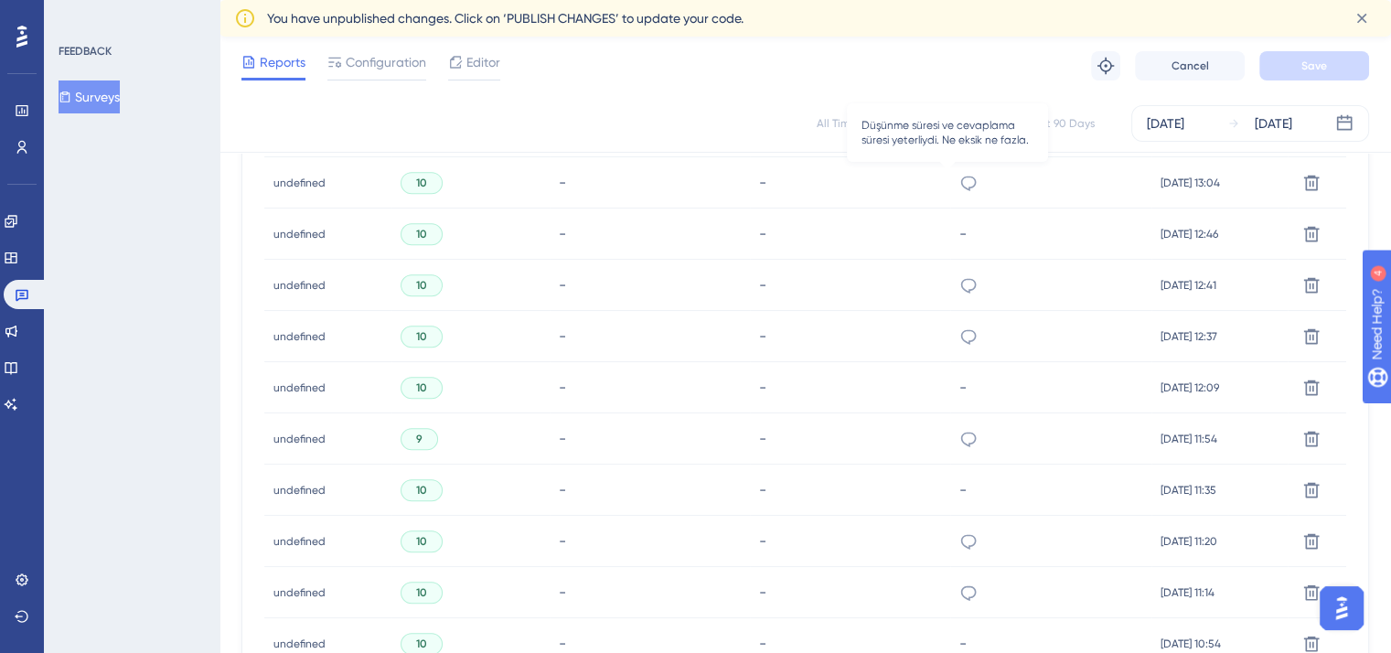
click at [959, 183] on icon at bounding box center [968, 183] width 18 height 18
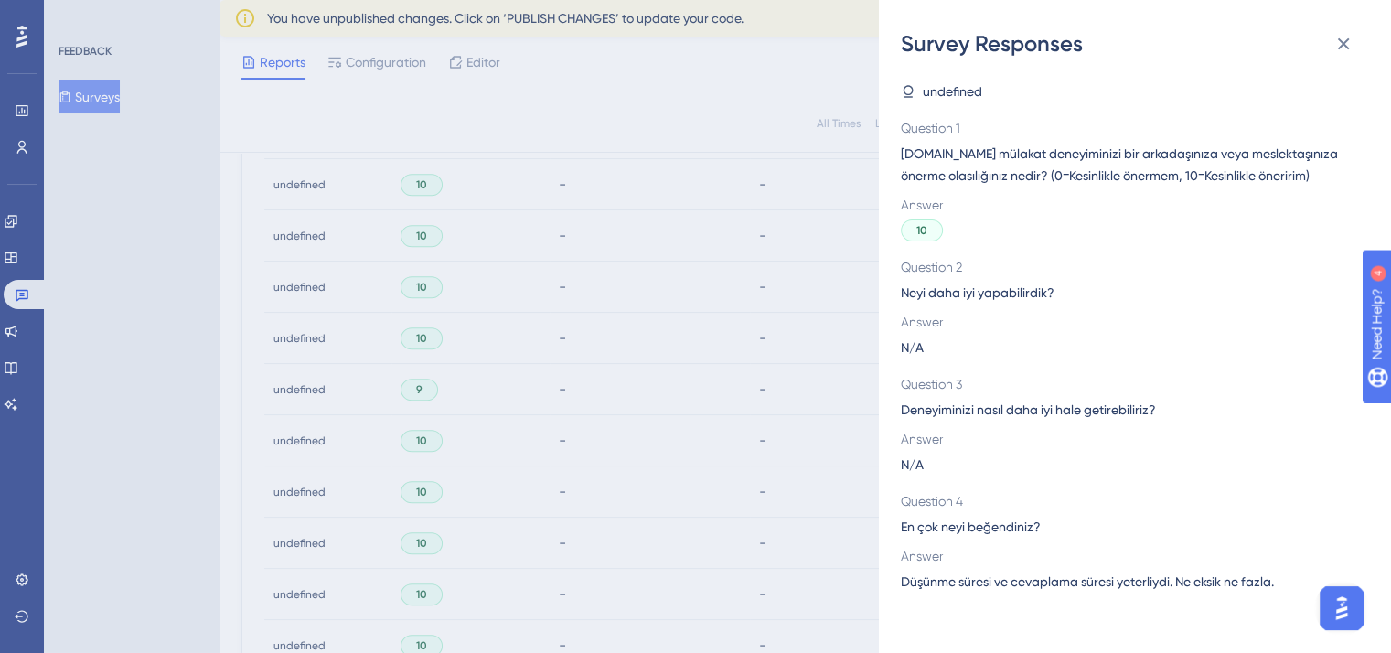
scroll to position [925, 0]
drag, startPoint x: 1284, startPoint y: 585, endPoint x: 899, endPoint y: 598, distance: 385.2
click at [899, 598] on div "Survey Responses undefined Question 1 [DOMAIN_NAME] mülakat deneyiminizi bir ar…" at bounding box center [1135, 326] width 512 height 653
click at [790, 278] on div "Survey Responses undefined Question 1 [DOMAIN_NAME] mülakat deneyiminizi bir ar…" at bounding box center [695, 326] width 1391 height 653
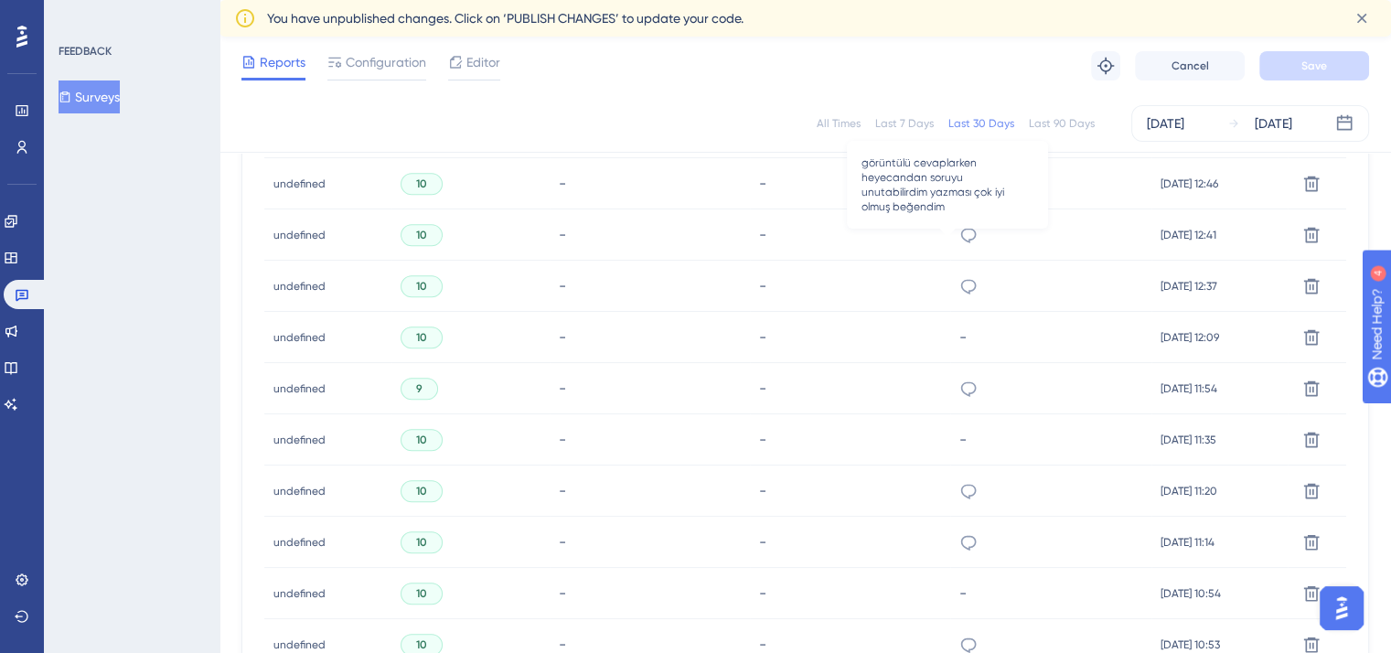
click at [959, 235] on icon at bounding box center [968, 235] width 18 height 18
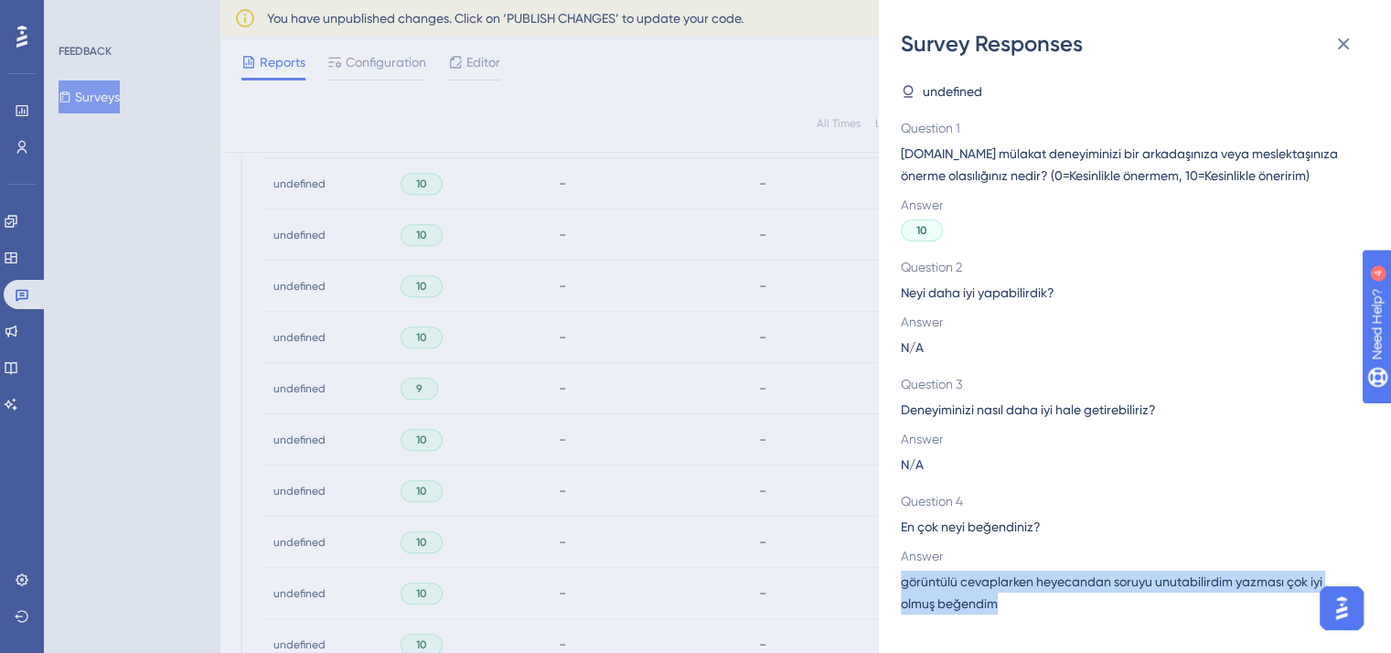
drag, startPoint x: 1009, startPoint y: 602, endPoint x: 897, endPoint y: 582, distance: 114.1
click at [897, 582] on div "Survey Responses undefined Question 1 [DOMAIN_NAME] mülakat deneyiminizi bir ar…" at bounding box center [1135, 326] width 512 height 653
click at [1345, 41] on icon at bounding box center [1344, 44] width 12 height 12
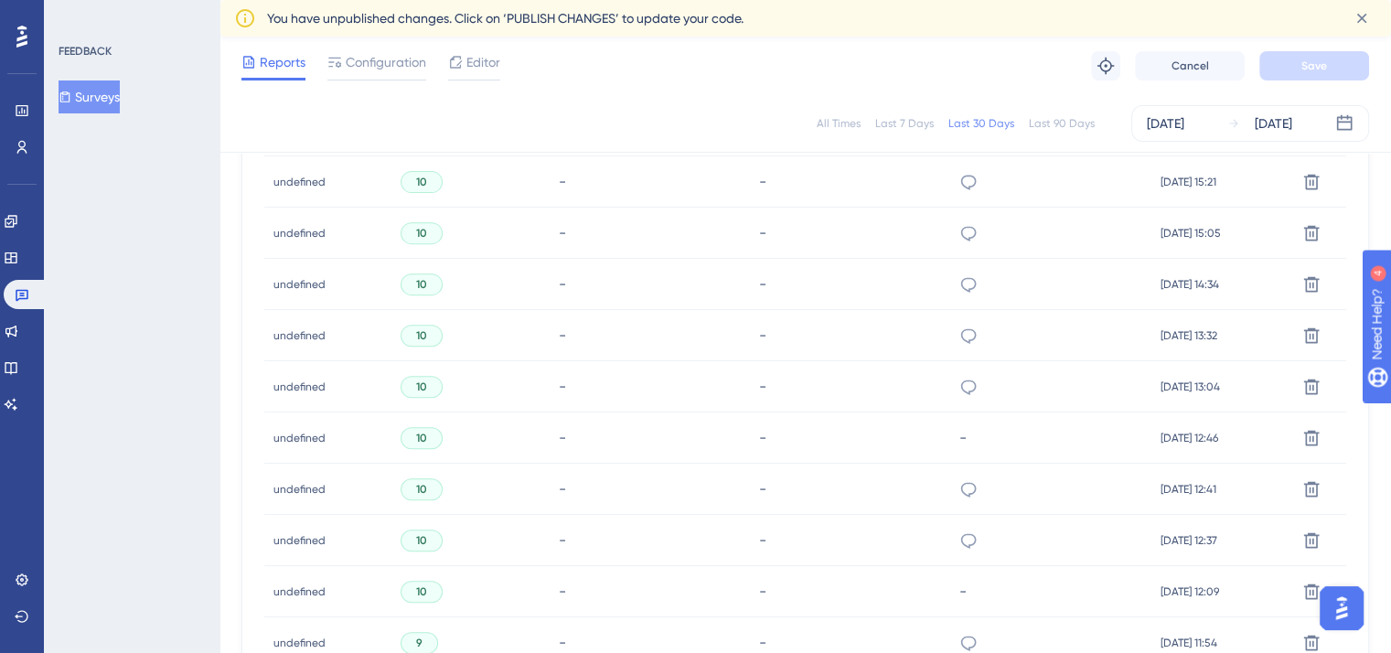
scroll to position [668, 0]
click at [959, 278] on icon at bounding box center [968, 287] width 18 height 18
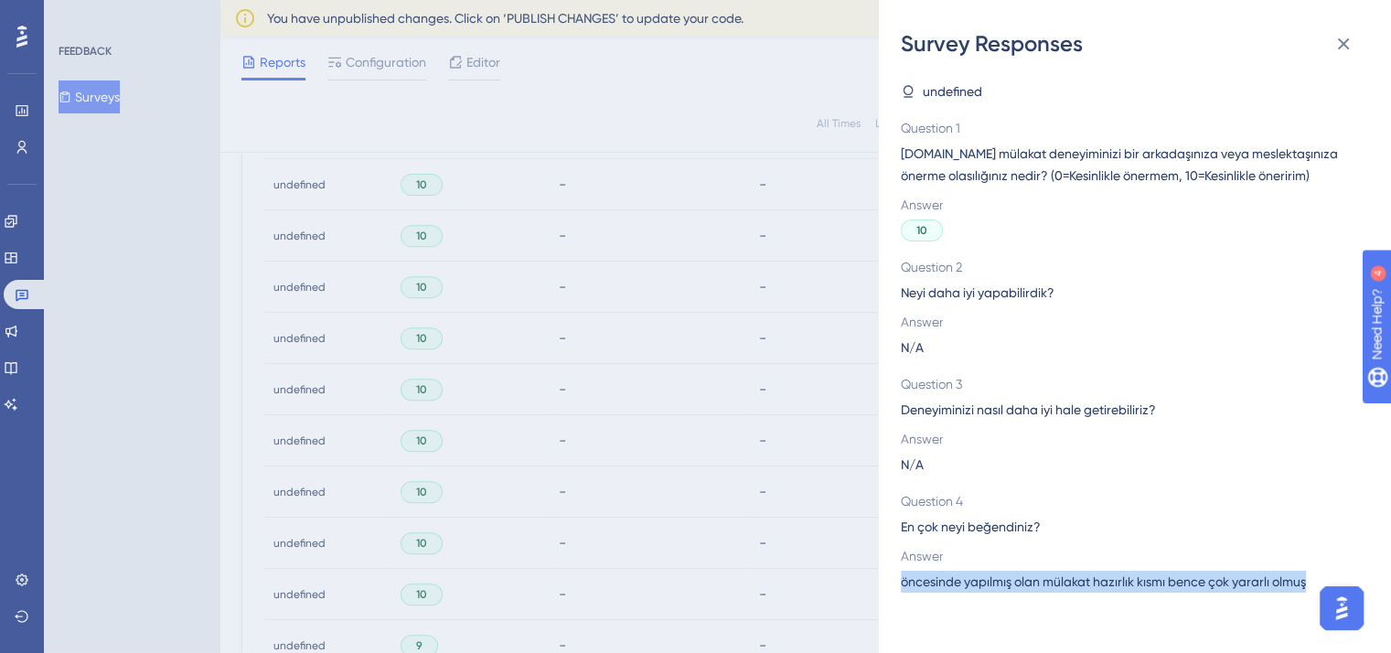
drag, startPoint x: 899, startPoint y: 585, endPoint x: 1324, endPoint y: 582, distance: 425.2
click at [1324, 582] on div "Survey Responses undefined Question 1 [DOMAIN_NAME] mülakat deneyiminizi bir ar…" at bounding box center [1135, 326] width 512 height 653
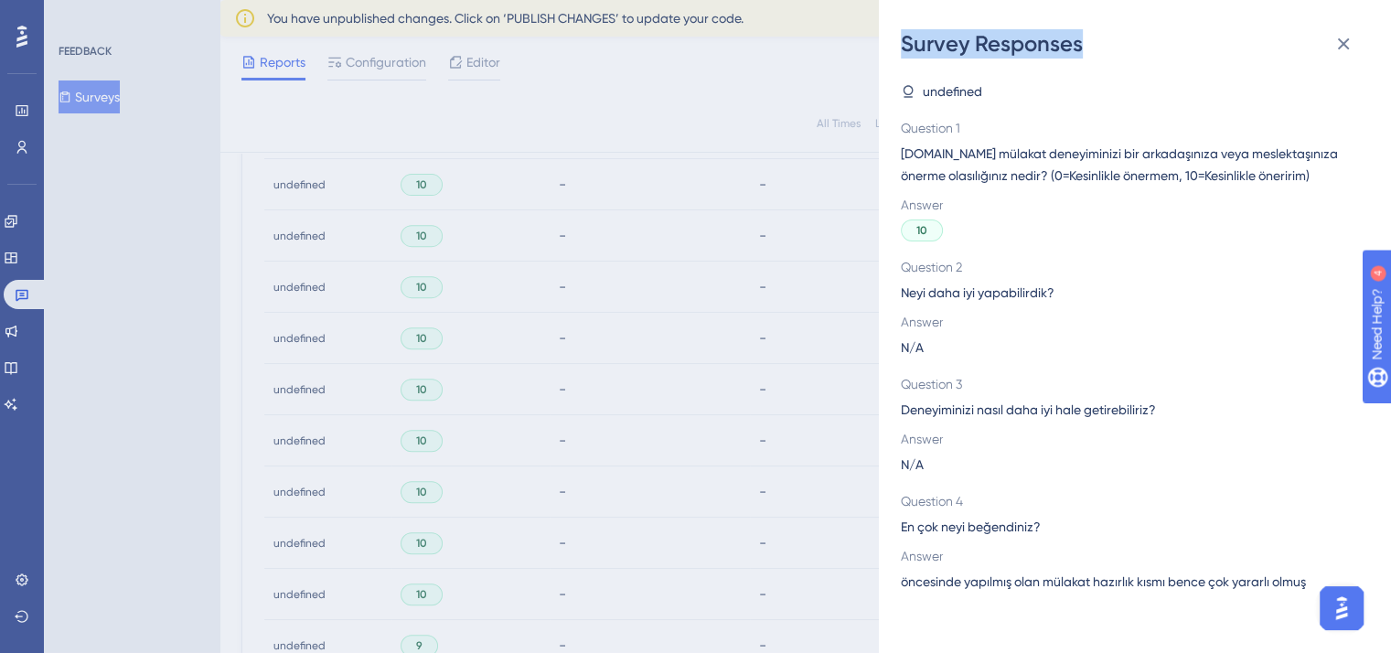
drag, startPoint x: 731, startPoint y: 81, endPoint x: 1225, endPoint y: 16, distance: 499.0
click at [1225, 16] on div "Survey Responses undefined Question 1 [DOMAIN_NAME] mülakat deneyiminizi bir ar…" at bounding box center [695, 326] width 1391 height 653
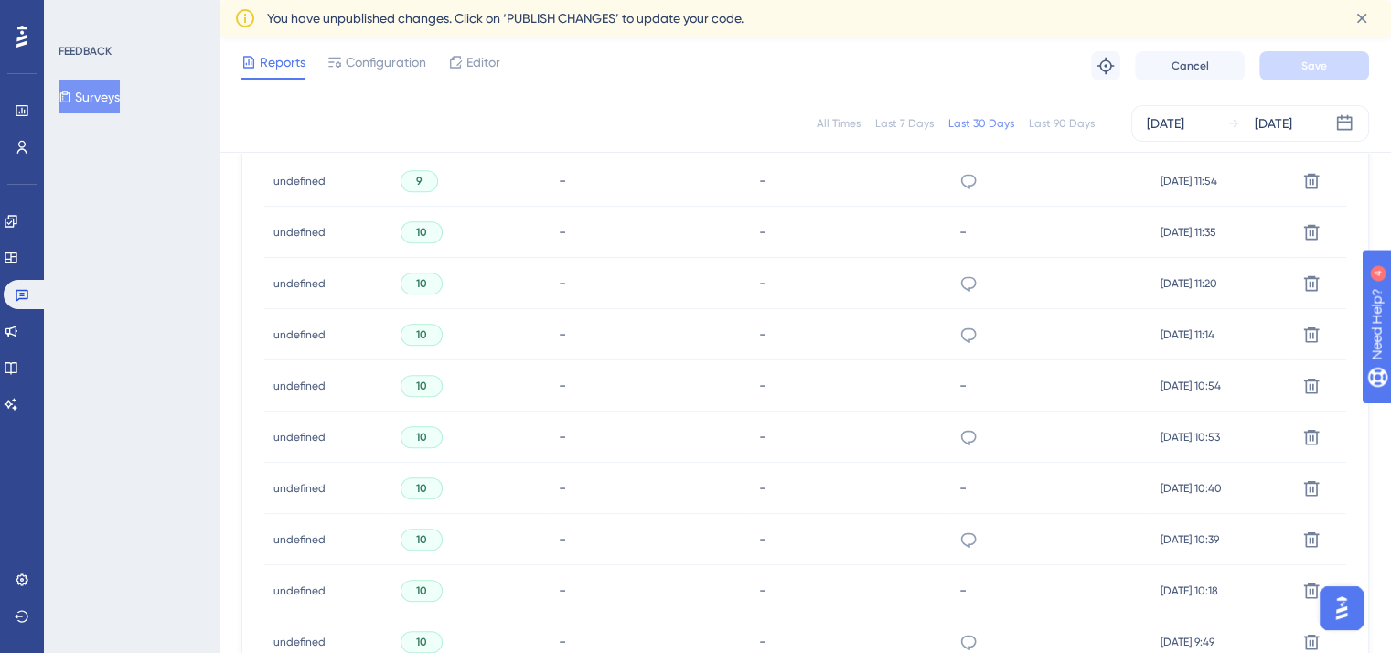
scroll to position [1323, 0]
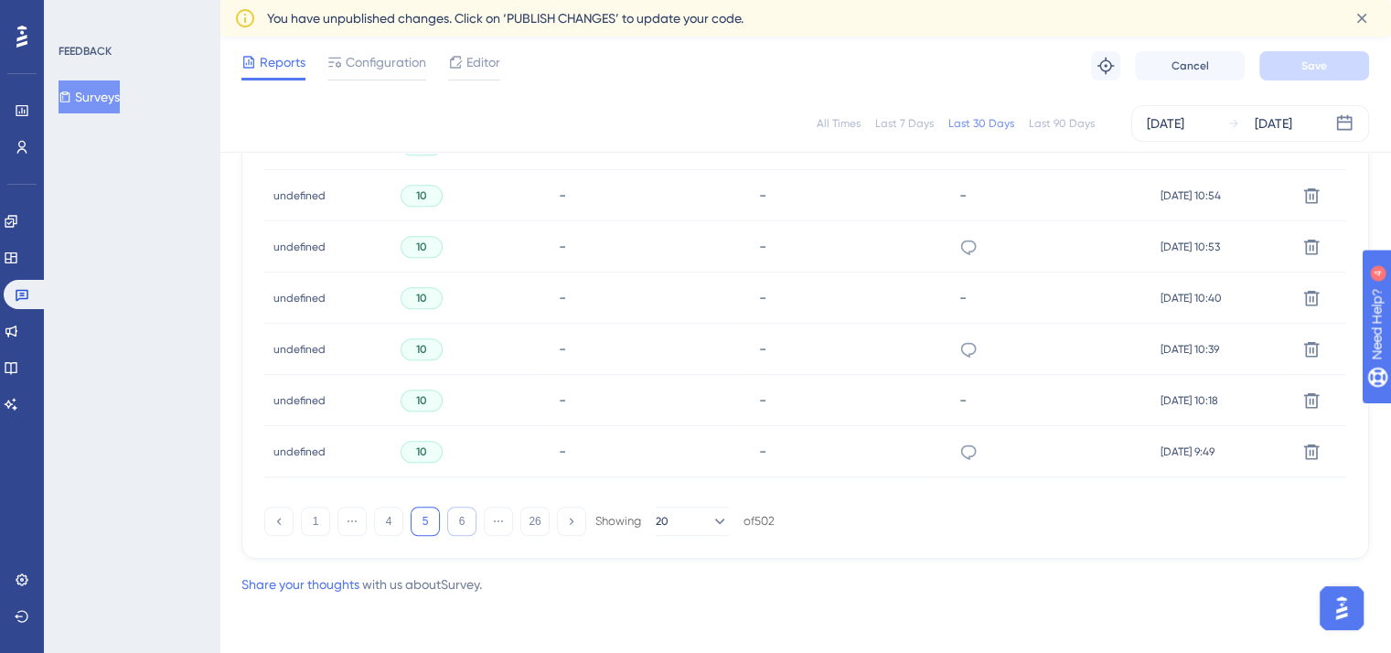
click at [454, 522] on button "6" at bounding box center [461, 521] width 29 height 29
click at [960, 347] on icon at bounding box center [969, 349] width 18 height 18
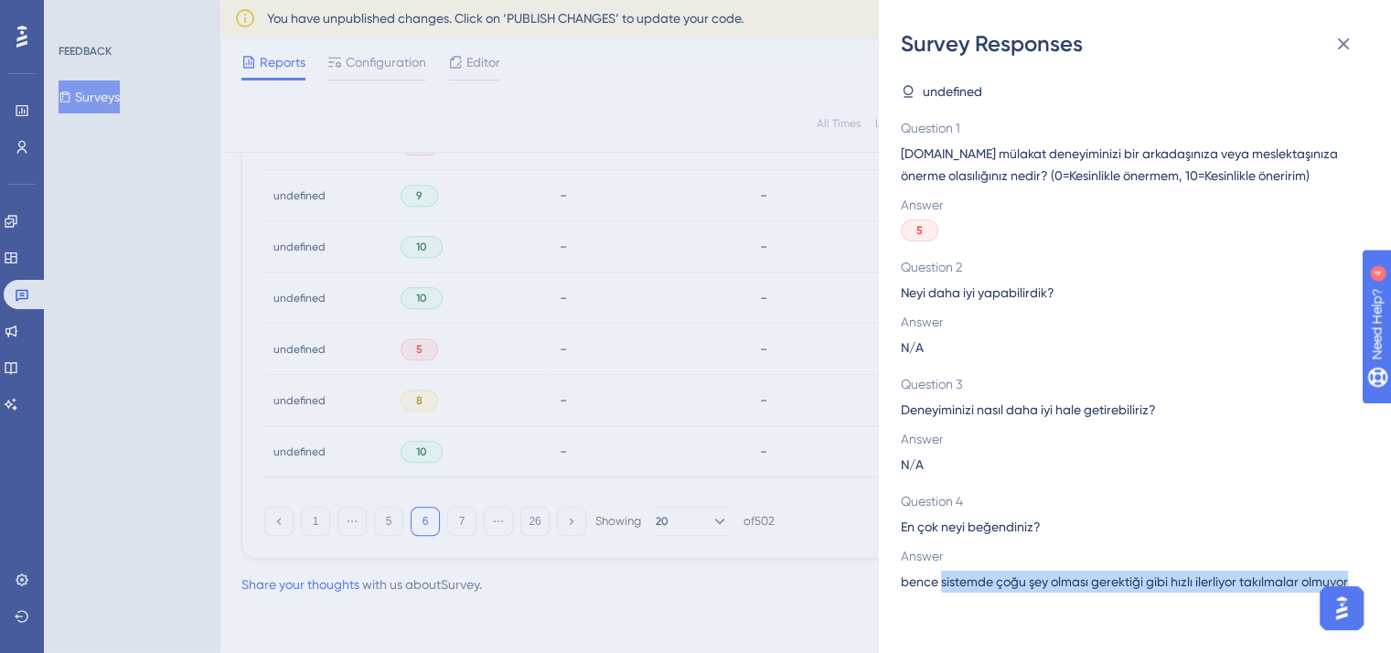
drag, startPoint x: 940, startPoint y: 585, endPoint x: 962, endPoint y: 603, distance: 28.6
click at [962, 592] on span "bence sistemde çoğu şey olması gerektiği gibi hızlı ilerliyor takılmalar olmuyor" at bounding box center [1124, 582] width 447 height 22
click at [850, 77] on div "Survey Responses undefined Question 1 [DOMAIN_NAME] mülakat deneyiminizi bir ar…" at bounding box center [695, 326] width 1391 height 653
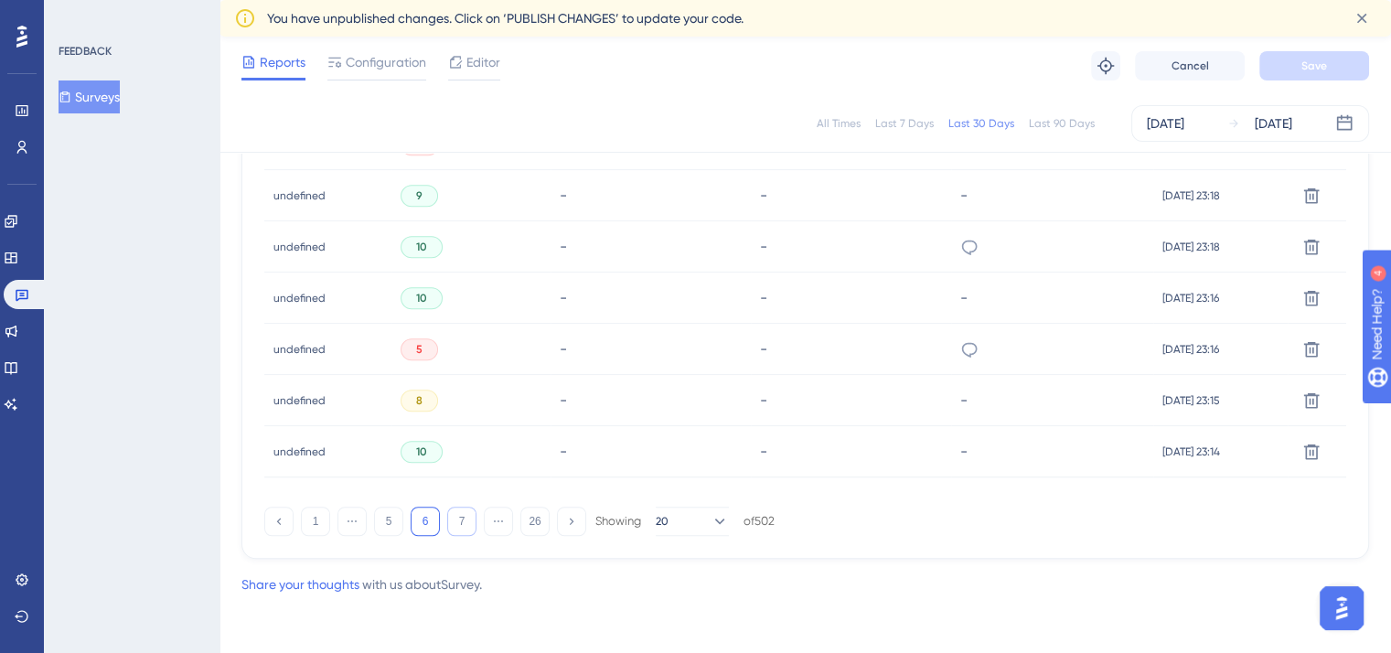
click at [453, 527] on button "7" at bounding box center [461, 521] width 29 height 29
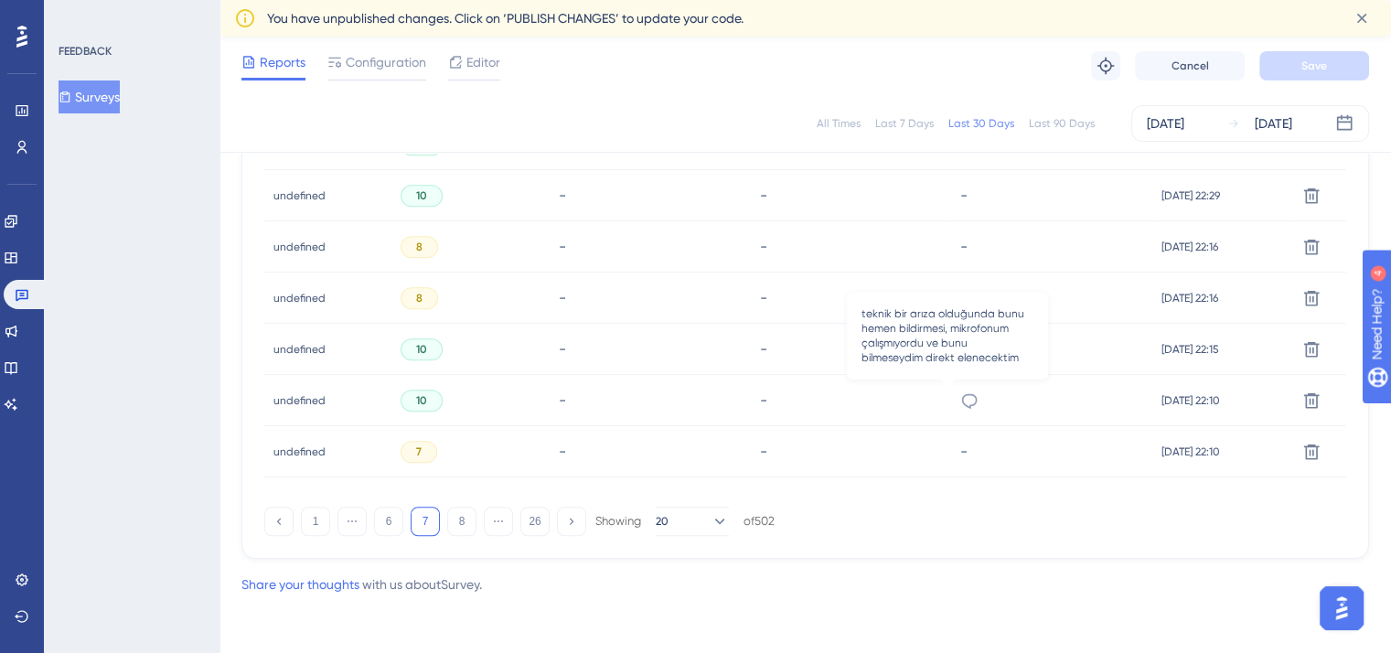
click at [960, 400] on icon at bounding box center [969, 400] width 18 height 18
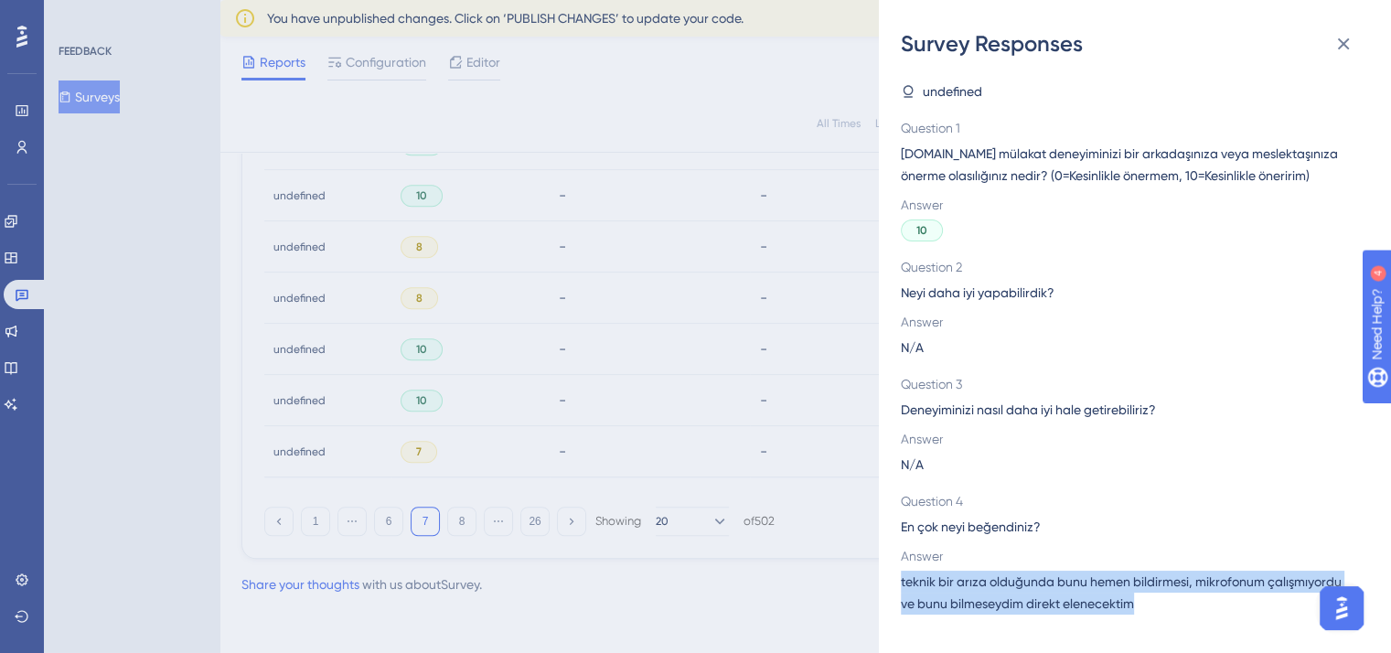
drag, startPoint x: 898, startPoint y: 587, endPoint x: 1148, endPoint y: 598, distance: 249.9
click at [1148, 598] on div "Survey Responses undefined Question 1 [DOMAIN_NAME] mülakat deneyiminizi bir ar…" at bounding box center [1135, 326] width 512 height 653
click at [1350, 43] on icon at bounding box center [1343, 44] width 22 height 22
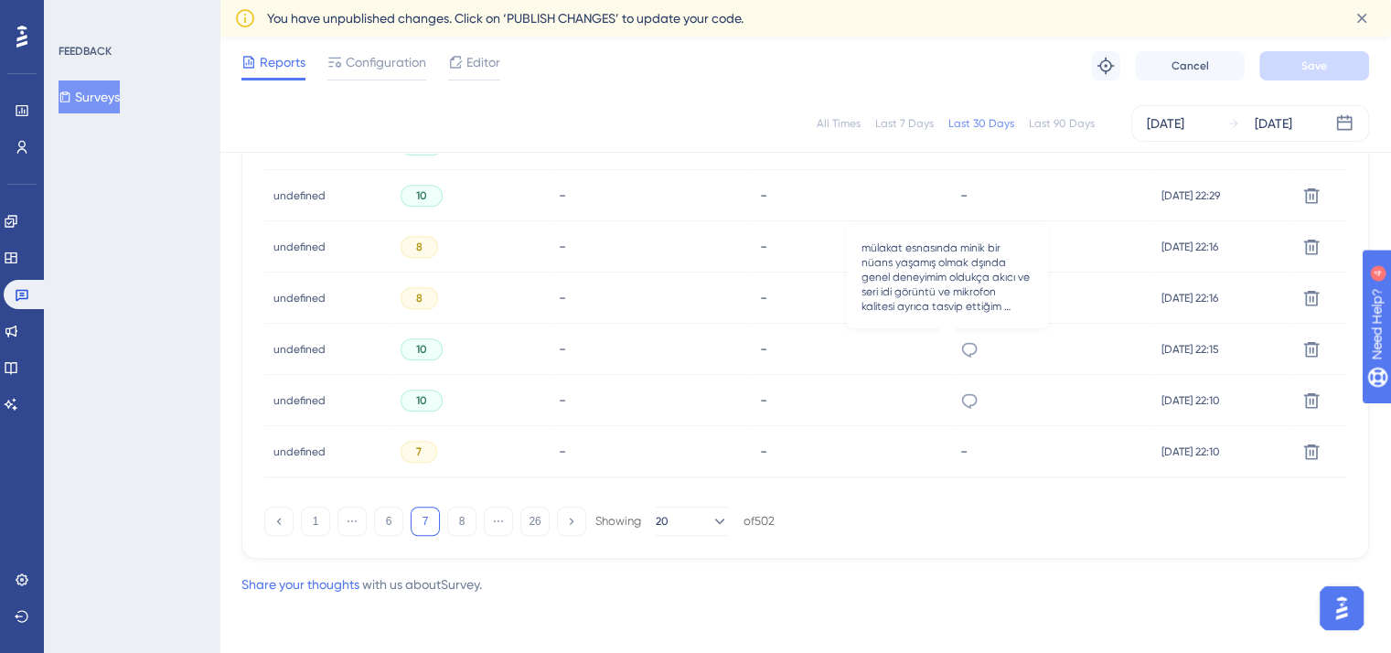
click at [961, 348] on icon at bounding box center [969, 349] width 16 height 15
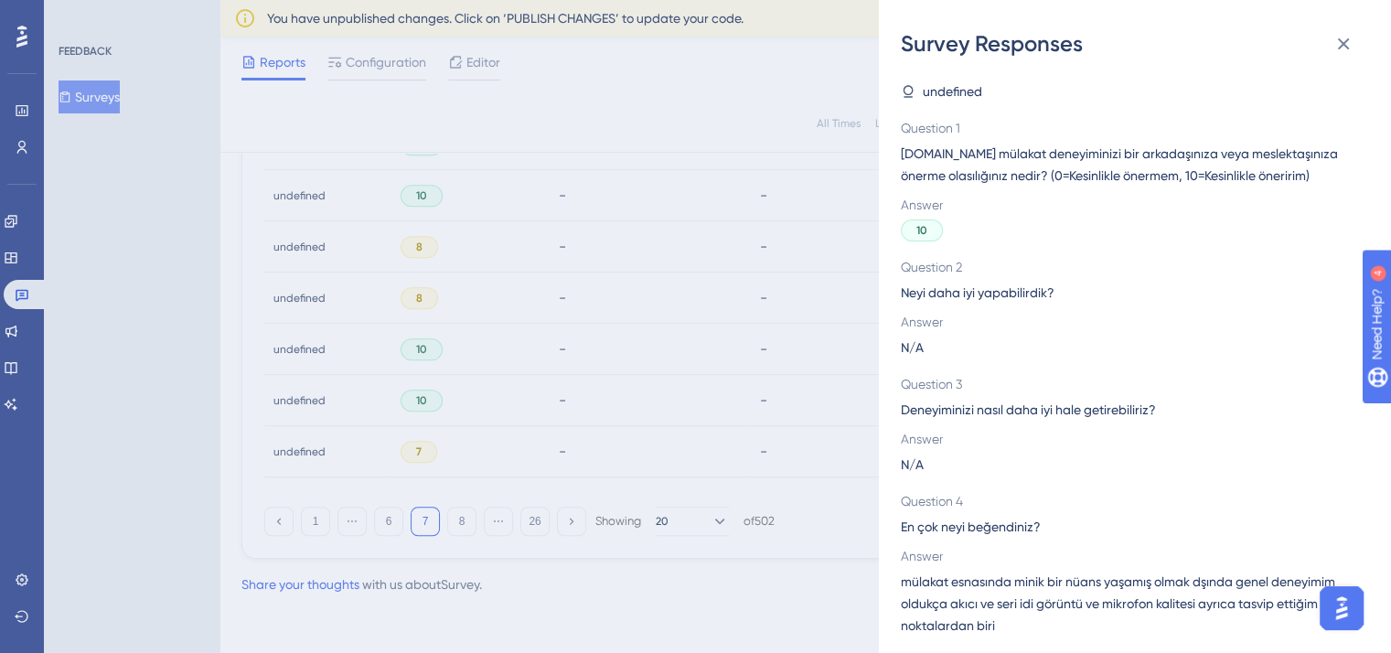
click at [742, 97] on div "Survey Responses undefined Question 1 [DOMAIN_NAME] mülakat deneyiminizi bir ar…" at bounding box center [695, 326] width 1391 height 653
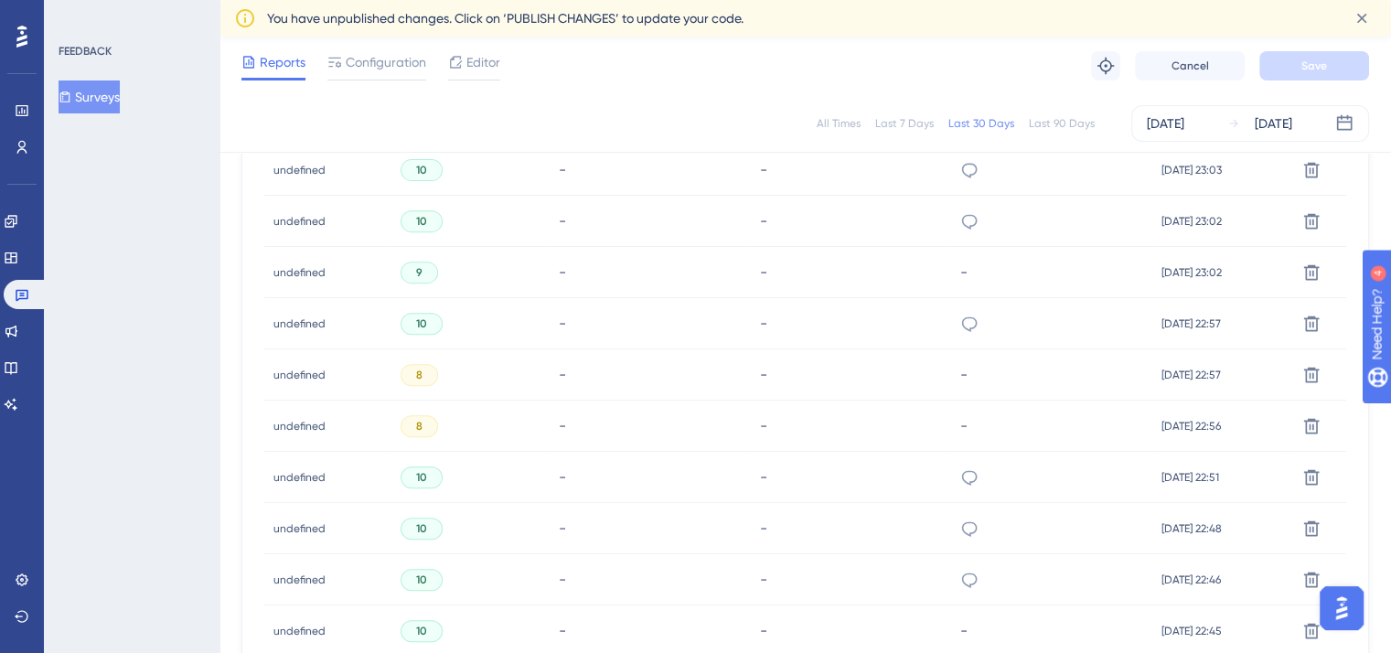
scroll to position [681, 0]
click at [960, 330] on icon at bounding box center [969, 325] width 18 height 18
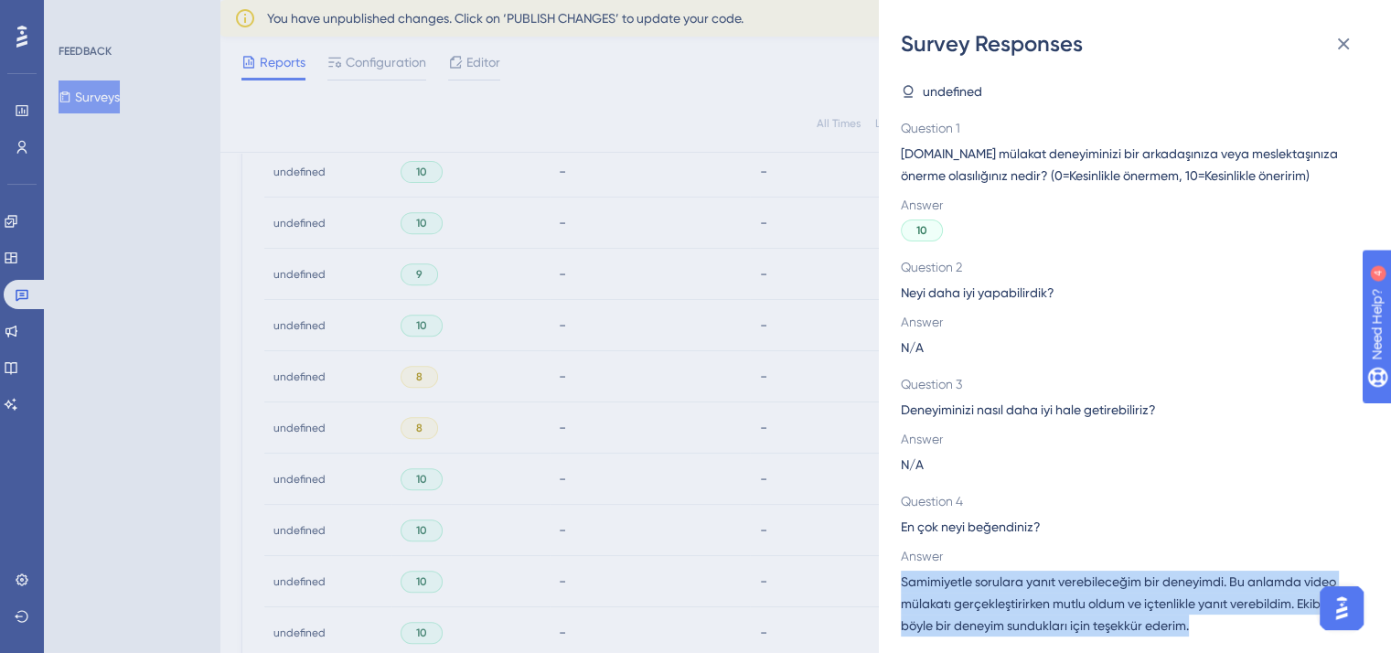
drag, startPoint x: 1251, startPoint y: 635, endPoint x: 879, endPoint y: 578, distance: 376.6
click at [879, 578] on div "Survey Responses undefined Question 1 [DOMAIN_NAME] mülakat deneyiminizi bir ar…" at bounding box center [1135, 326] width 512 height 653
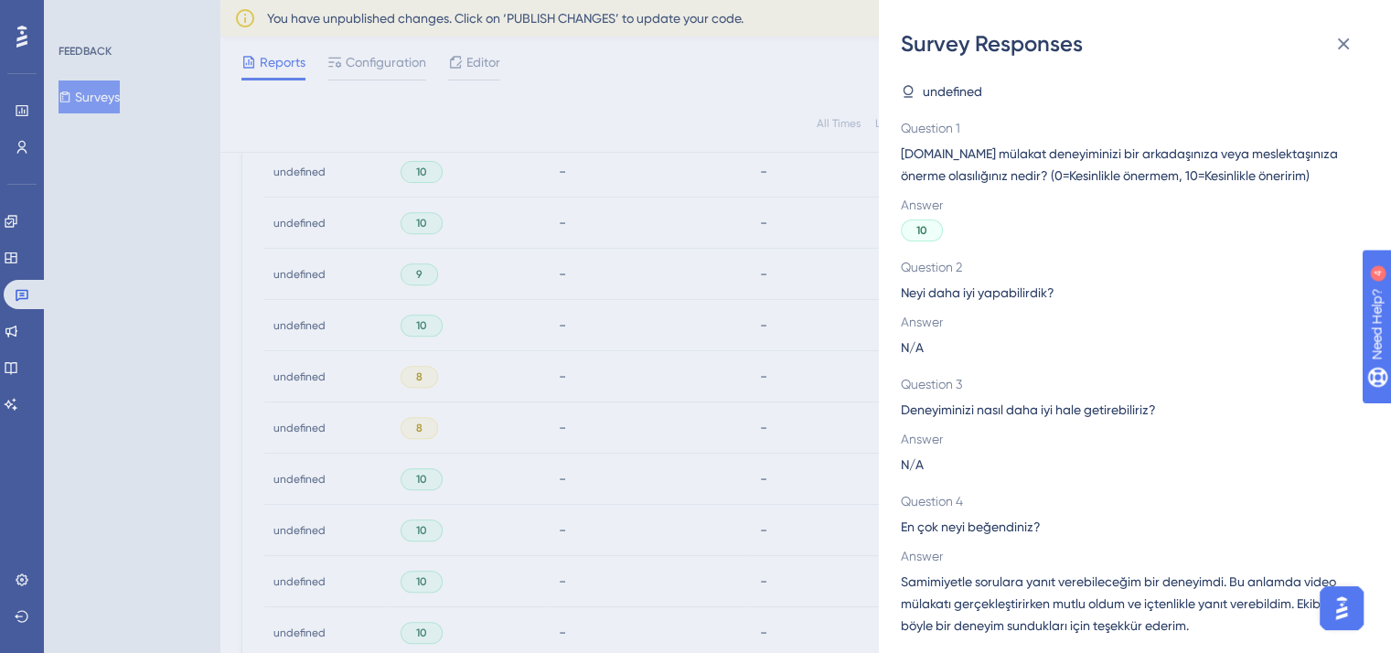
click at [799, 98] on div "Survey Responses undefined Question 1 [DOMAIN_NAME] mülakat deneyiminizi bir ar…" at bounding box center [695, 326] width 1391 height 653
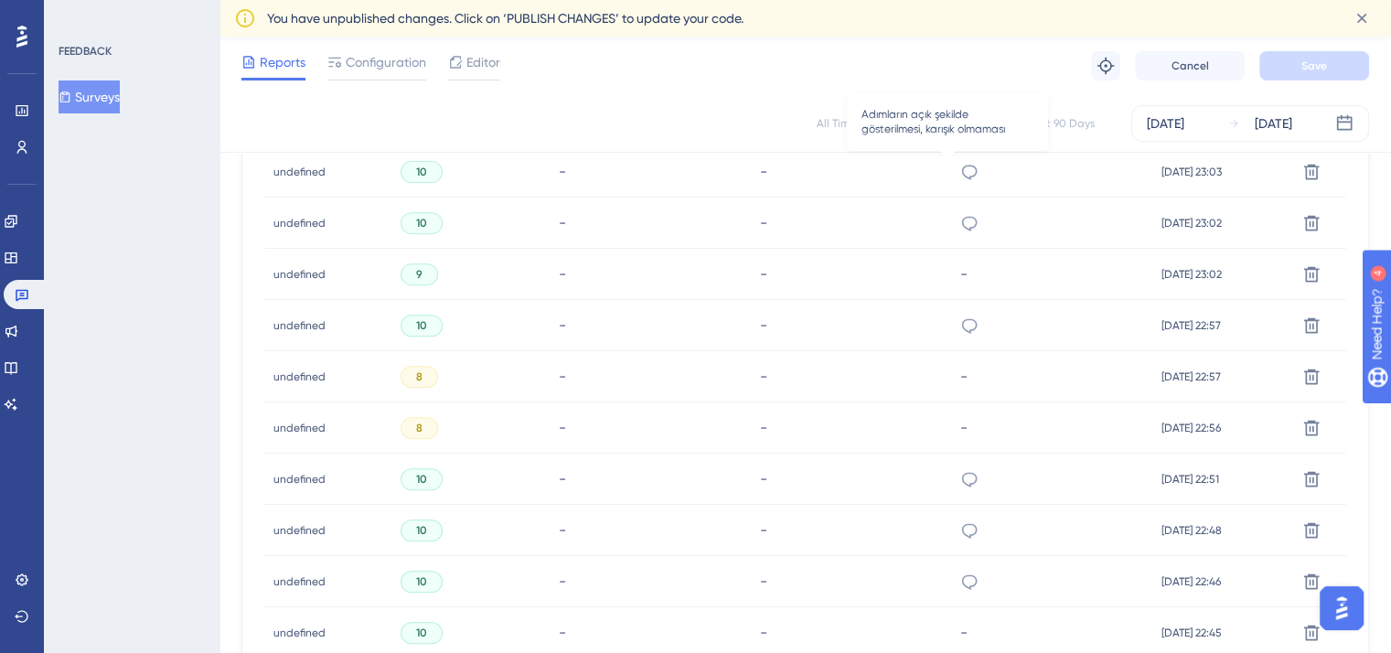
click at [960, 170] on icon at bounding box center [969, 172] width 18 height 18
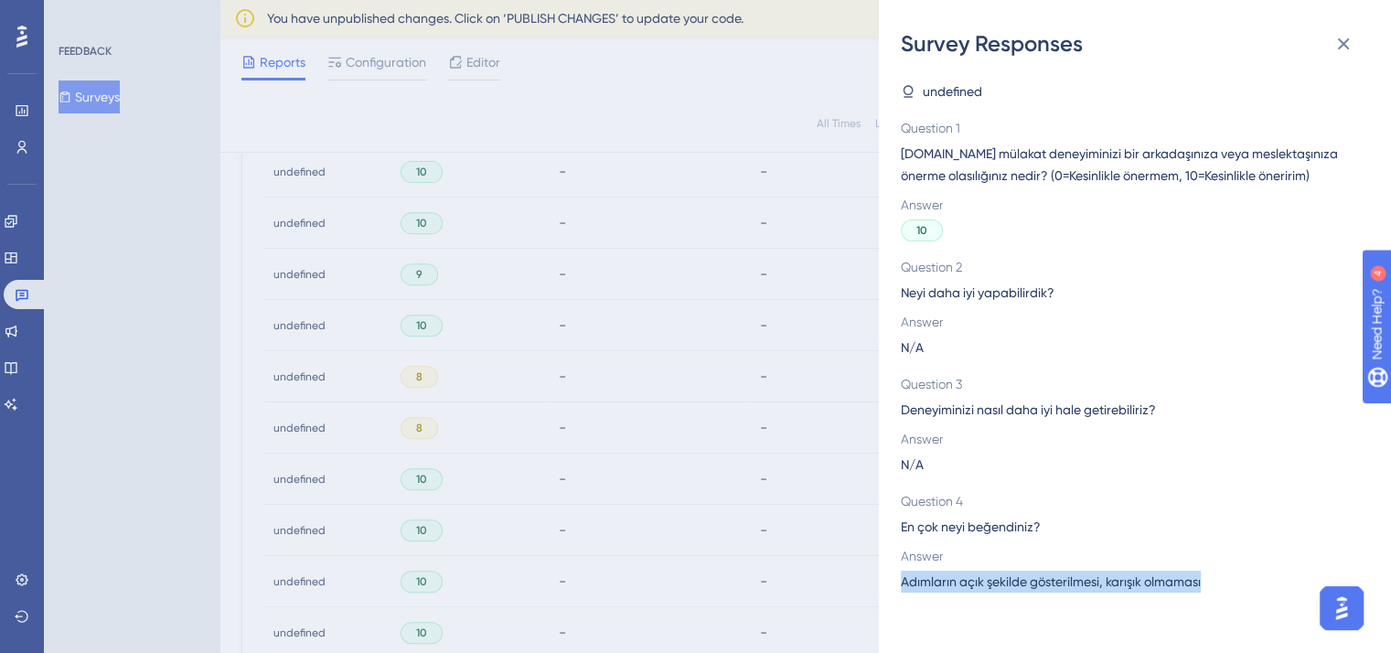
drag, startPoint x: 1234, startPoint y: 571, endPoint x: 896, endPoint y: 582, distance: 338.5
click at [896, 582] on div "Survey Responses undefined Question 1 [DOMAIN_NAME] mülakat deneyiminizi bir ar…" at bounding box center [1135, 326] width 512 height 653
click at [1342, 41] on icon at bounding box center [1343, 44] width 22 height 22
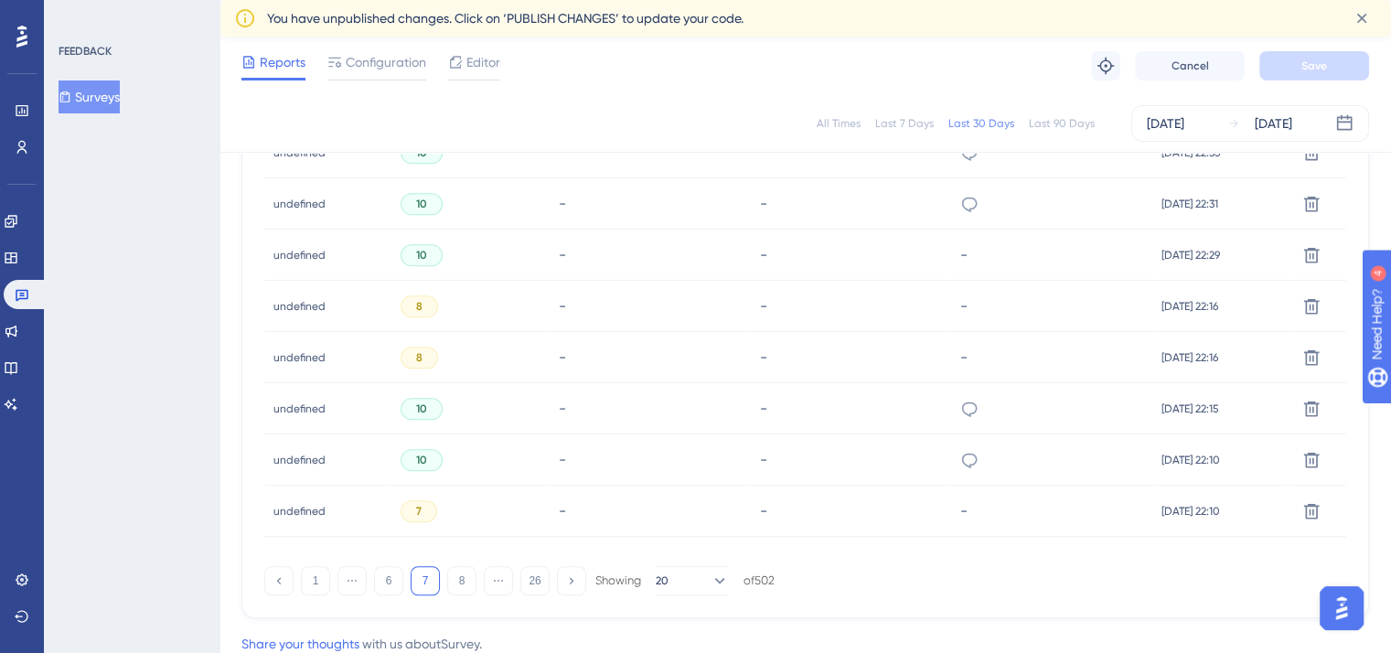
scroll to position [1323, 0]
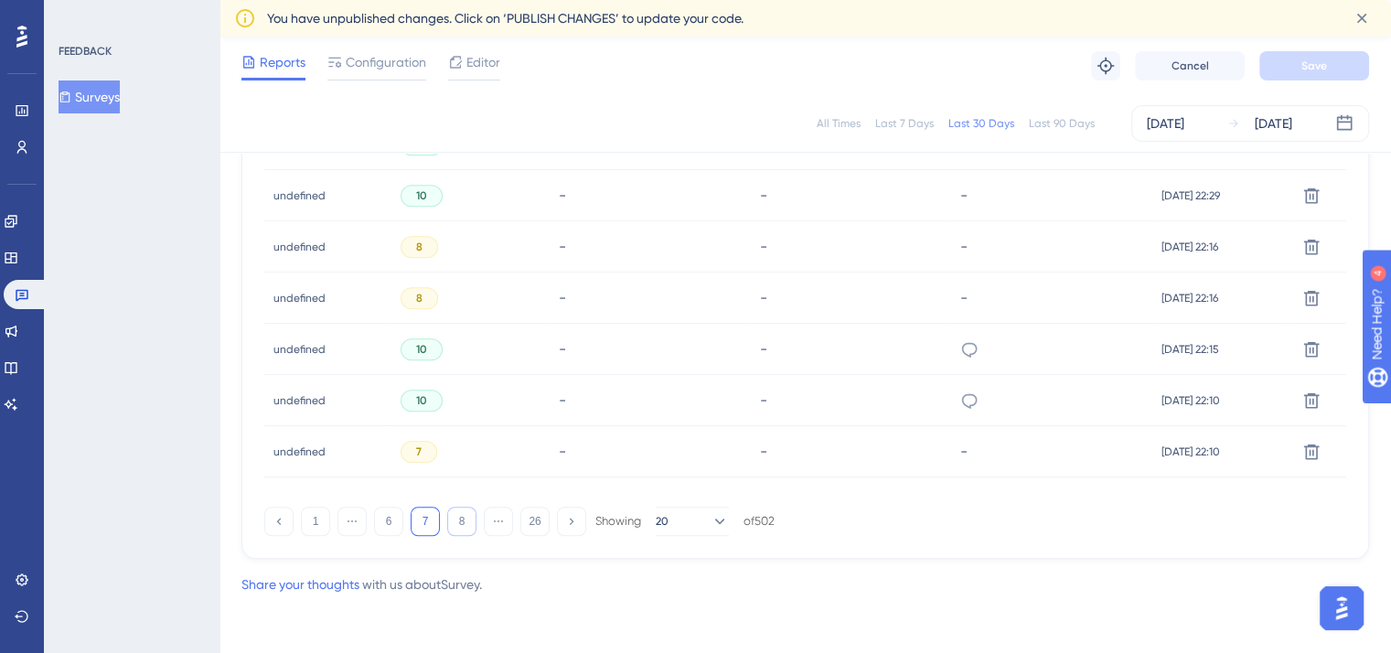
click at [461, 516] on button "8" at bounding box center [461, 521] width 29 height 29
click at [761, 401] on icon at bounding box center [769, 400] width 16 height 15
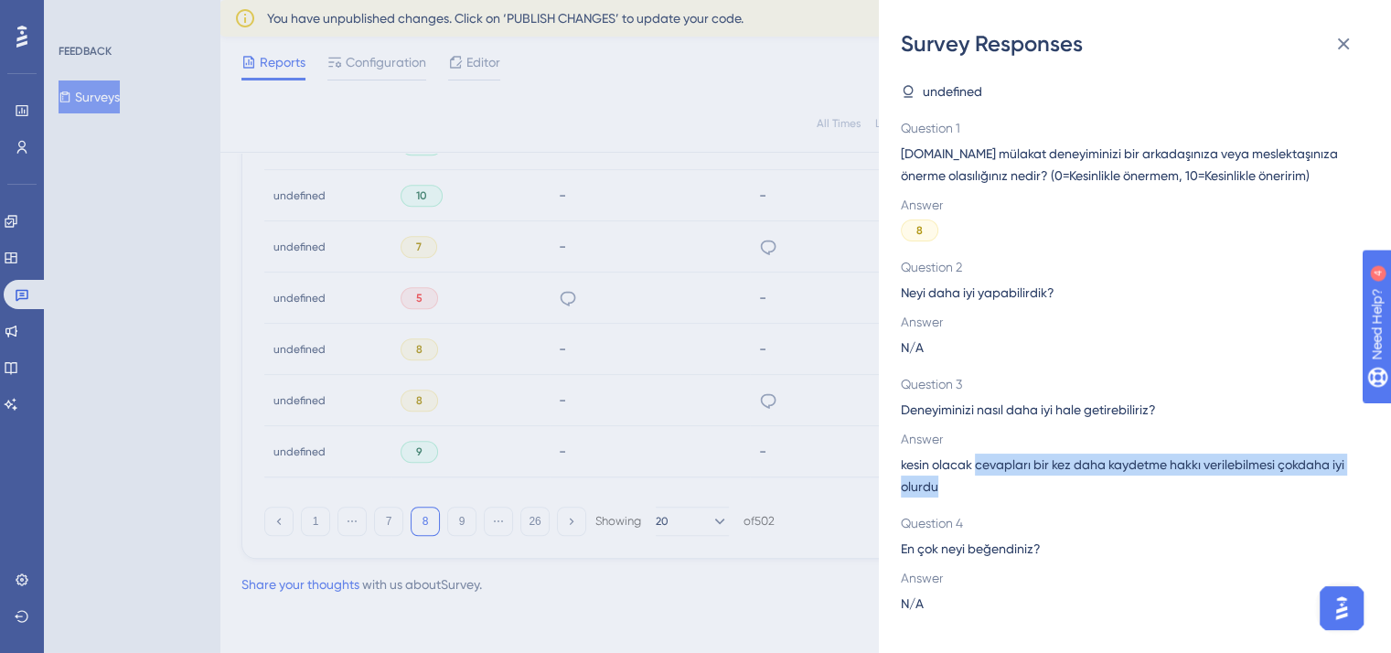
drag, startPoint x: 976, startPoint y: 466, endPoint x: 1017, endPoint y: 488, distance: 46.6
click at [1017, 488] on span "kesin olacak cevapları bir kez daha kaydetme hakkı verilebilmesi çokdaha iyi ol…" at bounding box center [1128, 476] width 454 height 44
click at [1344, 52] on icon at bounding box center [1343, 44] width 22 height 22
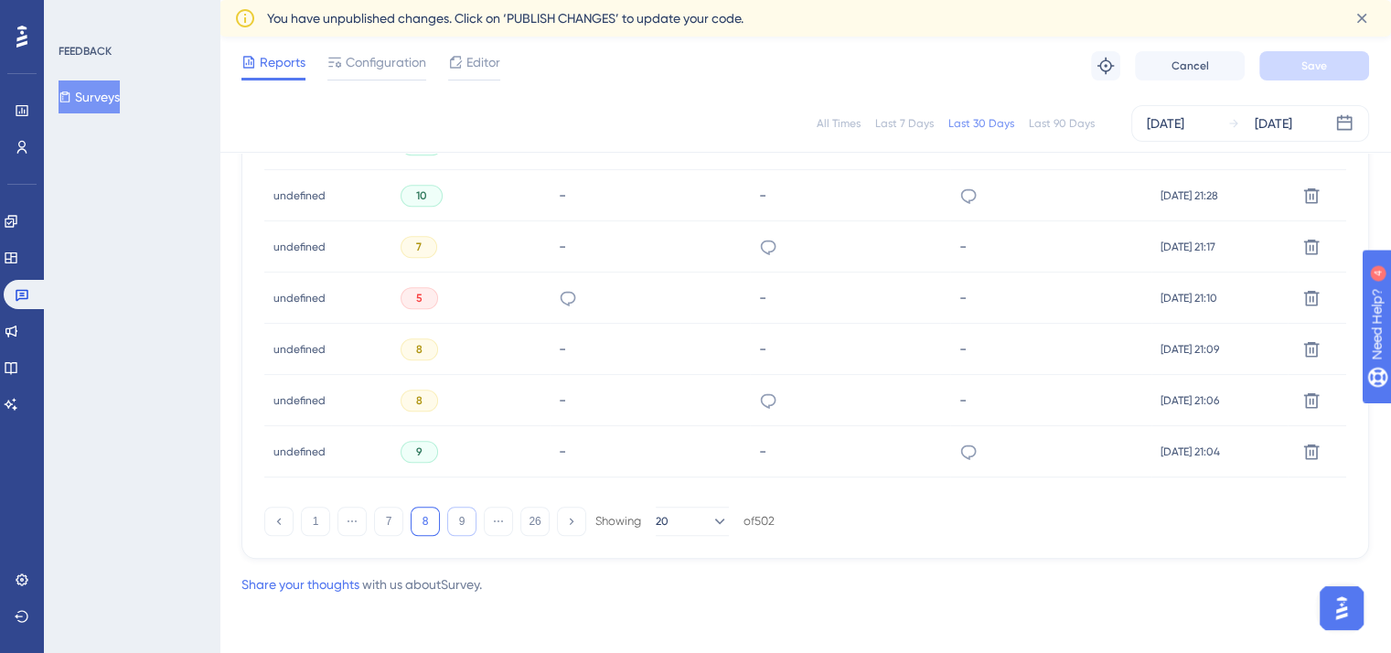
click at [461, 512] on button "9" at bounding box center [461, 521] width 29 height 29
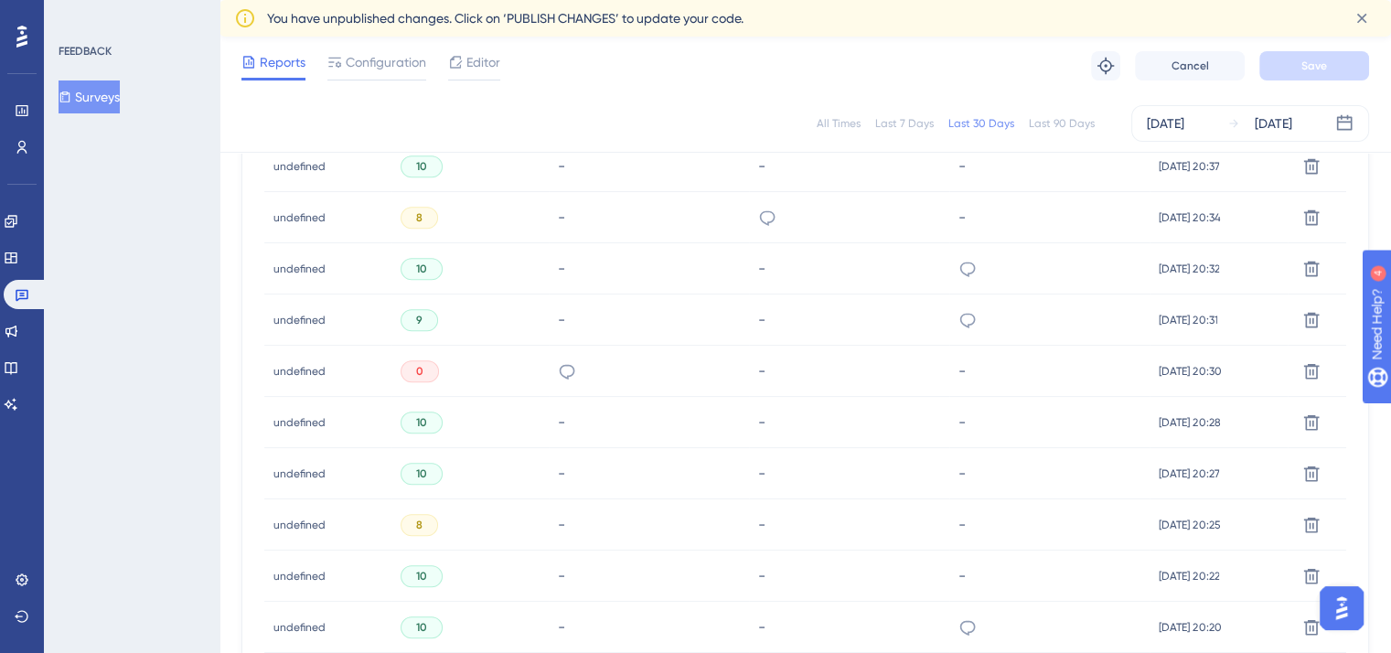
scroll to position [1085, 0]
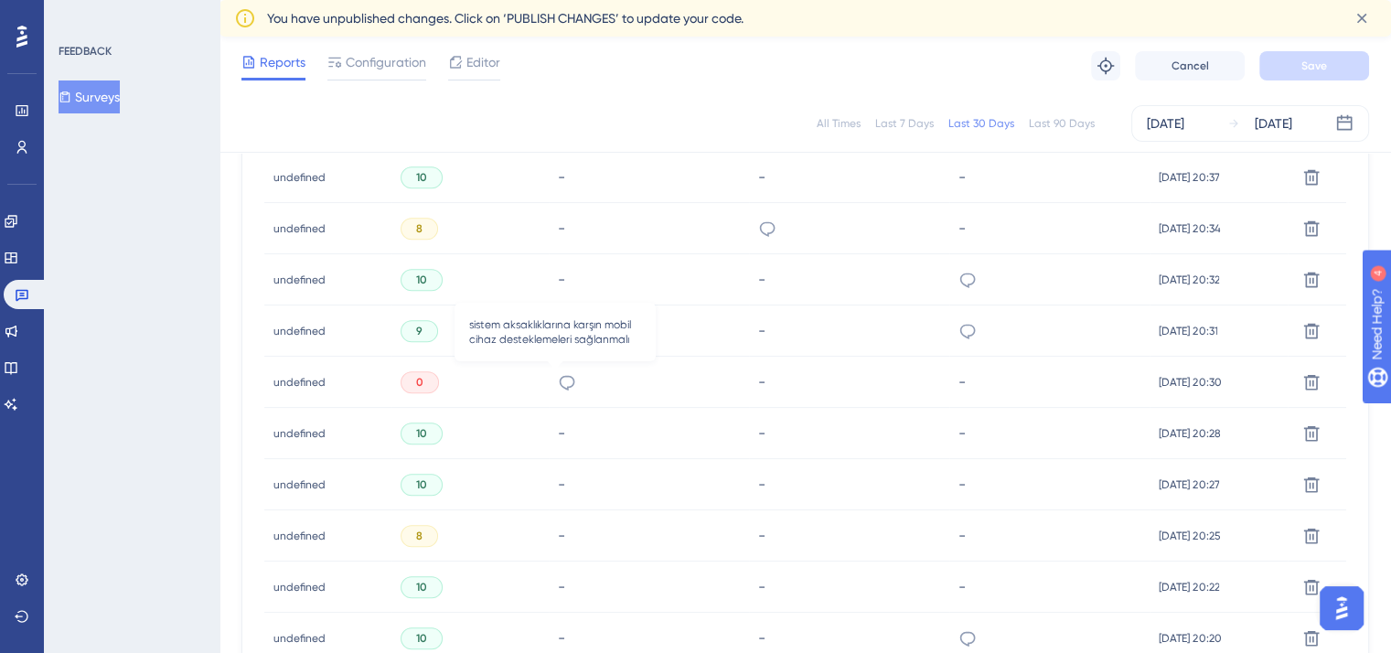
click at [558, 385] on icon at bounding box center [567, 382] width 18 height 18
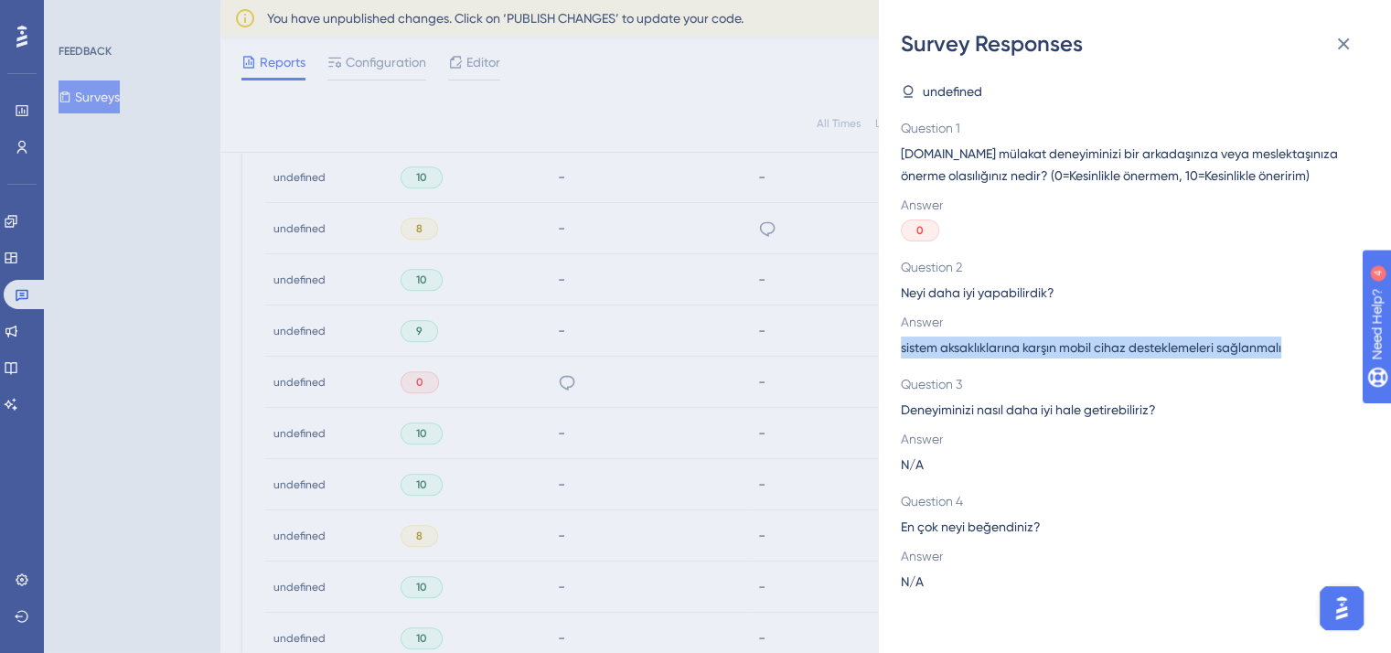
drag, startPoint x: 899, startPoint y: 348, endPoint x: 1289, endPoint y: 349, distance: 390.4
click at [1289, 349] on div "Survey Responses undefined Question 1 [DOMAIN_NAME] mülakat deneyiminizi bir ar…" at bounding box center [1135, 326] width 512 height 653
click at [663, 59] on div "Survey Responses undefined Question 1 [DOMAIN_NAME] mülakat deneyiminizi bir ar…" at bounding box center [695, 326] width 1391 height 653
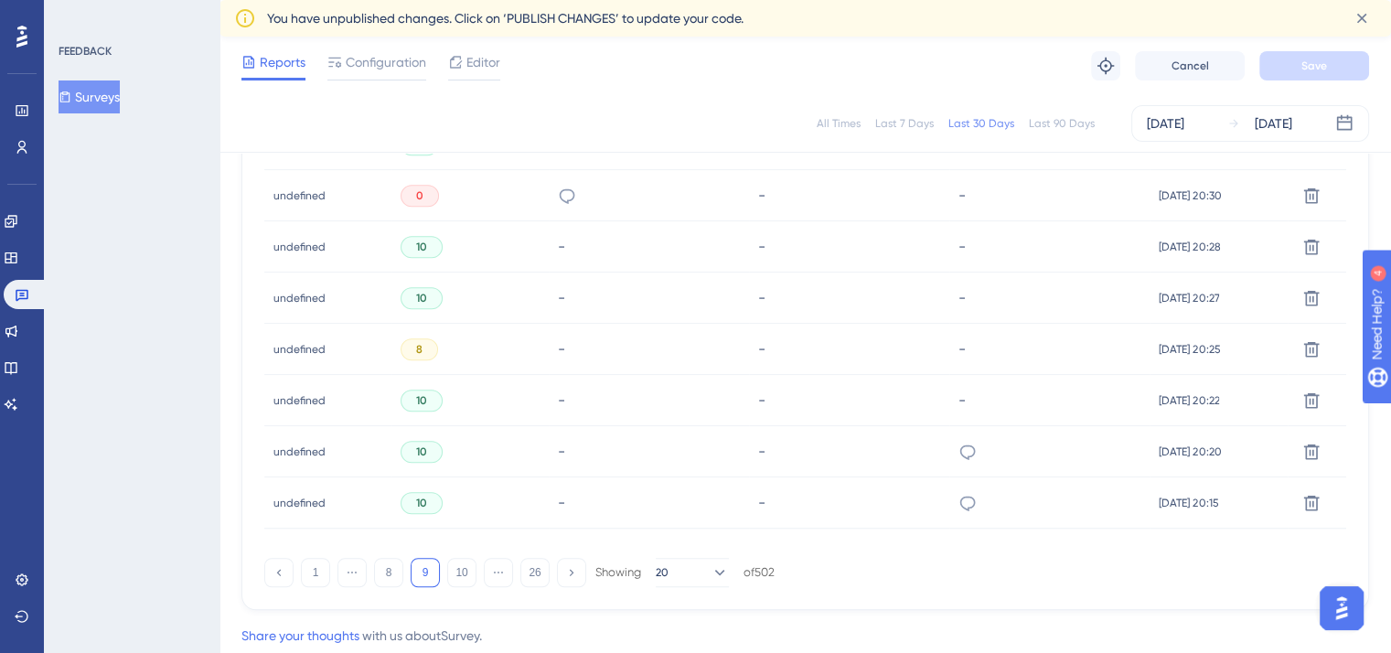
scroll to position [1323, 0]
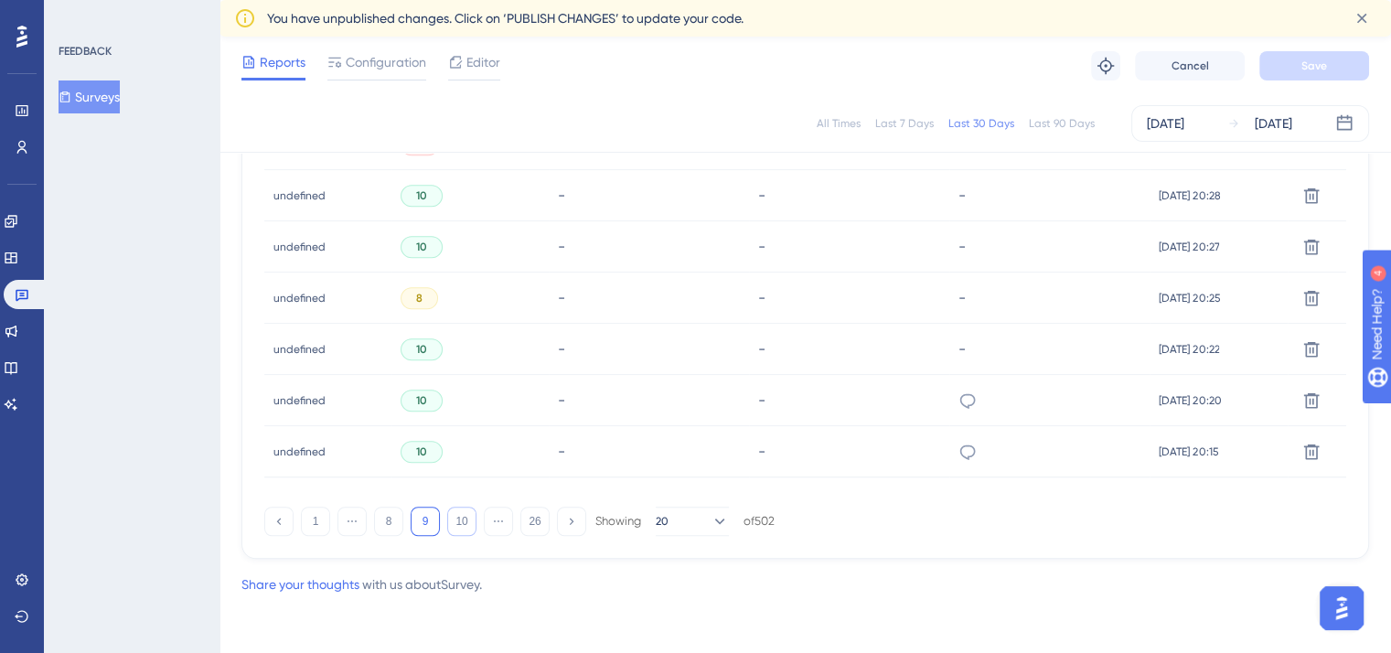
click at [467, 517] on button "10" at bounding box center [461, 521] width 29 height 29
click at [758, 349] on icon at bounding box center [767, 349] width 18 height 18
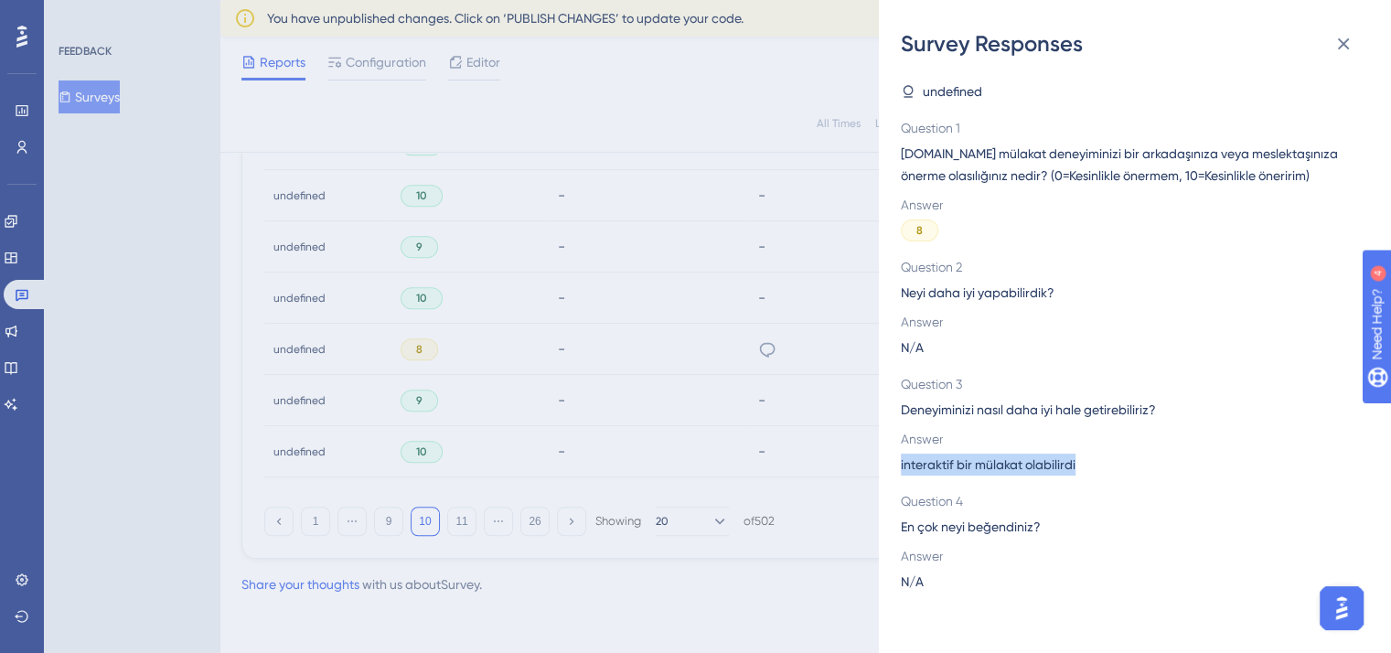
drag, startPoint x: 1088, startPoint y: 465, endPoint x: 891, endPoint y: 470, distance: 196.6
click at [891, 470] on div "Survey Responses undefined Question 1 [DOMAIN_NAME] mülakat deneyiminizi bir ar…" at bounding box center [1135, 326] width 512 height 653
click at [767, 88] on div "Survey Responses undefined Question 1 [DOMAIN_NAME] mülakat deneyiminizi bir ar…" at bounding box center [695, 326] width 1391 height 653
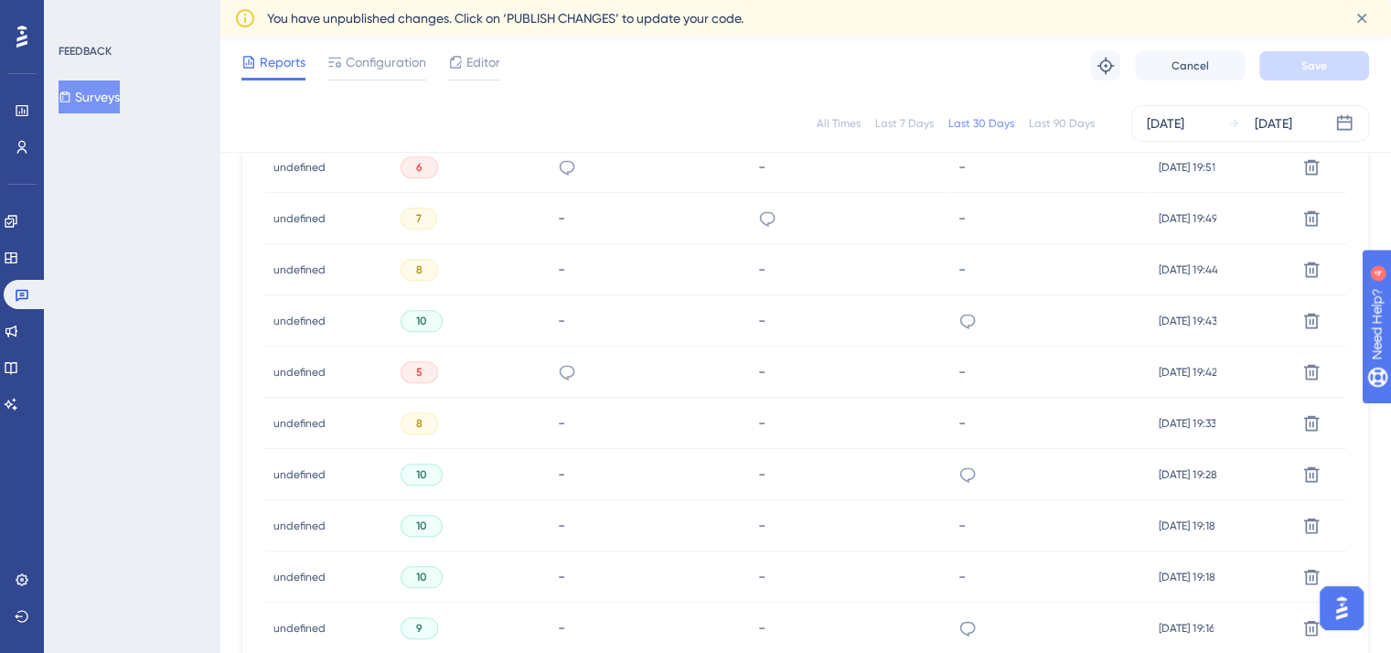
scroll to position [941, 0]
click at [558, 173] on icon at bounding box center [567, 168] width 18 height 18
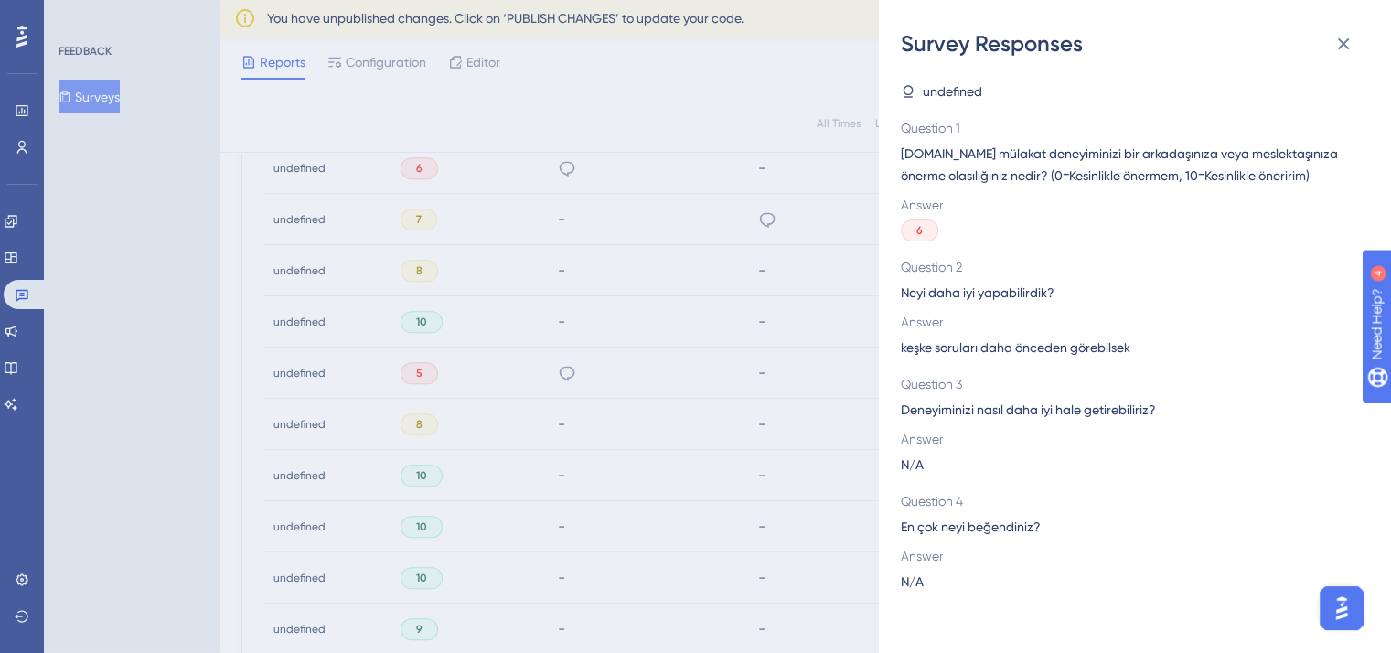
click at [731, 101] on div "Survey Responses undefined Question 1 [DOMAIN_NAME] mülakat deneyiminizi bir ar…" at bounding box center [695, 326] width 1391 height 653
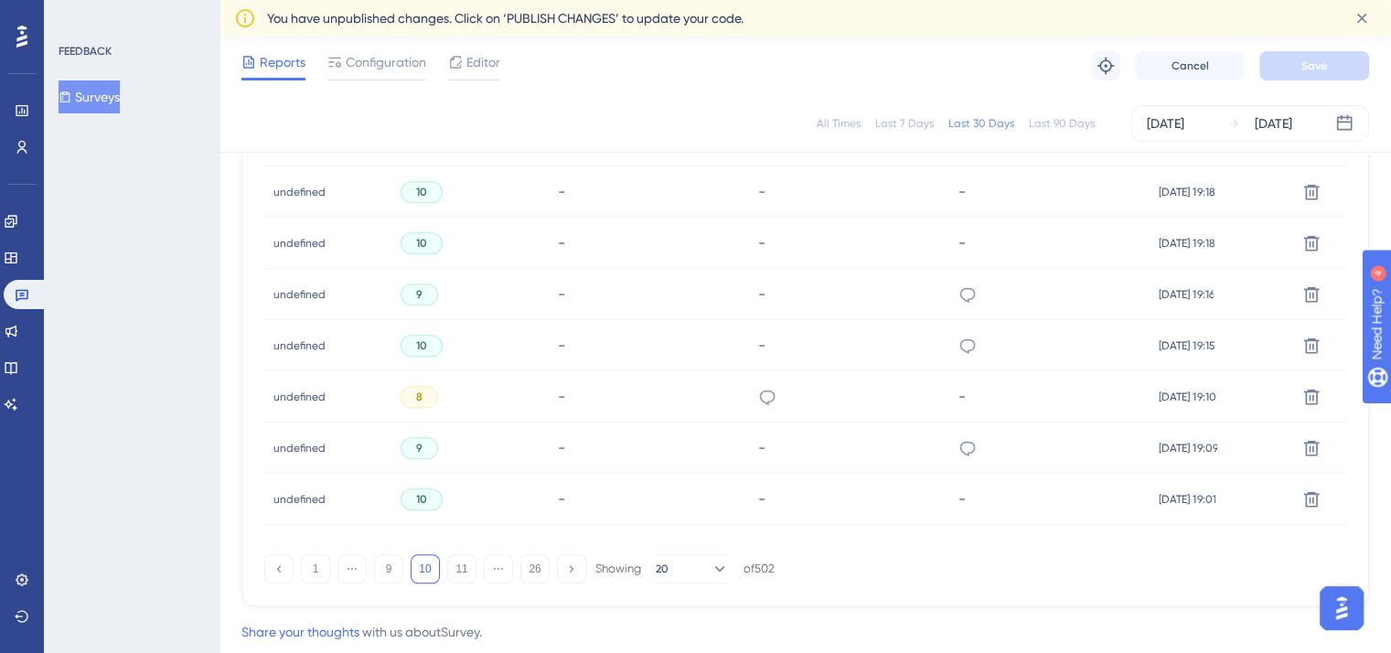
scroll to position [1323, 0]
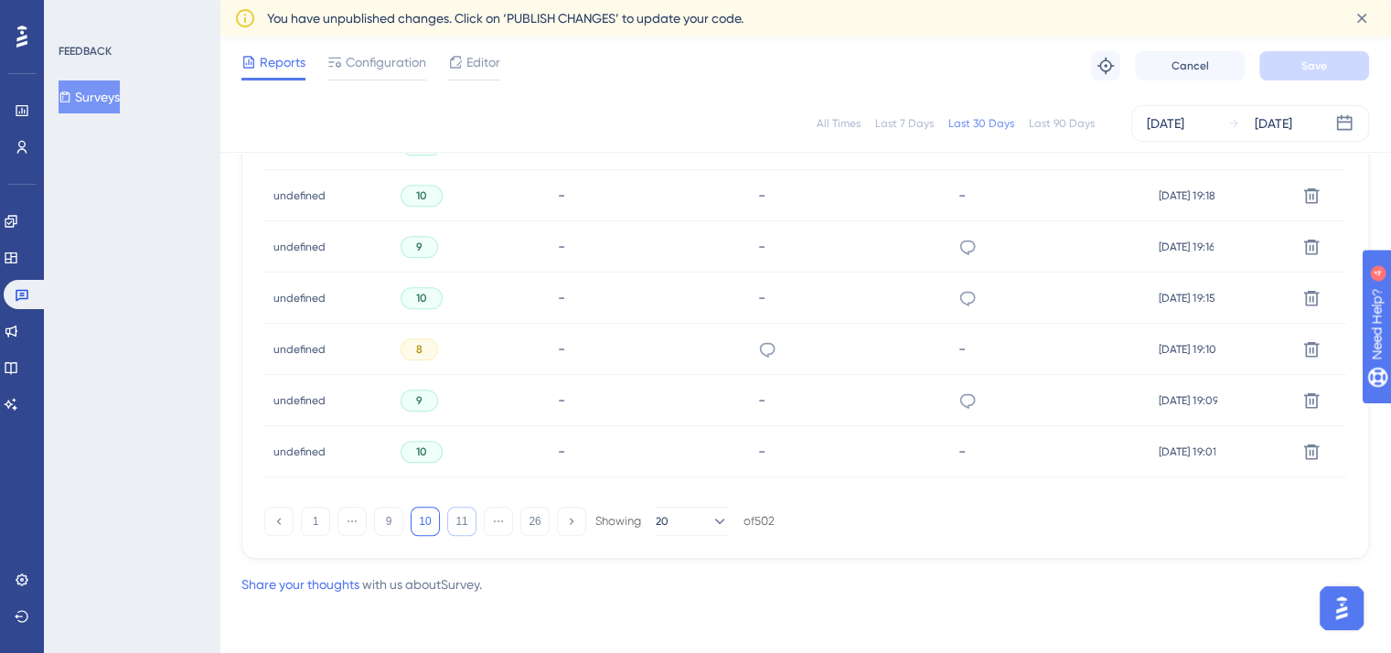
click at [456, 525] on button "11" at bounding box center [461, 521] width 29 height 29
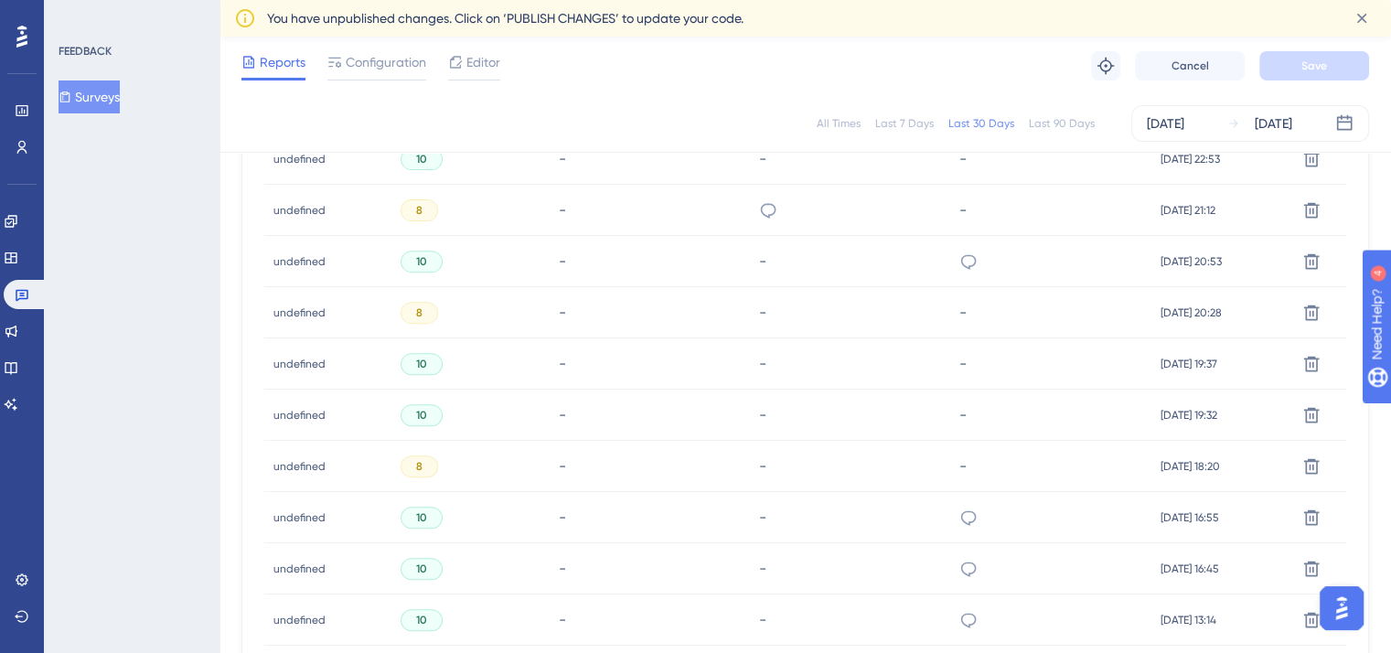
scroll to position [642, 0]
click at [761, 205] on icon at bounding box center [769, 211] width 16 height 15
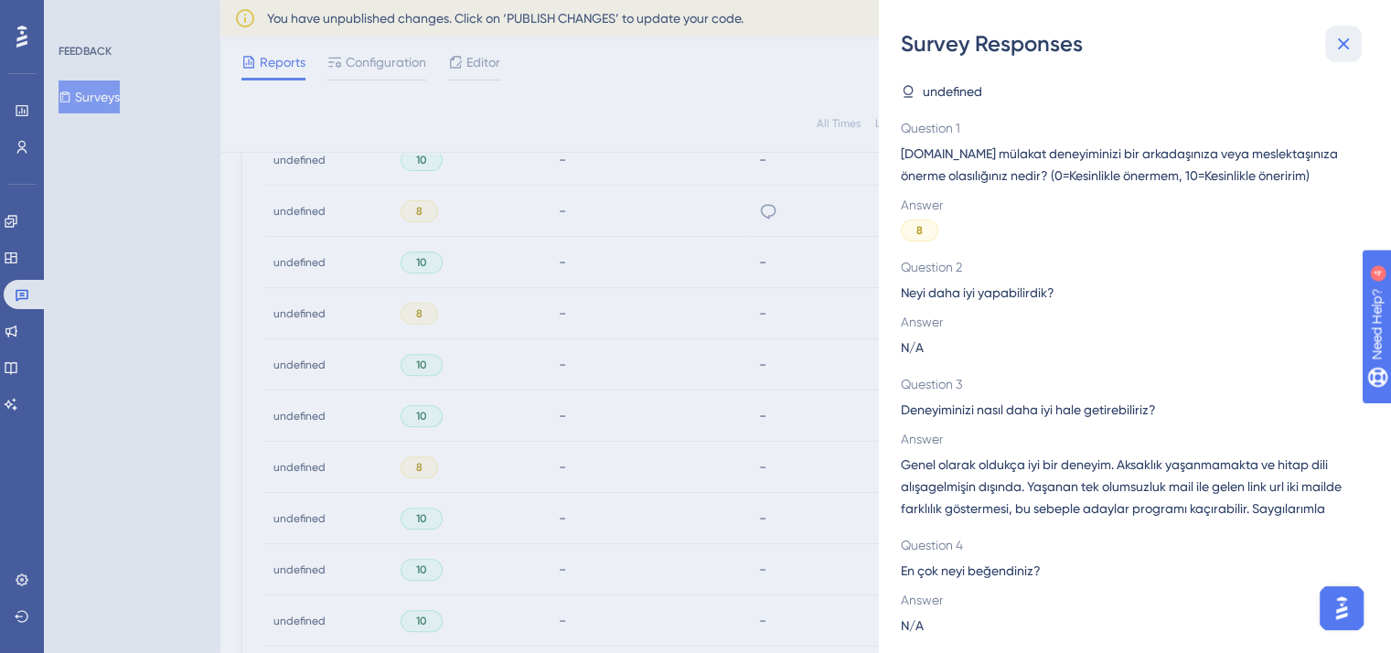
click at [1344, 47] on icon at bounding box center [1343, 44] width 22 height 22
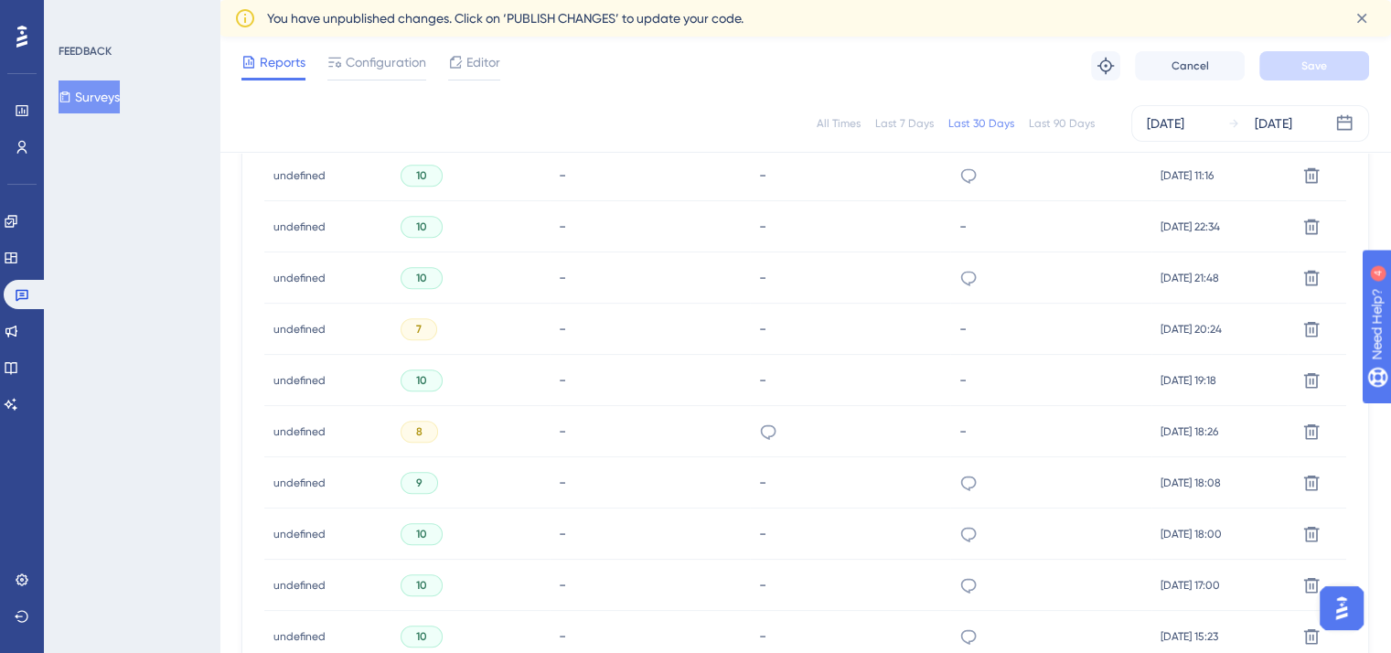
scroll to position [1323, 0]
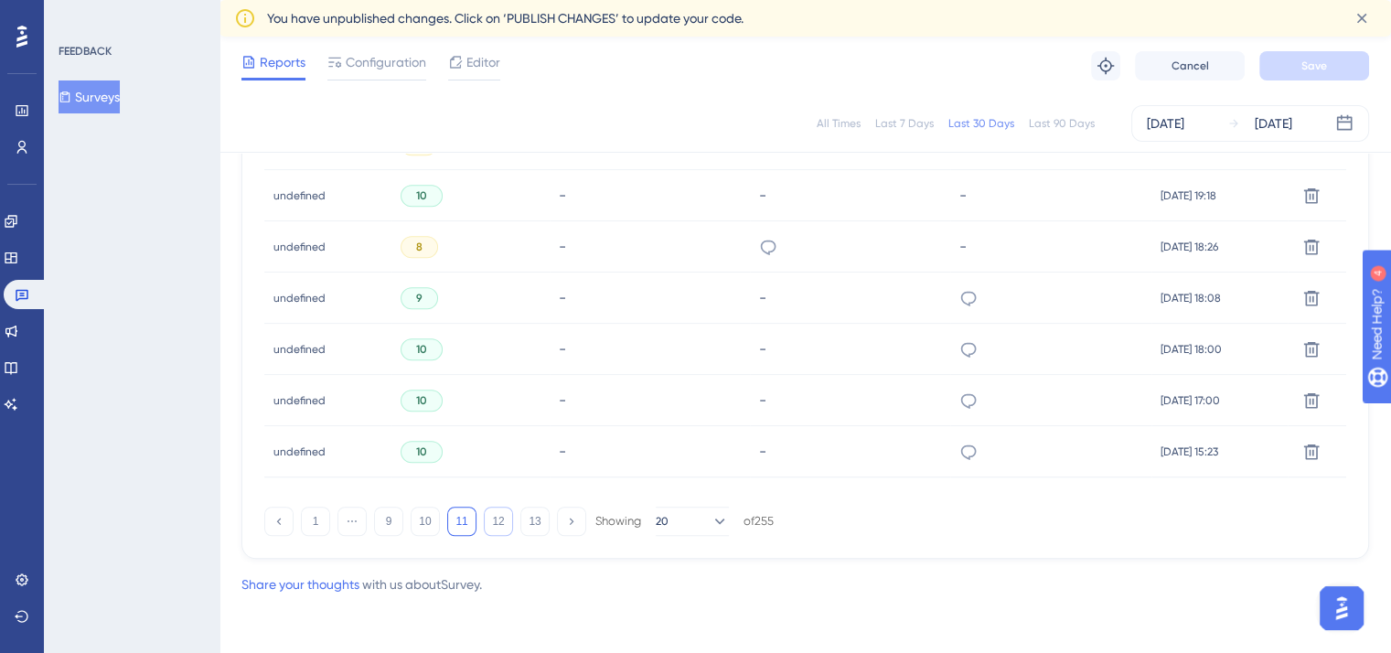
click at [495, 528] on button "12" at bounding box center [498, 521] width 29 height 29
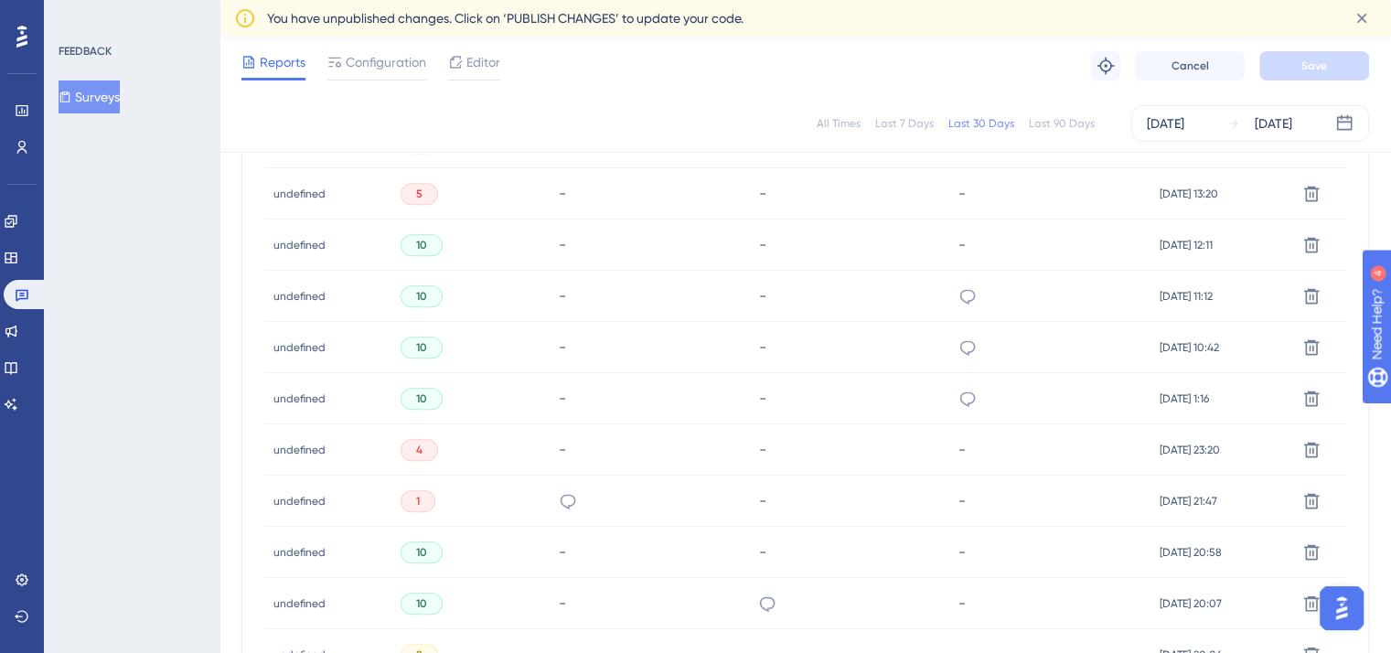
scroll to position [861, 0]
click at [958, 401] on icon at bounding box center [967, 401] width 18 height 18
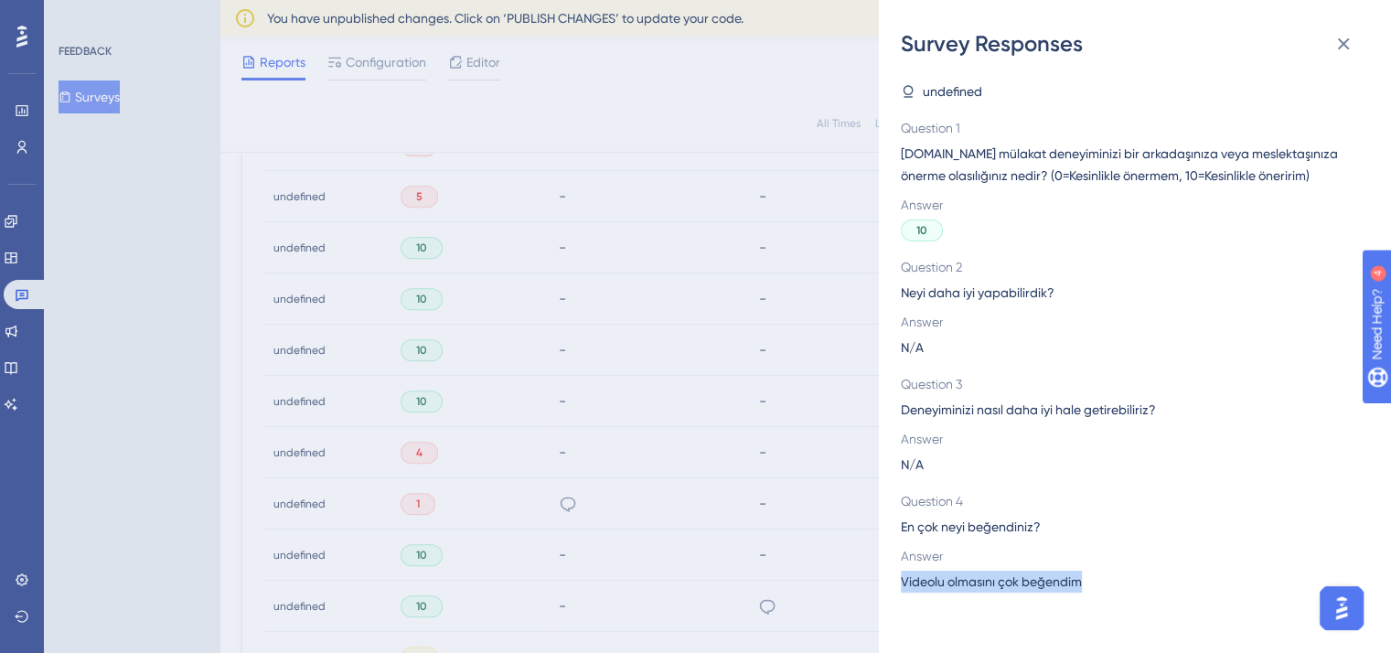
drag, startPoint x: 1095, startPoint y: 578, endPoint x: 896, endPoint y: 586, distance: 199.5
click at [896, 586] on div "Survey Responses undefined Question 1 [DOMAIN_NAME] mülakat deneyiminizi bir ar…" at bounding box center [1135, 326] width 512 height 653
click at [746, 84] on div "Survey Responses undefined Question 1 [DOMAIN_NAME] mülakat deneyiminizi bir ar…" at bounding box center [695, 326] width 1391 height 653
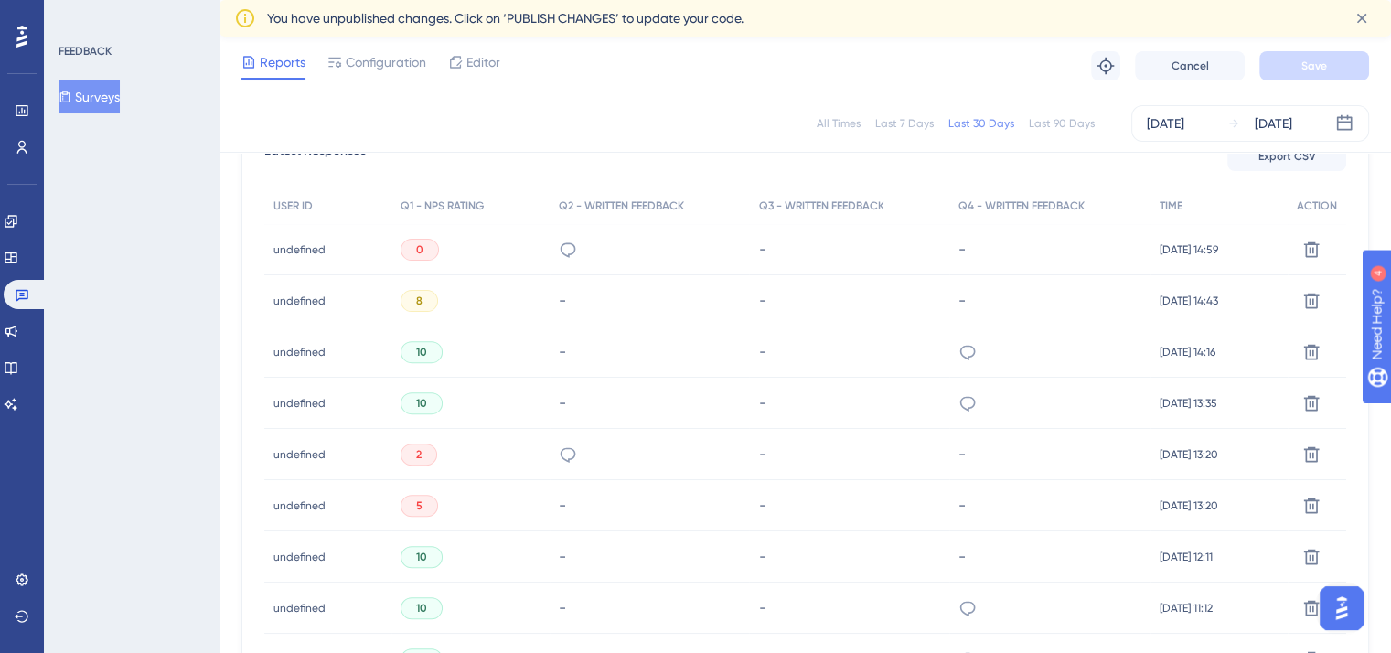
scroll to position [531, 0]
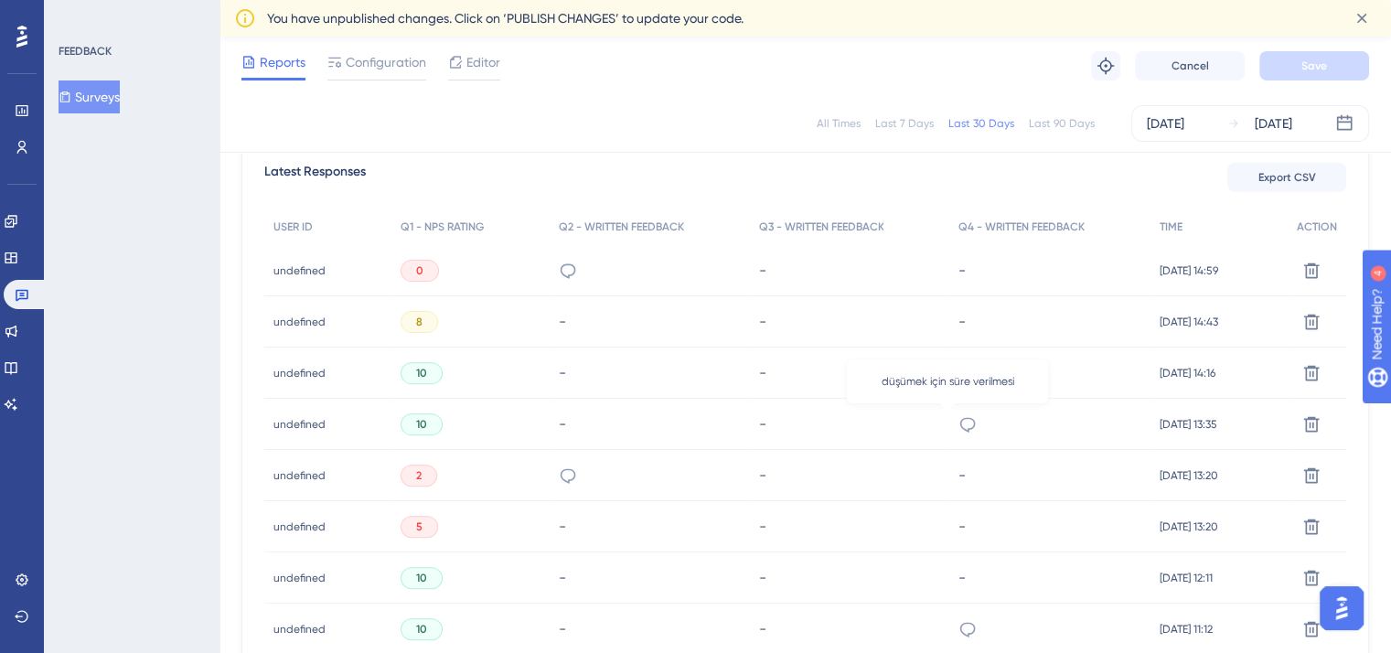
click at [958, 418] on icon at bounding box center [967, 424] width 18 height 18
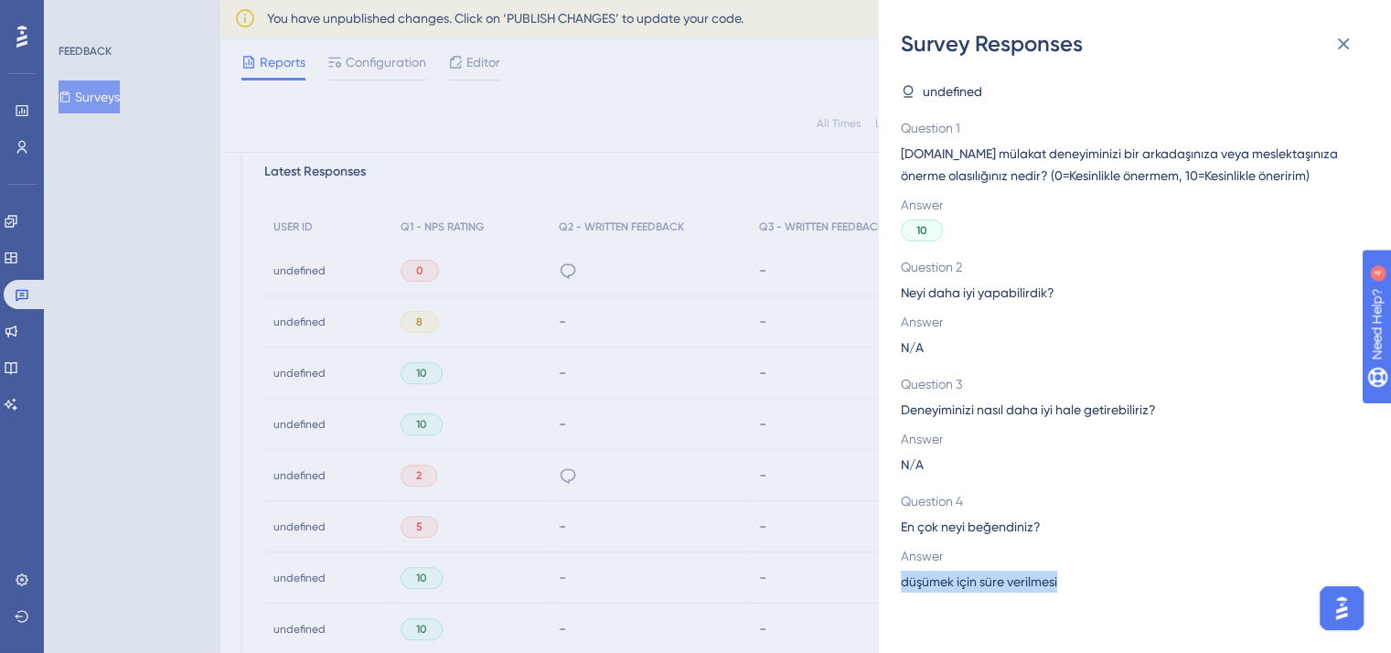
drag, startPoint x: 1089, startPoint y: 582, endPoint x: 902, endPoint y: 585, distance: 187.5
click at [902, 585] on div "düşümek için süre verilmesi" at bounding box center [1128, 582] width 454 height 22
click at [777, 46] on div "Survey Responses undefined Question 1 [DOMAIN_NAME] mülakat deneyiminizi bir ar…" at bounding box center [695, 326] width 1391 height 653
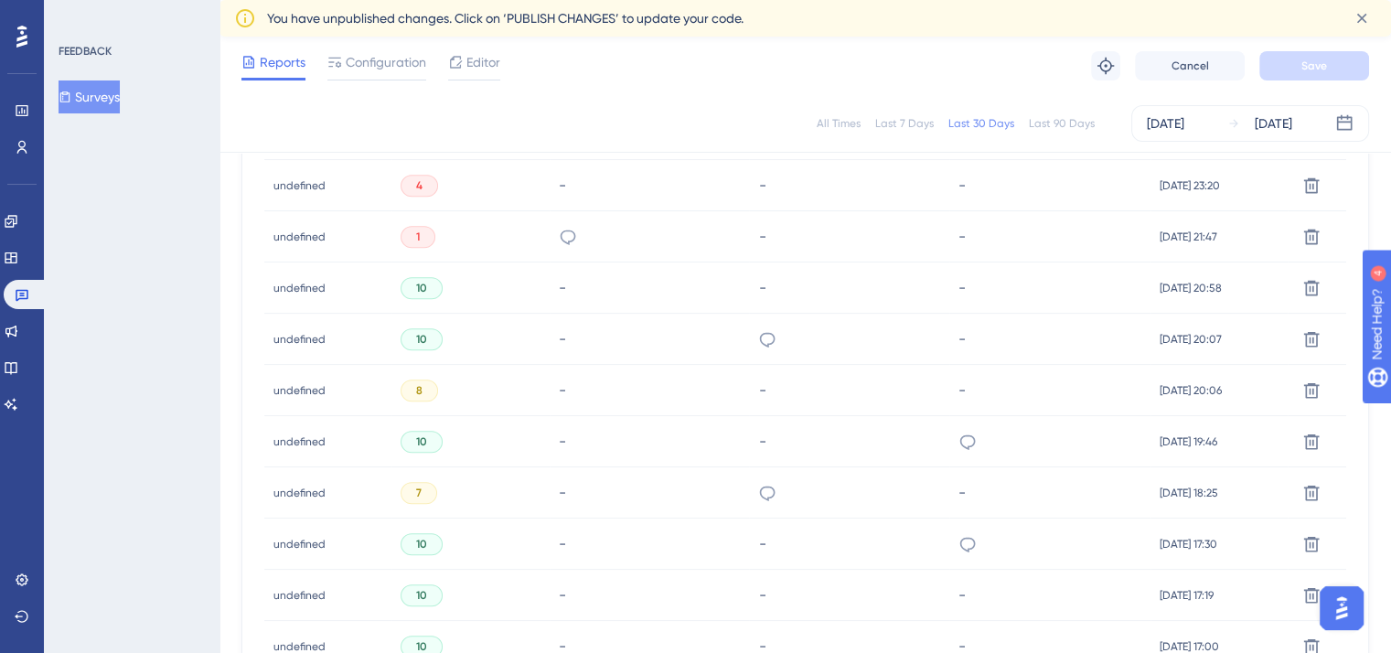
scroll to position [1323, 0]
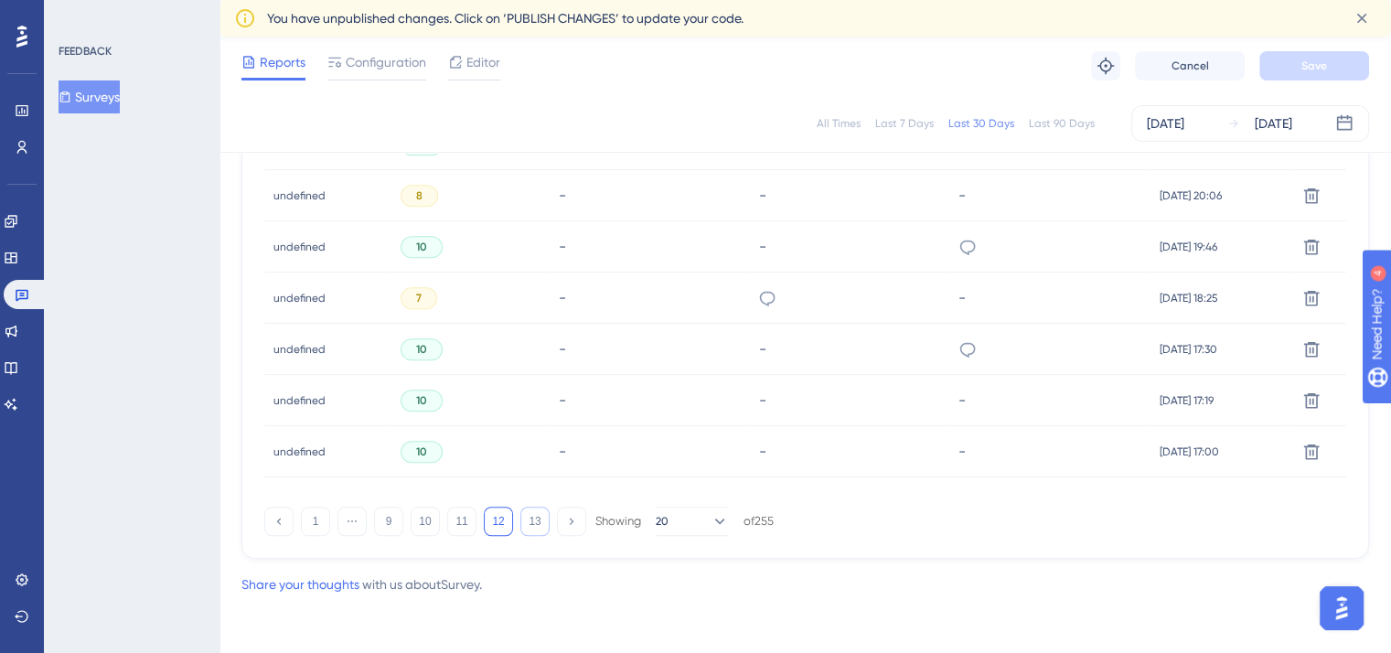
click at [527, 521] on button "13" at bounding box center [534, 521] width 29 height 29
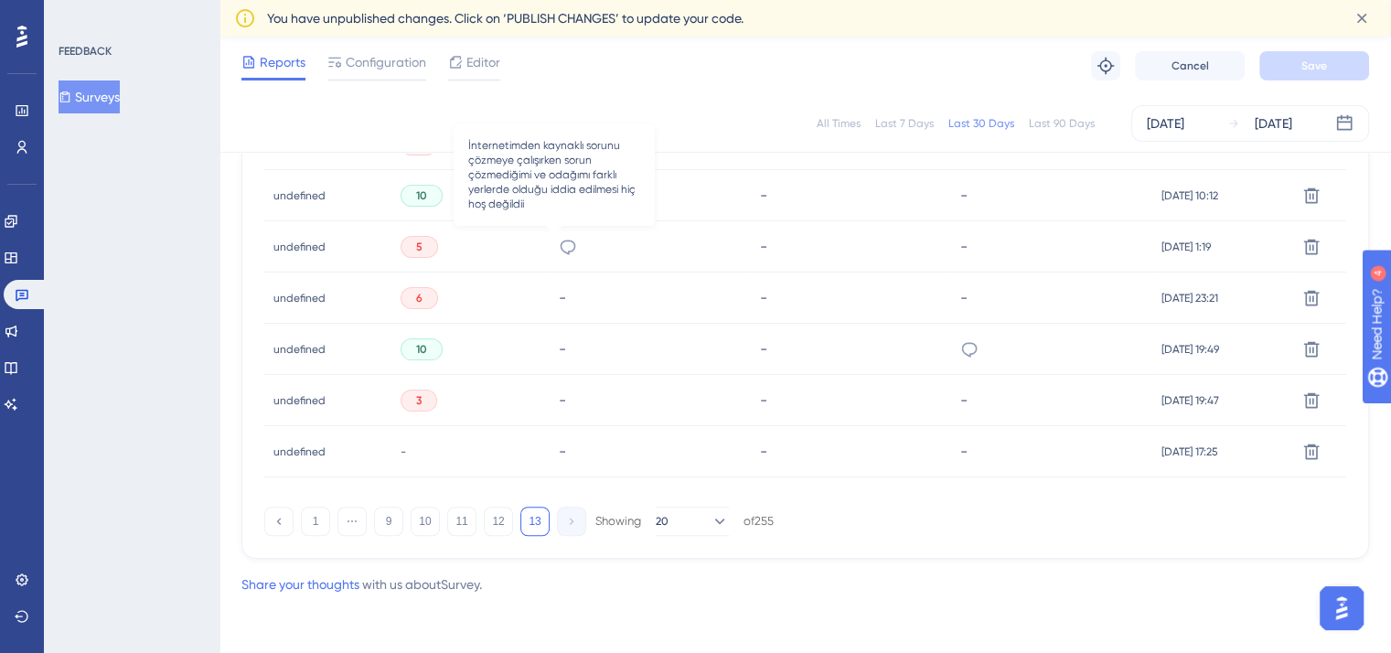
click at [559, 248] on icon at bounding box center [568, 247] width 18 height 18
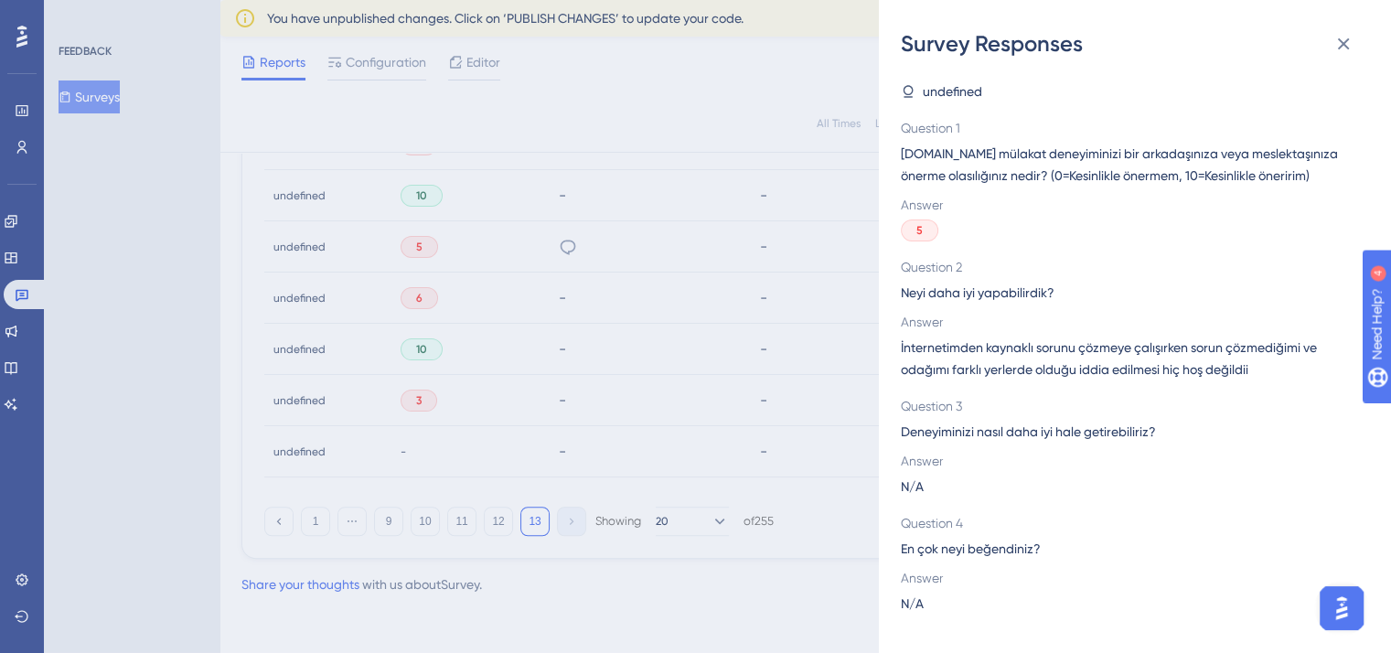
click at [655, 124] on div "Survey Responses undefined Question 1 [DOMAIN_NAME] mülakat deneyiminizi bir ar…" at bounding box center [695, 326] width 1391 height 653
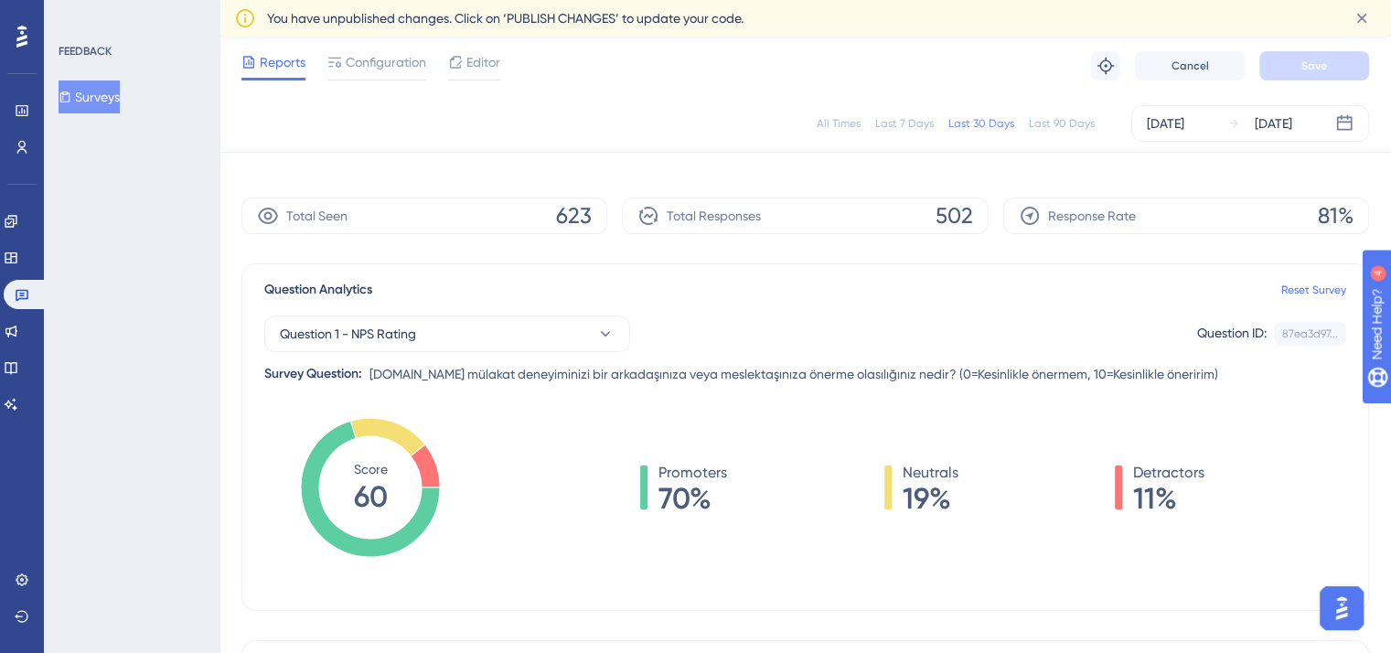
scroll to position [0, 0]
